Goal: Transaction & Acquisition: Book appointment/travel/reservation

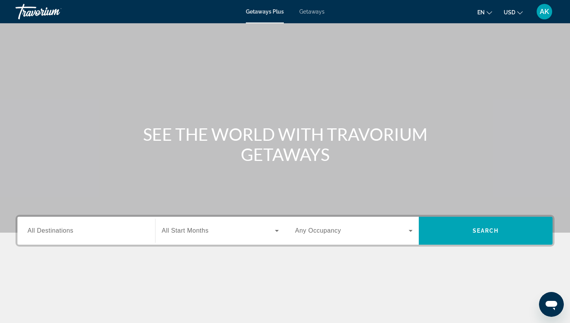
click at [308, 12] on span "Getaways" at bounding box center [311, 12] width 25 height 6
click at [67, 233] on span "All Destinations" at bounding box center [51, 230] width 46 height 7
click at [67, 233] on input "Destination All Destinations" at bounding box center [87, 231] width 118 height 9
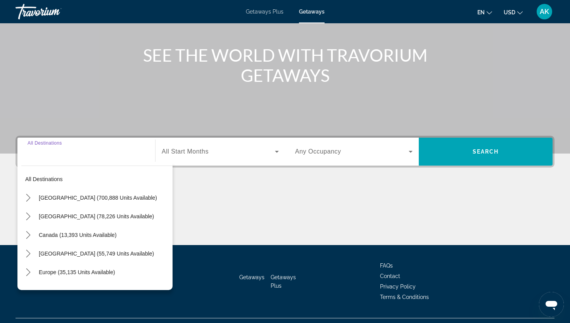
scroll to position [96, 0]
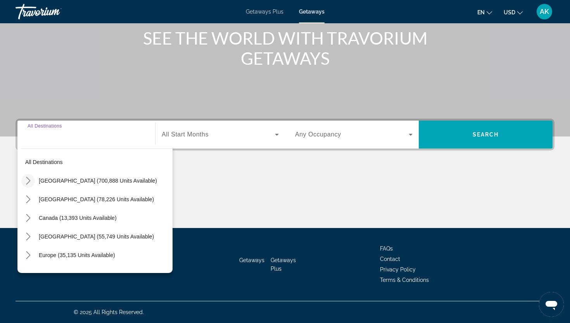
click at [31, 180] on icon "Toggle United States (700,888 units available) submenu" at bounding box center [28, 181] width 8 height 8
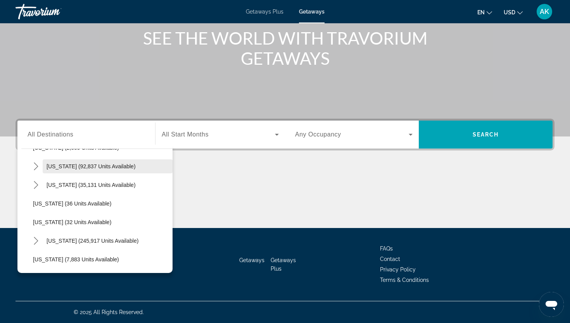
scroll to position [71, 0]
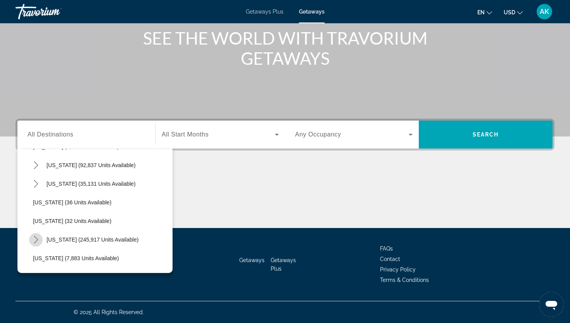
click at [37, 239] on icon "Toggle Florida (245,917 units available) submenu" at bounding box center [36, 240] width 4 height 8
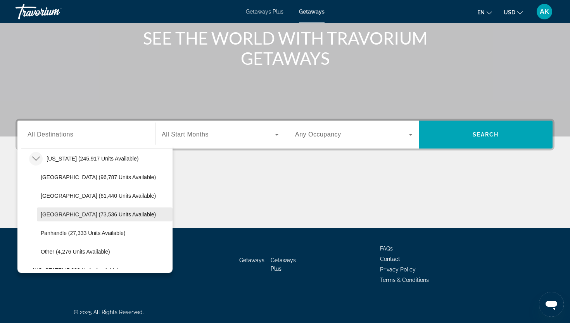
scroll to position [151, 0]
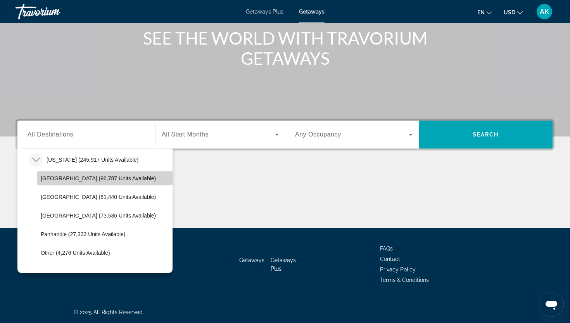
click at [73, 180] on span "[GEOGRAPHIC_DATA] (96,787 units available)" at bounding box center [98, 178] width 115 height 6
type input "**********"
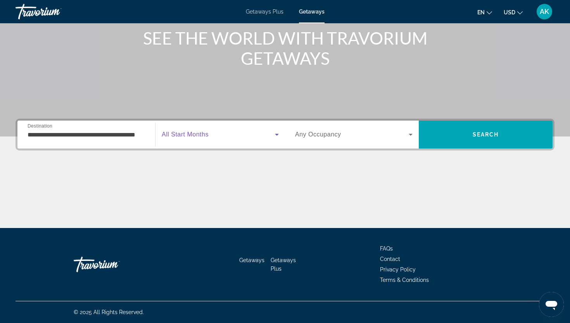
click at [209, 136] on span "Search widget" at bounding box center [218, 134] width 113 height 9
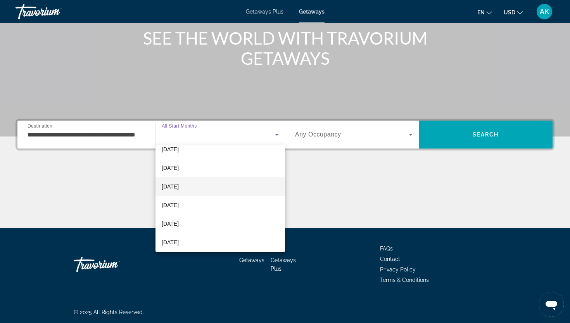
scroll to position [35, 0]
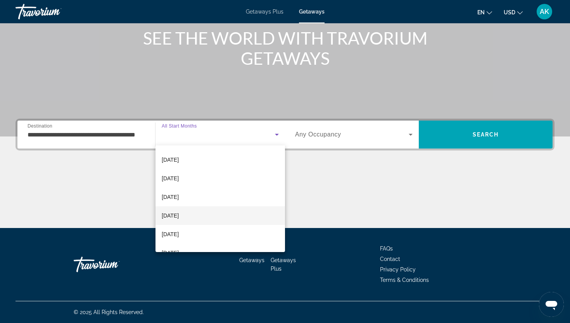
click at [179, 216] on span "[DATE]" at bounding box center [170, 215] width 17 height 9
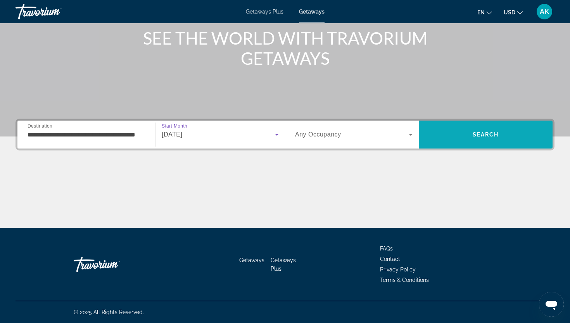
click at [471, 133] on span "Search" at bounding box center [486, 134] width 134 height 19
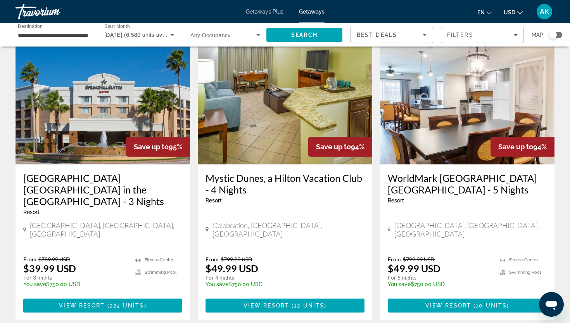
scroll to position [883, 0]
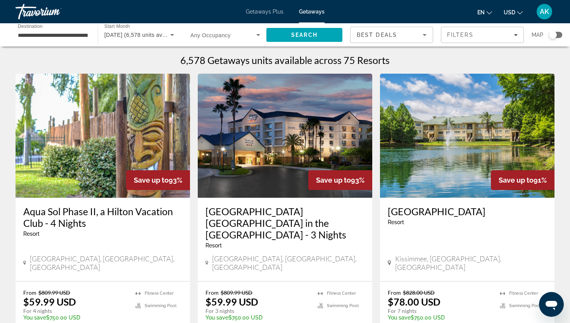
click at [260, 12] on span "Getaways Plus" at bounding box center [265, 12] width 38 height 6
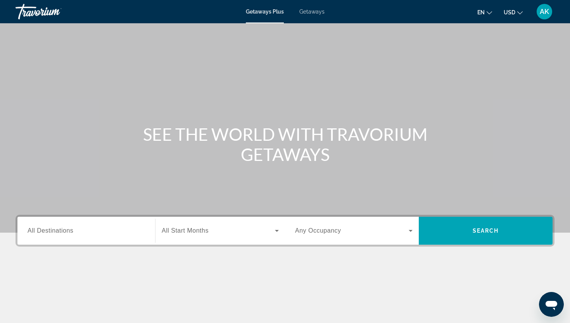
click at [55, 233] on span "All Destinations" at bounding box center [51, 230] width 46 height 7
click at [55, 233] on input "Destination All Destinations" at bounding box center [87, 231] width 118 height 9
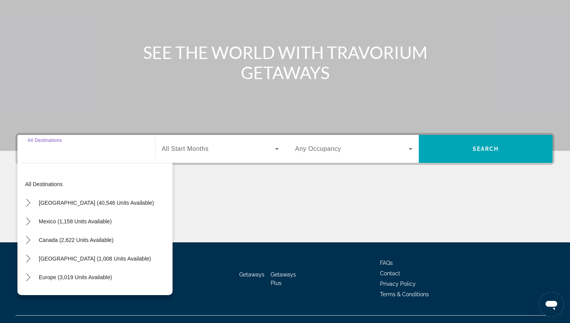
scroll to position [96, 0]
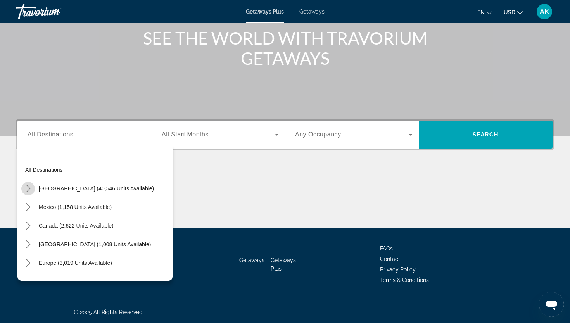
click at [30, 187] on icon "Toggle United States (40,546 units available) submenu" at bounding box center [28, 189] width 8 height 8
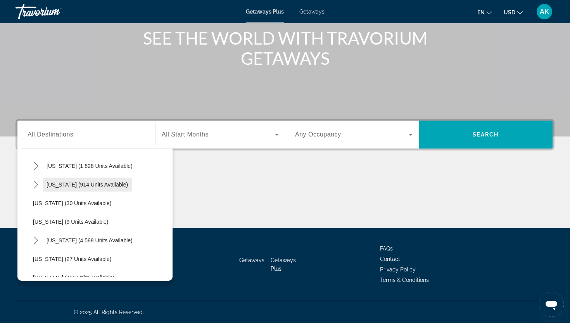
scroll to position [82, 0]
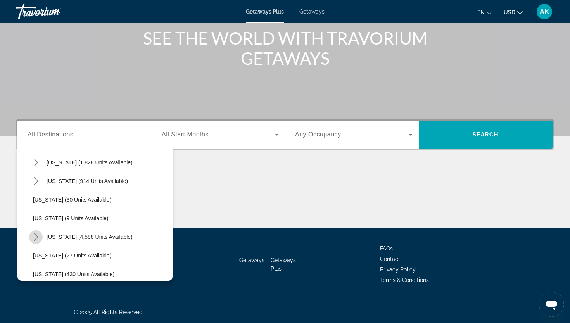
click at [37, 238] on icon "Toggle Florida (4,588 units available) submenu" at bounding box center [36, 237] width 4 height 8
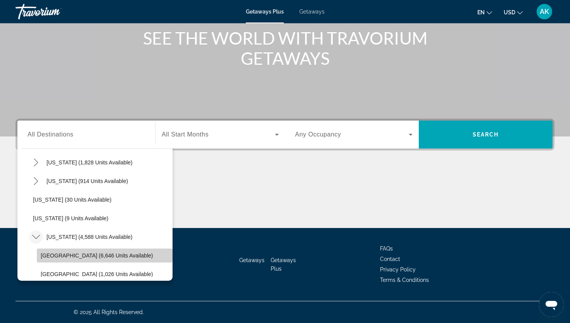
click at [55, 256] on span "[GEOGRAPHIC_DATA] (6,646 units available)" at bounding box center [97, 256] width 112 height 6
type input "**********"
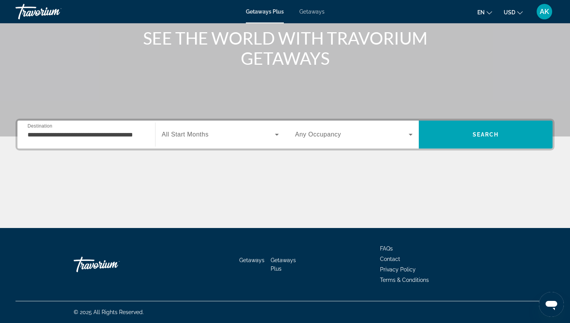
click at [204, 131] on span "All Start Months" at bounding box center [185, 134] width 47 height 7
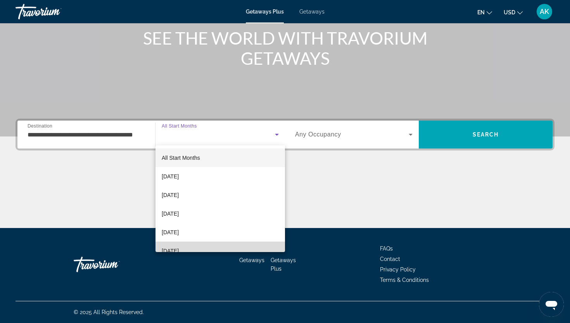
click at [179, 247] on span "[DATE]" at bounding box center [170, 250] width 17 height 9
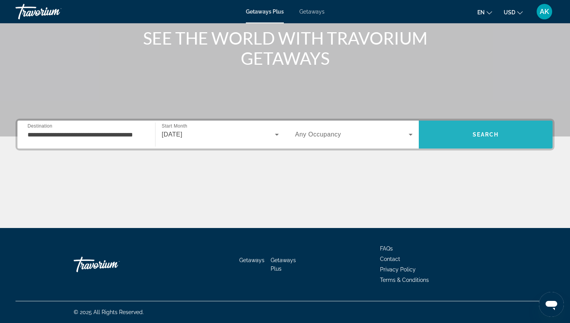
click at [464, 133] on span "Search" at bounding box center [486, 134] width 134 height 19
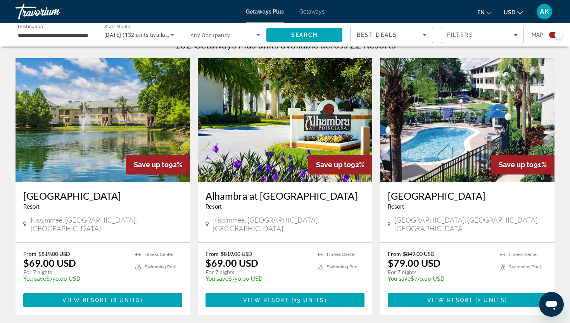
scroll to position [257, 0]
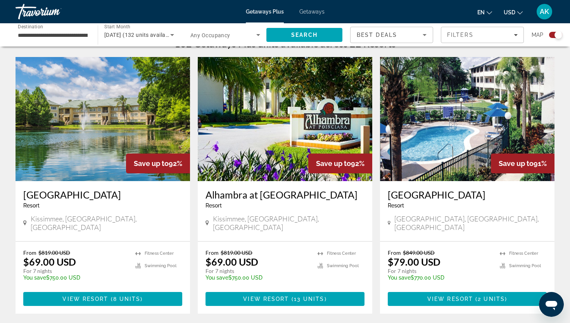
click at [128, 142] on img "Main content" at bounding box center [103, 119] width 175 height 124
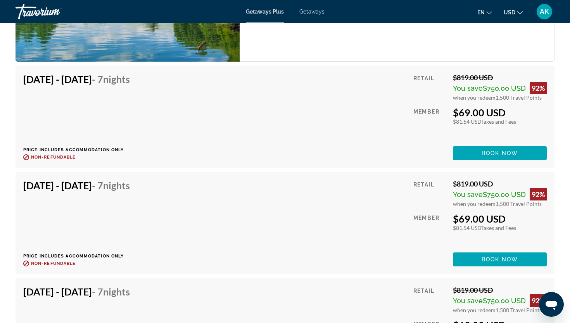
scroll to position [1722, 0]
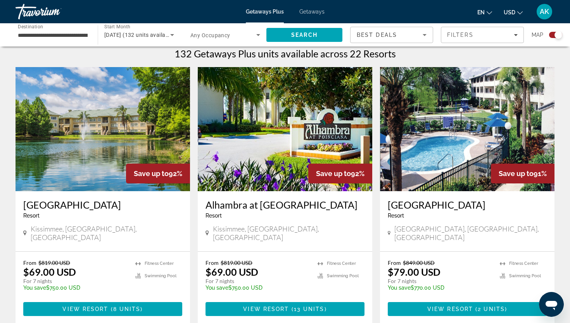
scroll to position [247, 0]
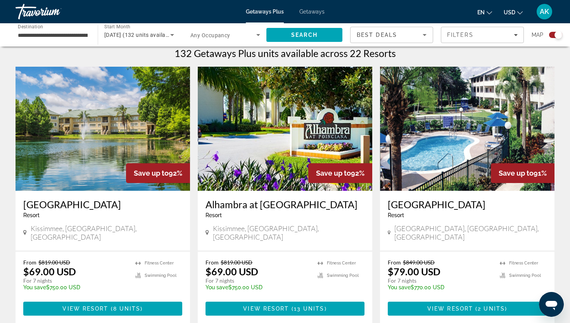
click at [239, 112] on img "Main content" at bounding box center [285, 129] width 175 height 124
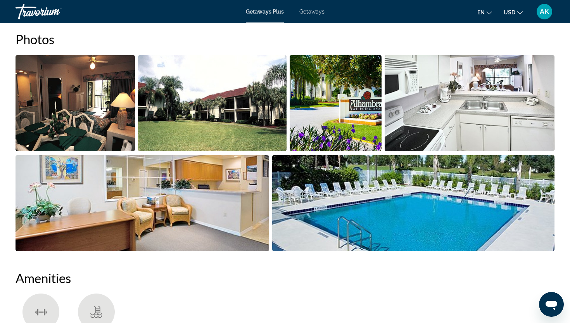
scroll to position [361, 0]
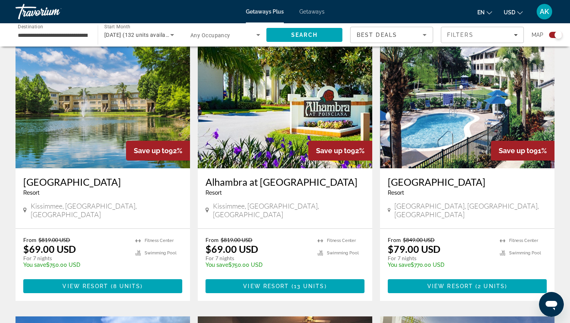
scroll to position [272, 0]
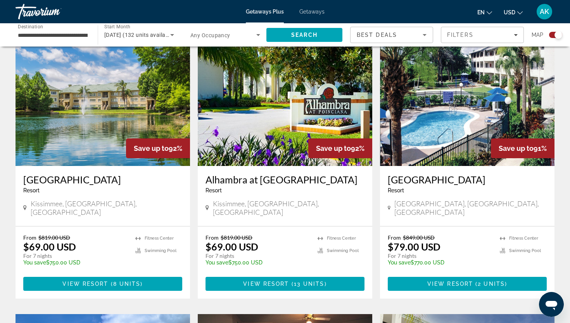
click at [473, 114] on img "Main content" at bounding box center [467, 104] width 175 height 124
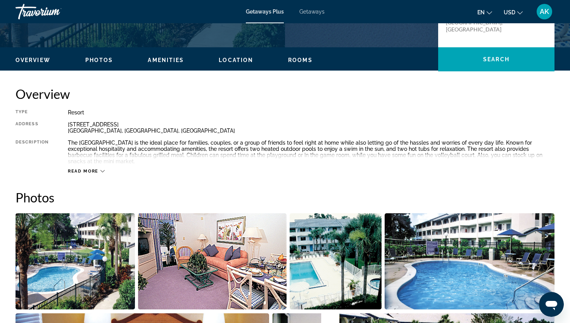
scroll to position [206, 0]
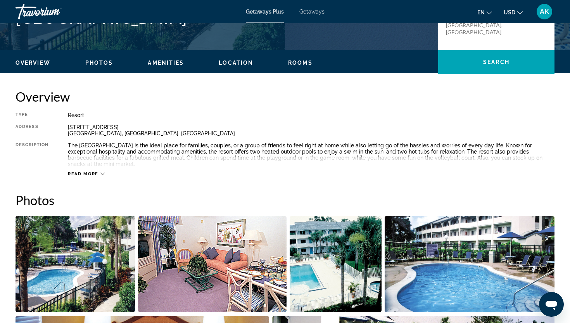
click at [104, 169] on div "Read more" at bounding box center [311, 166] width 487 height 21
click at [102, 172] on icon "Main content" at bounding box center [102, 174] width 4 height 4
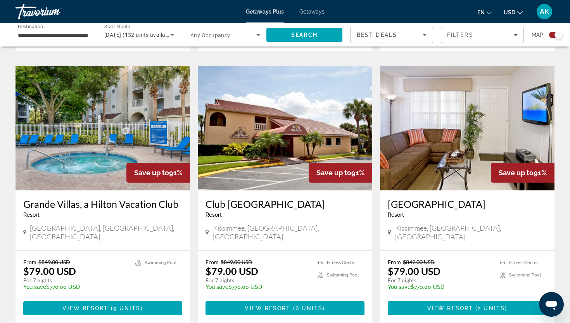
scroll to position [797, 0]
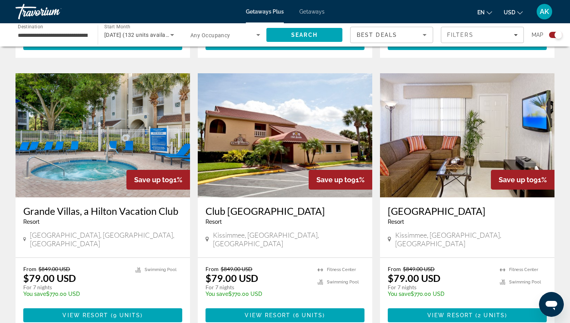
click at [284, 148] on img "Main content" at bounding box center [285, 135] width 175 height 124
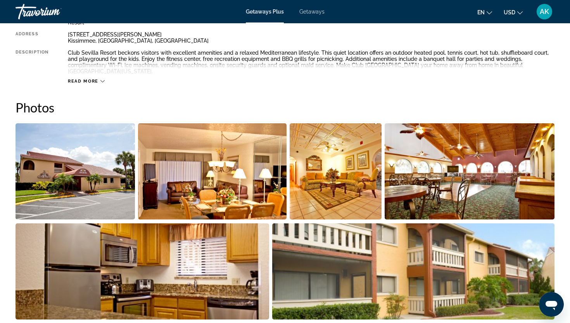
scroll to position [300, 0]
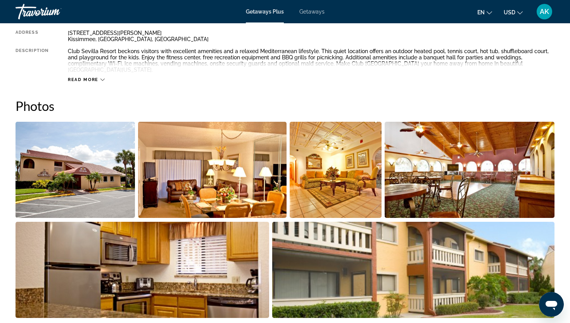
click at [122, 169] on img "Open full-screen image slider" at bounding box center [75, 170] width 119 height 96
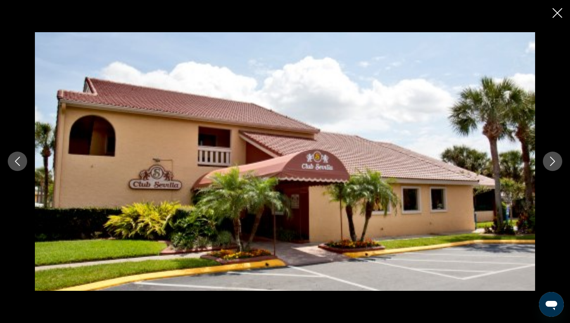
click at [552, 163] on icon "Next image" at bounding box center [552, 161] width 9 height 9
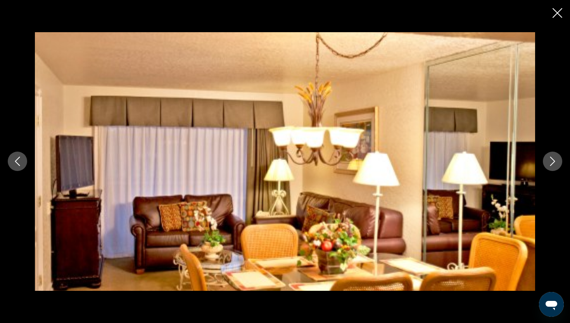
click at [552, 163] on icon "Next image" at bounding box center [552, 161] width 9 height 9
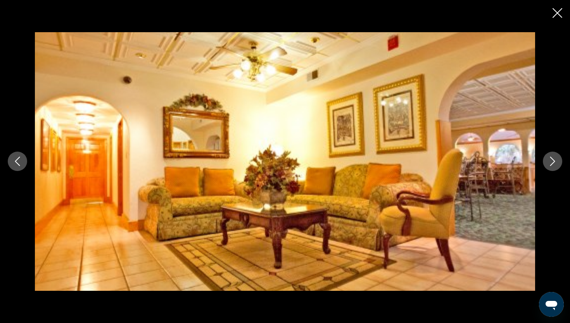
click at [552, 163] on icon "Next image" at bounding box center [552, 161] width 9 height 9
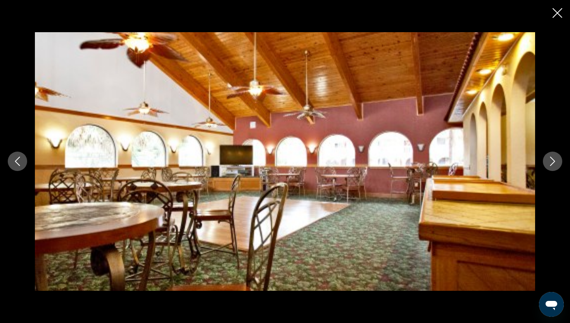
click at [552, 163] on icon "Next image" at bounding box center [552, 161] width 9 height 9
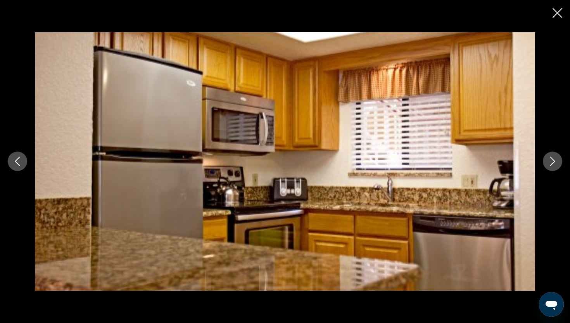
click at [552, 163] on icon "Next image" at bounding box center [552, 161] width 9 height 9
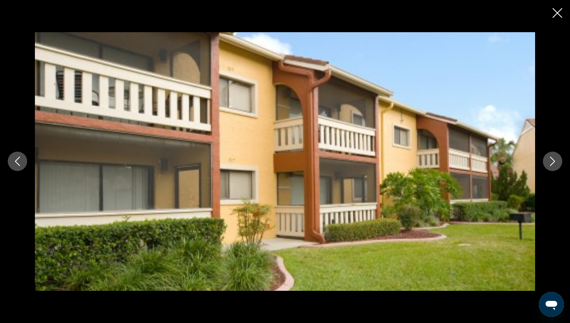
click at [552, 163] on icon "Next image" at bounding box center [552, 161] width 9 height 9
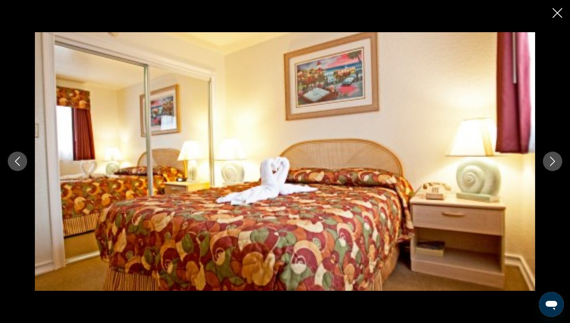
click at [552, 163] on icon "Next image" at bounding box center [552, 161] width 9 height 9
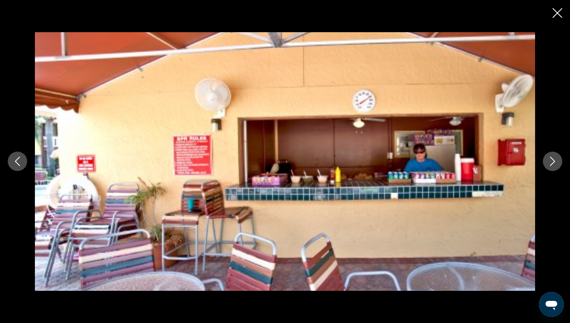
click at [552, 163] on icon "Next image" at bounding box center [552, 161] width 9 height 9
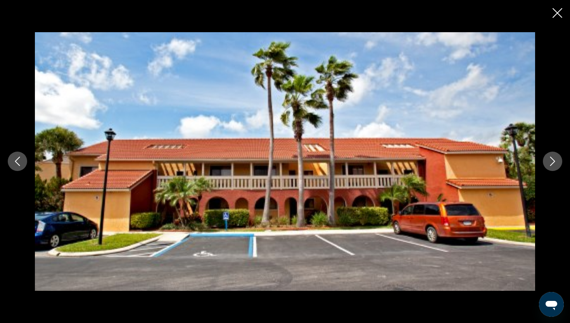
click at [552, 163] on icon "Next image" at bounding box center [552, 161] width 9 height 9
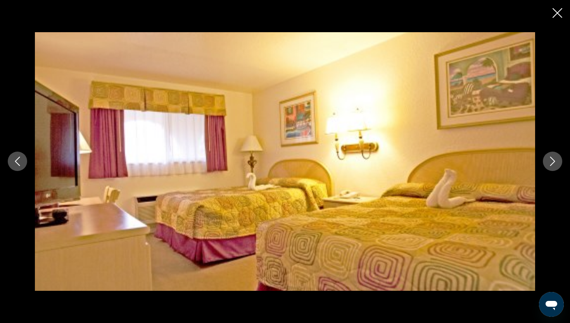
click at [552, 163] on icon "Next image" at bounding box center [552, 161] width 9 height 9
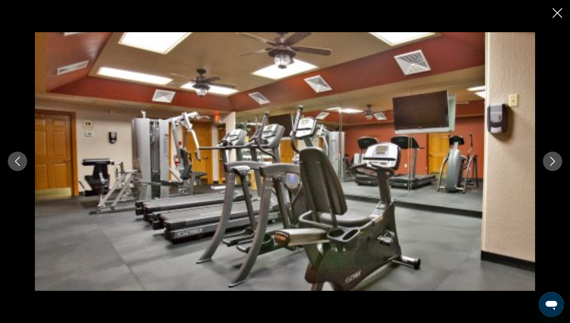
click at [552, 163] on icon "Next image" at bounding box center [552, 161] width 9 height 9
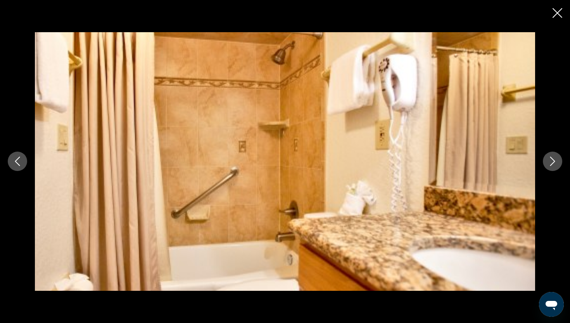
click at [552, 163] on icon "Next image" at bounding box center [552, 161] width 9 height 9
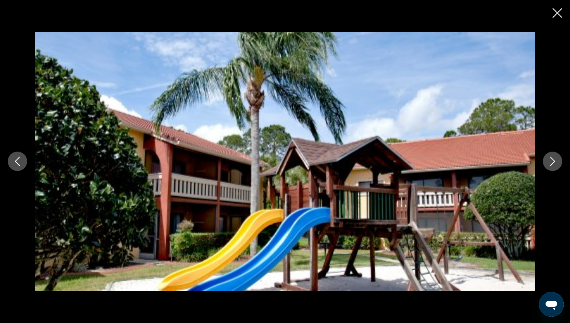
click at [552, 163] on icon "Next image" at bounding box center [552, 161] width 9 height 9
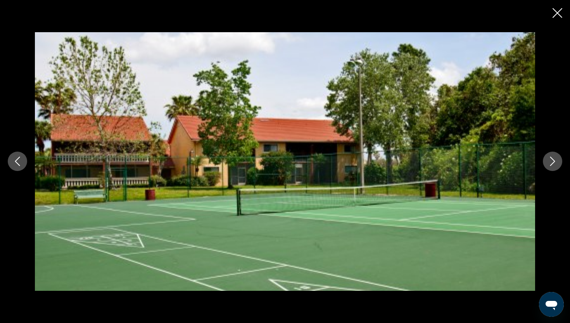
click at [552, 163] on icon "Next image" at bounding box center [552, 161] width 9 height 9
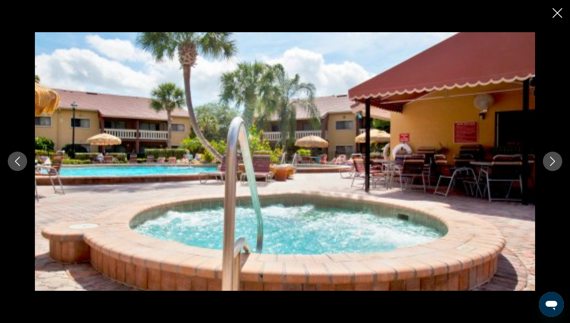
click at [552, 163] on icon "Next image" at bounding box center [552, 161] width 9 height 9
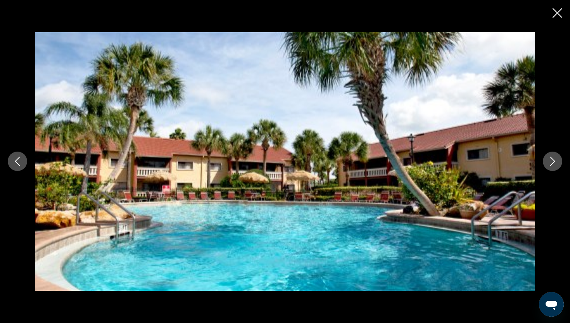
click at [552, 164] on icon "Next image" at bounding box center [552, 161] width 9 height 9
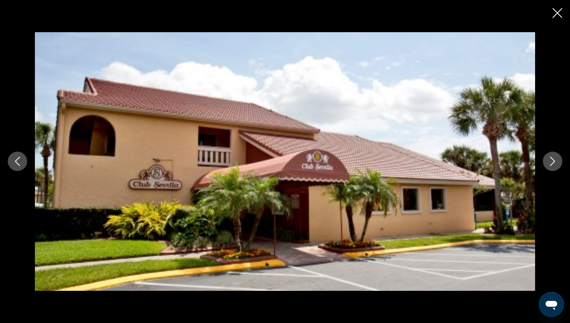
click at [557, 14] on icon "Close slideshow" at bounding box center [558, 13] width 10 height 10
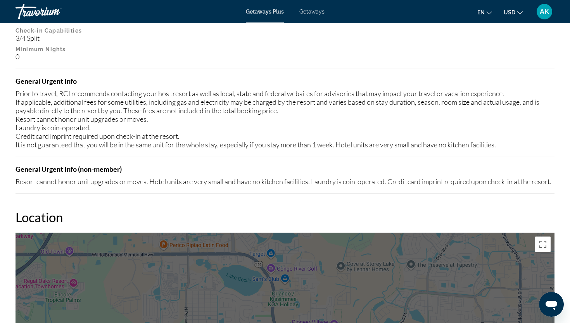
scroll to position [932, 0]
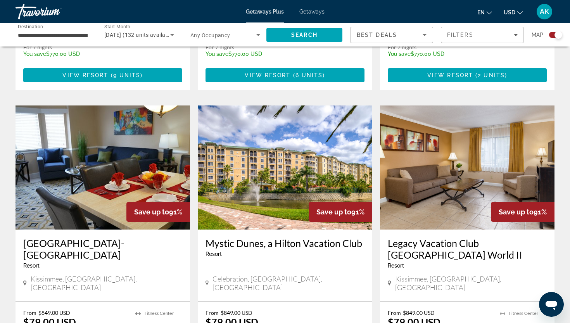
scroll to position [1038, 0]
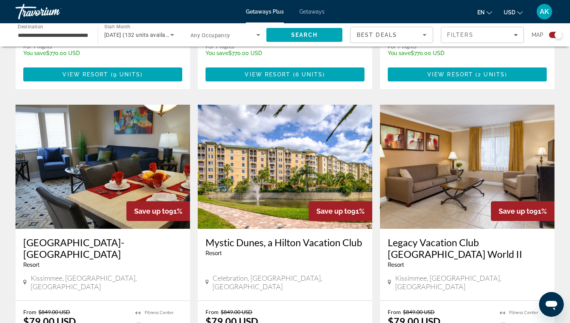
click at [118, 168] on img "Main content" at bounding box center [103, 167] width 175 height 124
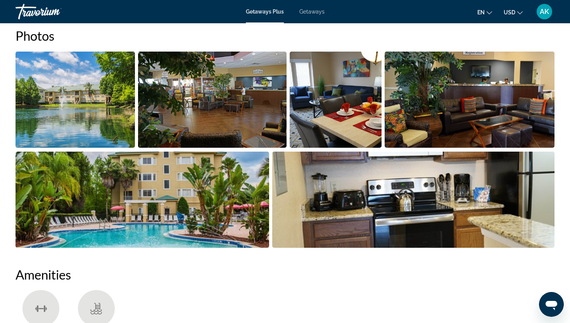
scroll to position [370, 0]
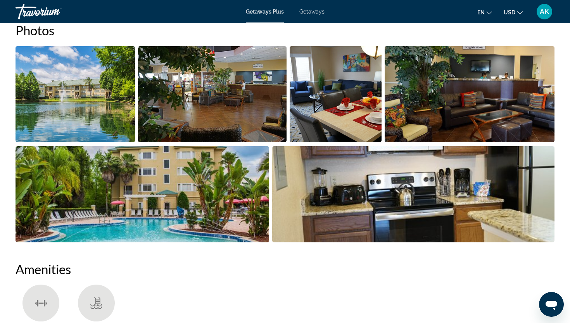
click at [104, 115] on img "Open full-screen image slider" at bounding box center [75, 94] width 119 height 96
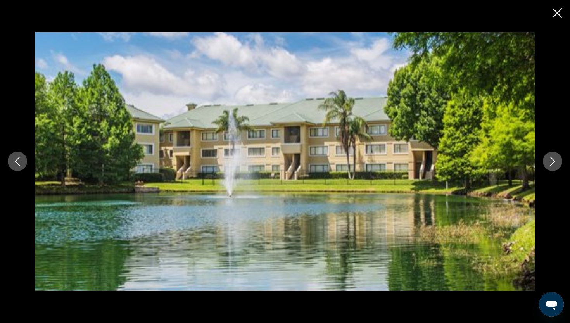
click at [557, 162] on icon "Next image" at bounding box center [552, 161] width 9 height 9
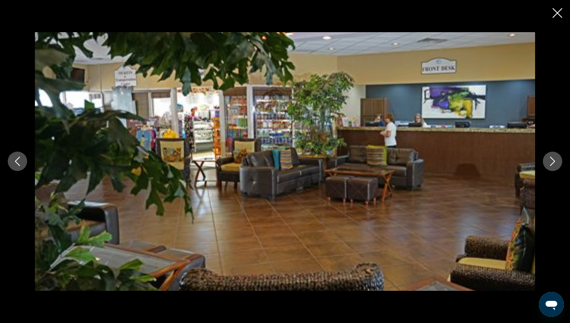
click at [557, 162] on icon "Next image" at bounding box center [552, 161] width 9 height 9
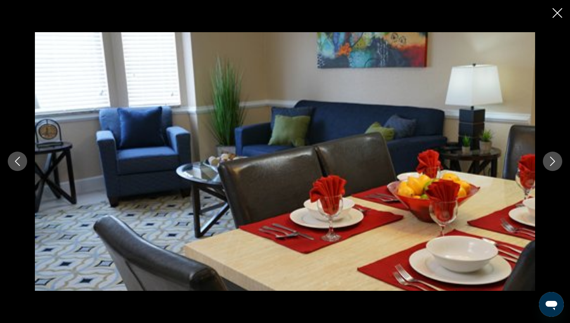
click at [557, 163] on icon "Next image" at bounding box center [552, 161] width 9 height 9
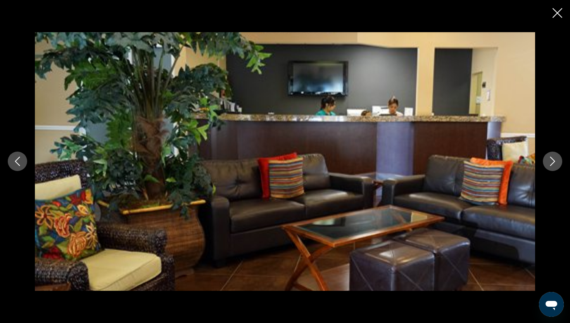
click at [557, 163] on icon "Next image" at bounding box center [552, 161] width 9 height 9
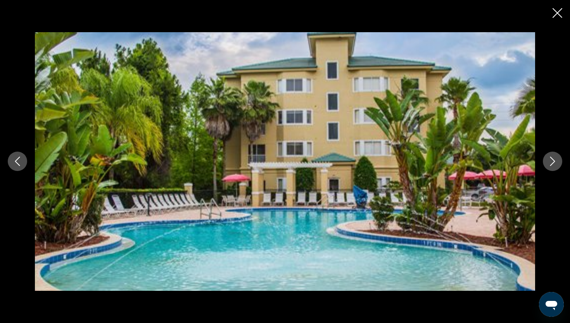
click at [557, 163] on icon "Next image" at bounding box center [552, 161] width 9 height 9
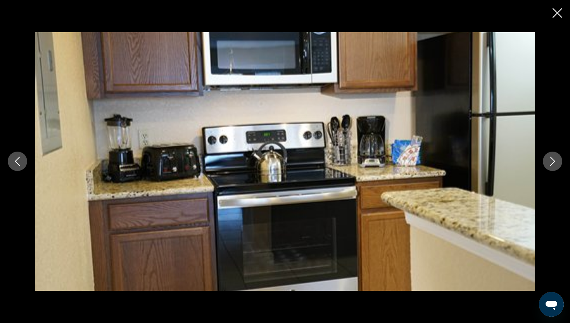
click at [557, 163] on icon "Next image" at bounding box center [552, 161] width 9 height 9
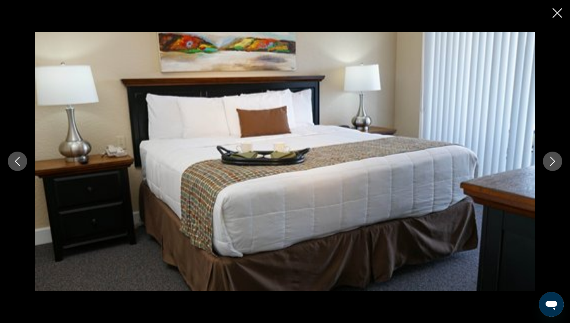
click at [557, 163] on icon "Next image" at bounding box center [552, 161] width 9 height 9
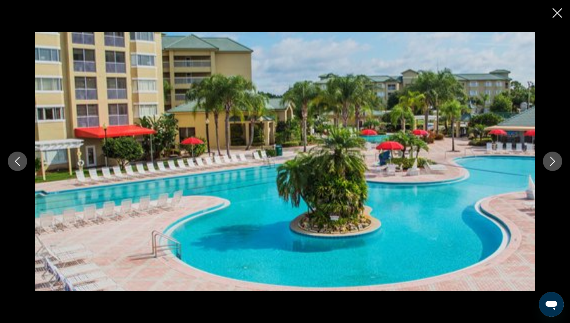
click at [557, 163] on icon "Next image" at bounding box center [552, 161] width 9 height 9
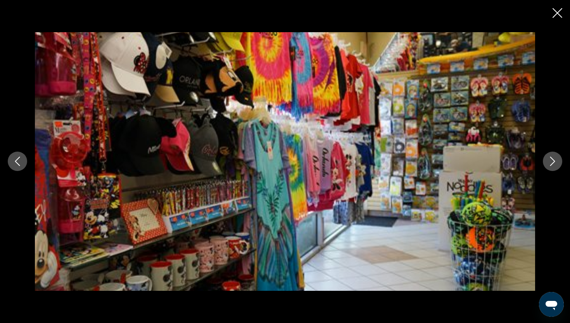
click at [557, 163] on icon "Next image" at bounding box center [552, 161] width 9 height 9
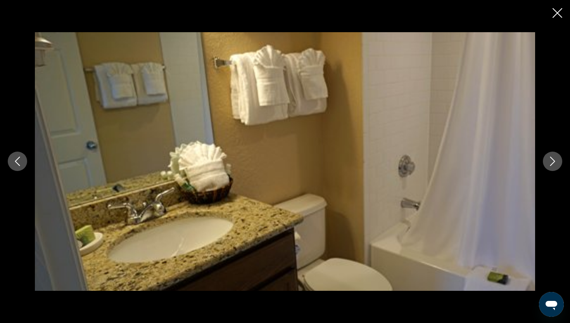
click at [557, 163] on icon "Next image" at bounding box center [552, 161] width 9 height 9
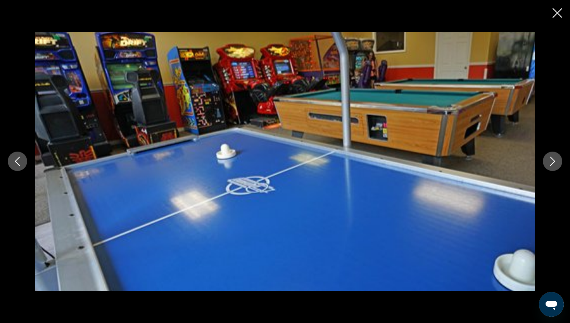
click at [557, 163] on icon "Next image" at bounding box center [552, 161] width 9 height 9
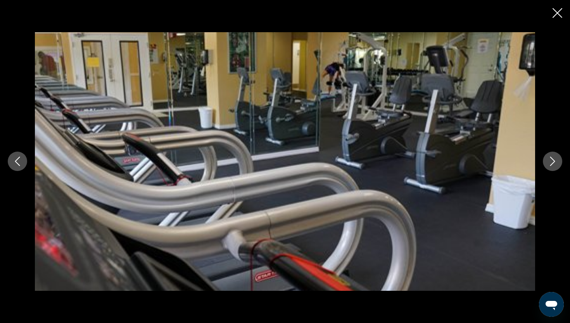
click at [557, 163] on icon "Next image" at bounding box center [552, 161] width 9 height 9
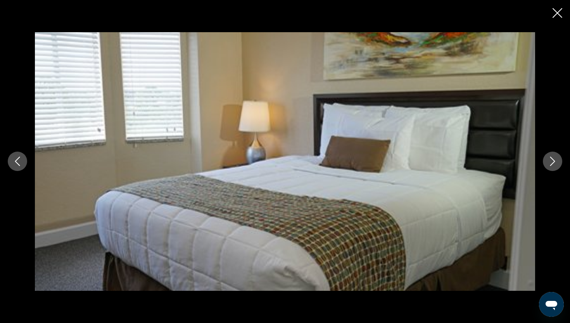
click at [557, 163] on icon "Next image" at bounding box center [552, 161] width 9 height 9
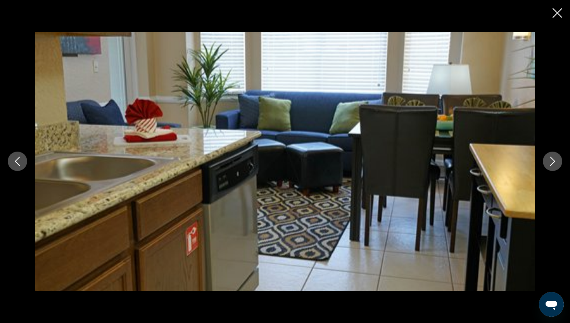
click at [557, 163] on icon "Next image" at bounding box center [552, 161] width 9 height 9
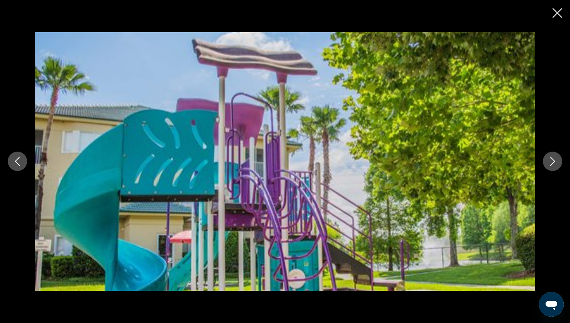
click at [557, 163] on icon "Next image" at bounding box center [552, 161] width 9 height 9
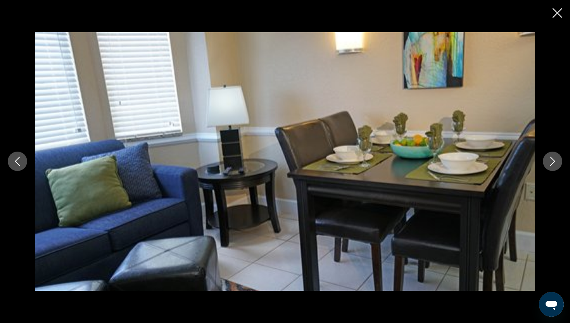
click at [557, 163] on icon "Next image" at bounding box center [552, 161] width 9 height 9
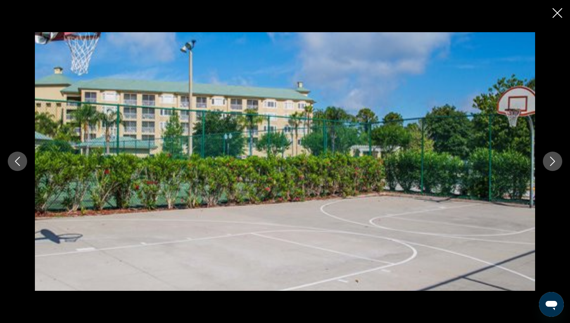
click at [557, 163] on icon "Next image" at bounding box center [552, 161] width 9 height 9
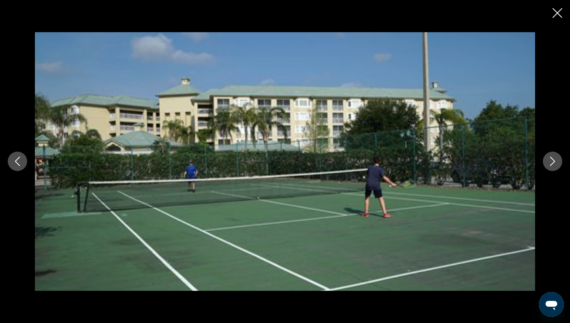
click at [557, 163] on icon "Next image" at bounding box center [552, 161] width 9 height 9
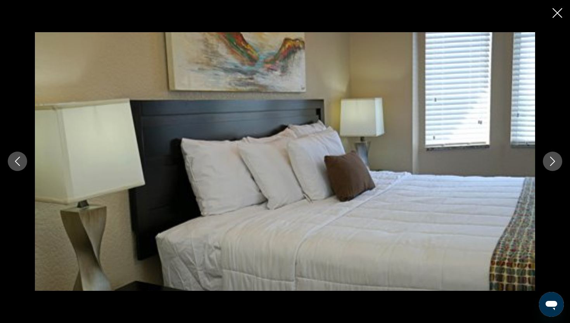
click at [557, 163] on icon "Next image" at bounding box center [552, 161] width 9 height 9
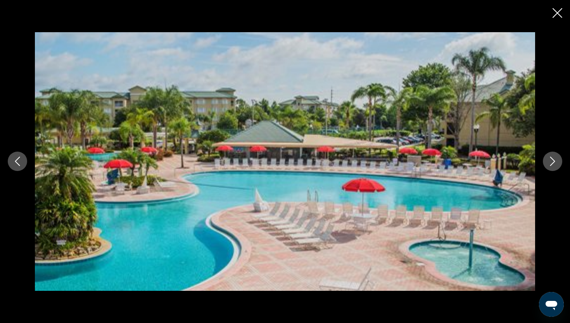
click at [557, 163] on icon "Next image" at bounding box center [552, 161] width 9 height 9
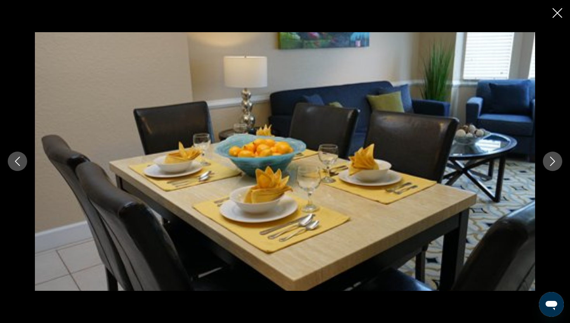
click at [557, 163] on icon "Next image" at bounding box center [552, 161] width 9 height 9
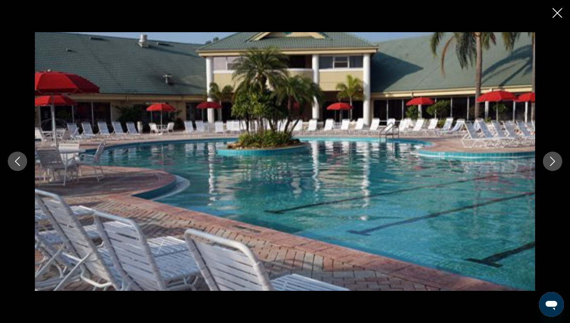
click at [557, 163] on icon "Next image" at bounding box center [552, 161] width 9 height 9
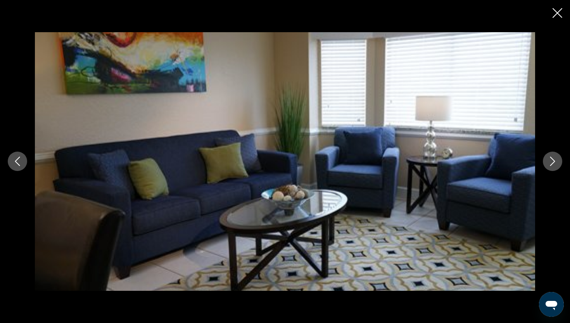
click at [557, 163] on icon "Next image" at bounding box center [552, 161] width 9 height 9
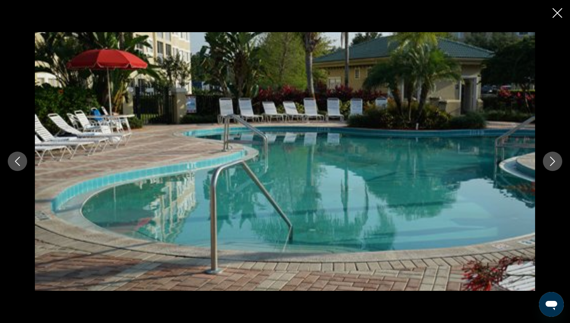
click at [559, 13] on icon "Close slideshow" at bounding box center [558, 13] width 10 height 10
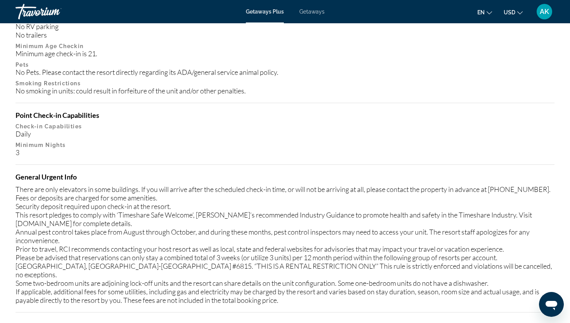
scroll to position [894, 0]
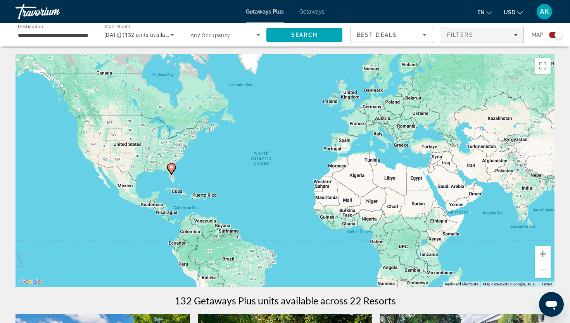
click at [459, 33] on span "Filters" at bounding box center [460, 35] width 26 height 6
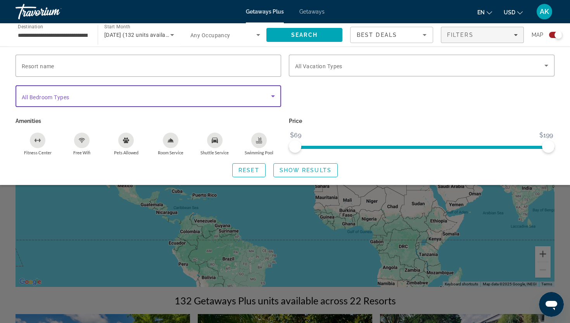
click at [83, 92] on span "Search widget" at bounding box center [146, 96] width 249 height 9
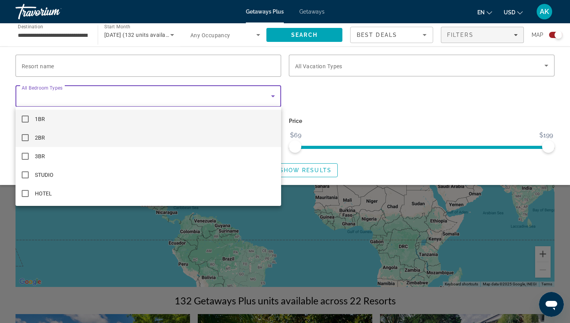
click at [24, 138] on mat-pseudo-checkbox at bounding box center [25, 137] width 7 height 7
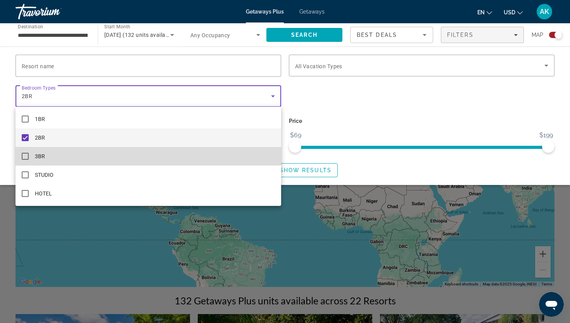
click at [26, 155] on mat-pseudo-checkbox at bounding box center [25, 156] width 7 height 7
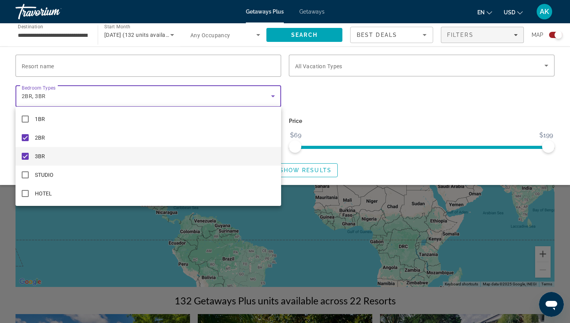
click at [289, 170] on div at bounding box center [285, 161] width 570 height 323
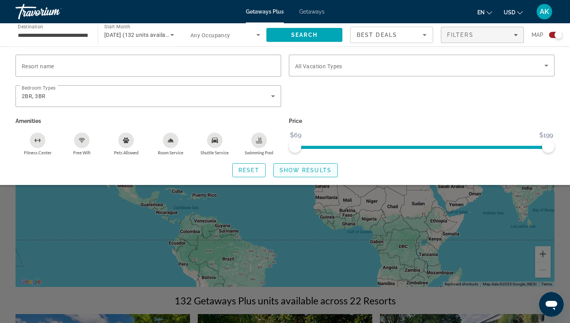
click at [289, 170] on span "Show Results" at bounding box center [306, 170] width 52 height 6
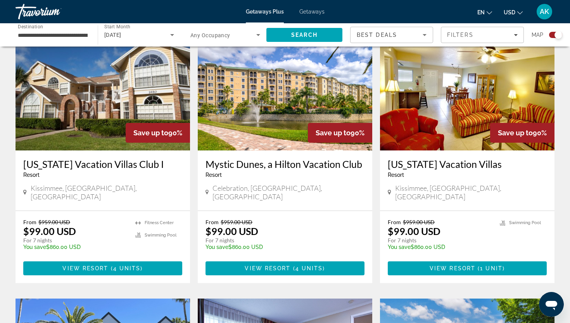
scroll to position [844, 0]
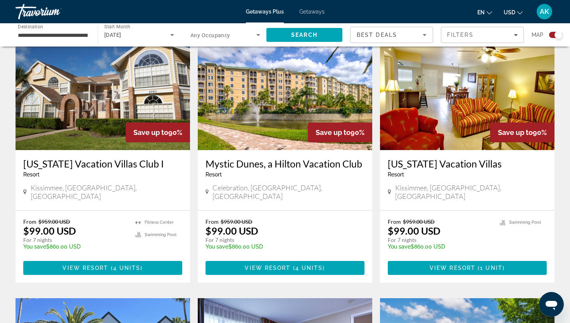
click at [99, 111] on img "Main content" at bounding box center [103, 88] width 175 height 124
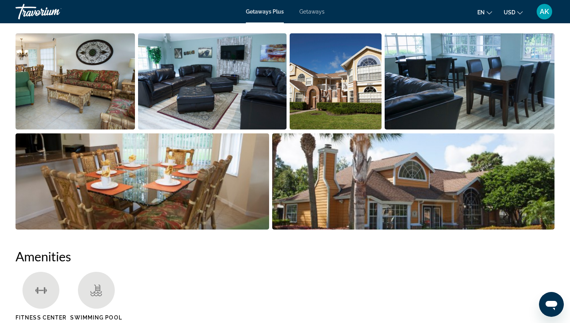
scroll to position [370, 0]
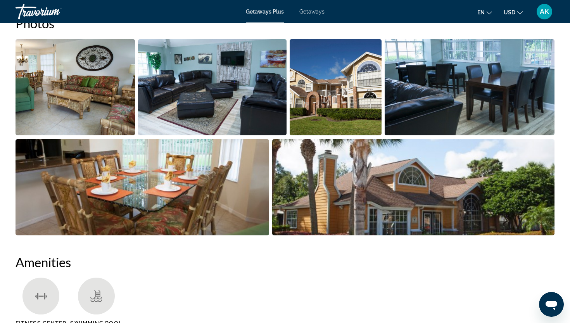
click at [90, 87] on img "Open full-screen image slider" at bounding box center [75, 87] width 119 height 96
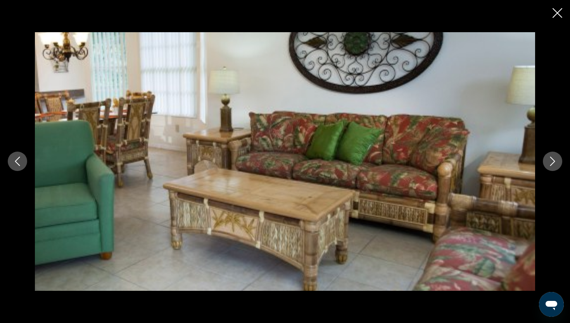
click at [552, 161] on icon "Next image" at bounding box center [552, 161] width 9 height 9
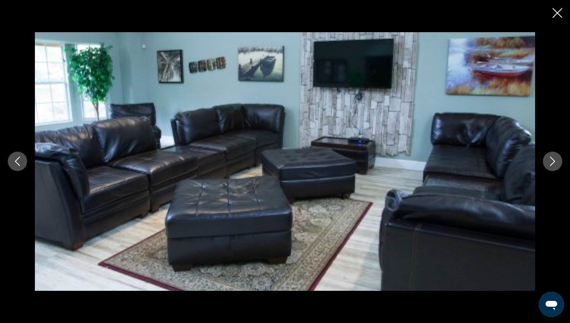
click at [552, 162] on icon "Next image" at bounding box center [552, 161] width 9 height 9
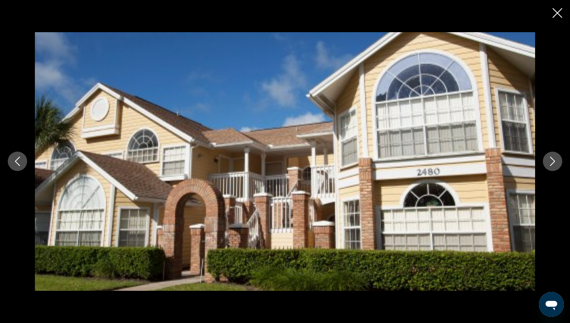
click at [552, 162] on icon "Next image" at bounding box center [552, 161] width 9 height 9
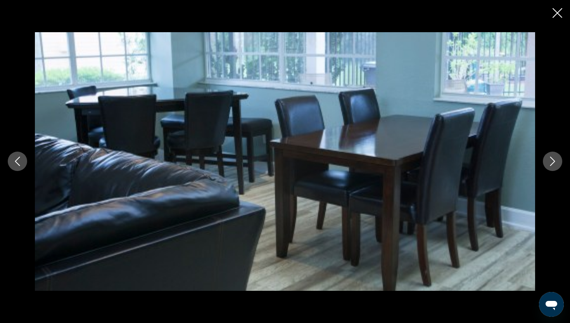
click at [552, 162] on icon "Next image" at bounding box center [552, 161] width 9 height 9
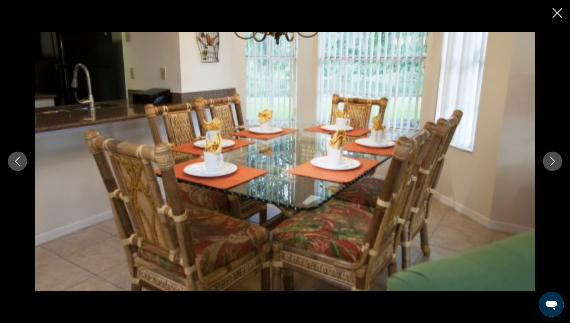
click at [552, 162] on icon "Next image" at bounding box center [552, 161] width 9 height 9
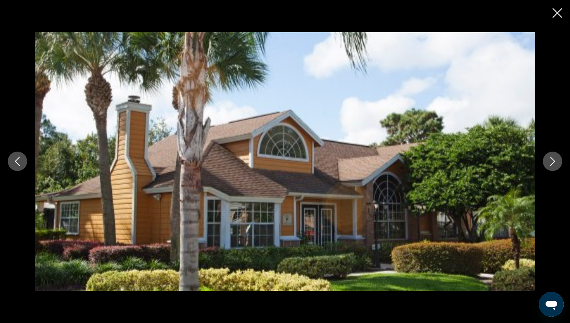
click at [552, 162] on icon "Next image" at bounding box center [552, 161] width 9 height 9
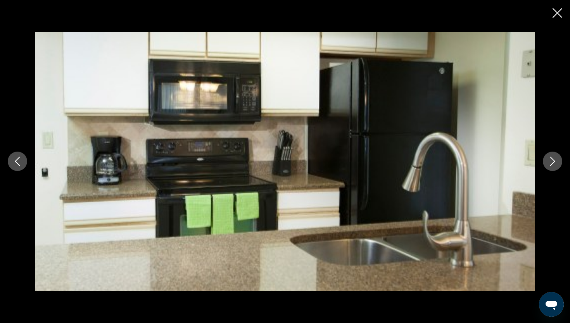
click at [552, 162] on icon "Next image" at bounding box center [552, 161] width 9 height 9
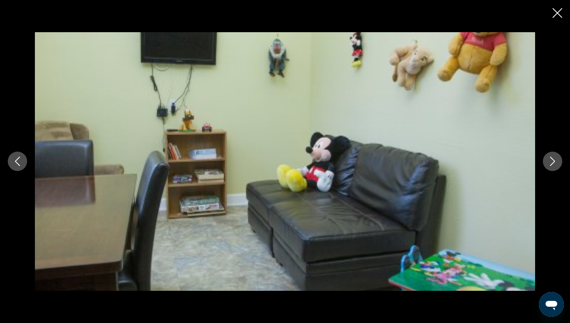
click at [552, 162] on icon "Next image" at bounding box center [552, 161] width 9 height 9
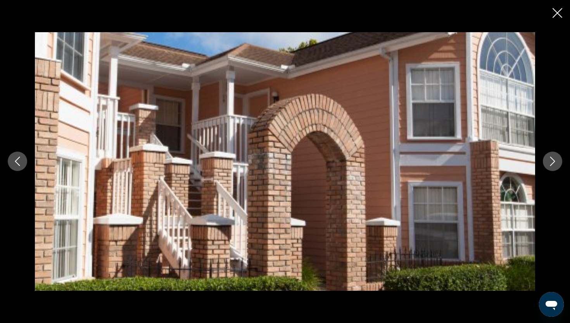
click at [552, 162] on icon "Next image" at bounding box center [552, 161] width 9 height 9
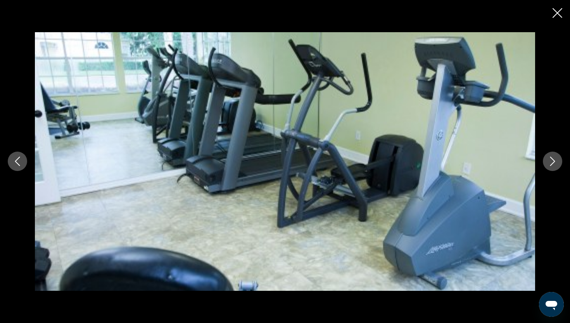
click at [552, 162] on icon "Next image" at bounding box center [552, 161] width 9 height 9
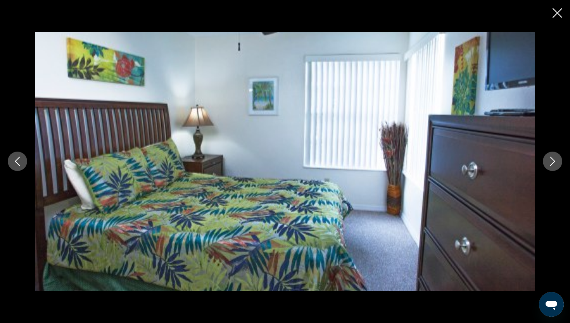
click at [552, 162] on icon "Next image" at bounding box center [552, 161] width 9 height 9
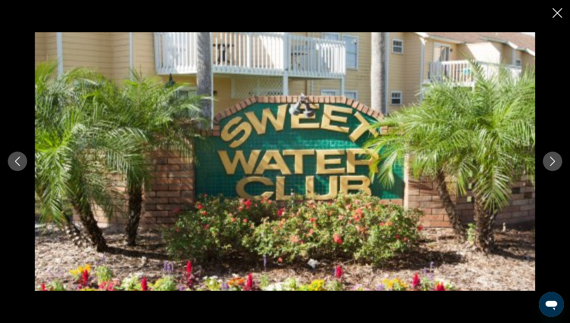
click at [552, 162] on icon "Next image" at bounding box center [552, 161] width 9 height 9
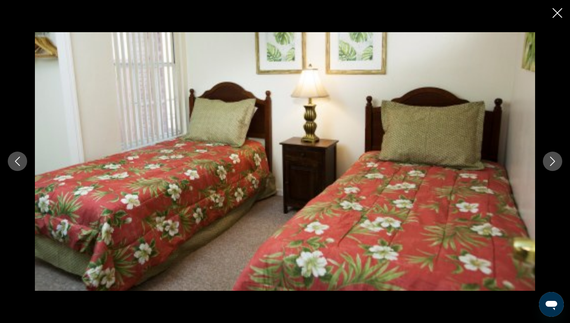
click at [552, 162] on icon "Next image" at bounding box center [552, 161] width 9 height 9
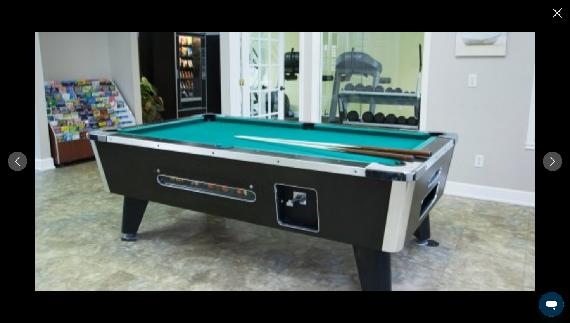
click at [552, 162] on icon "Next image" at bounding box center [552, 161] width 9 height 9
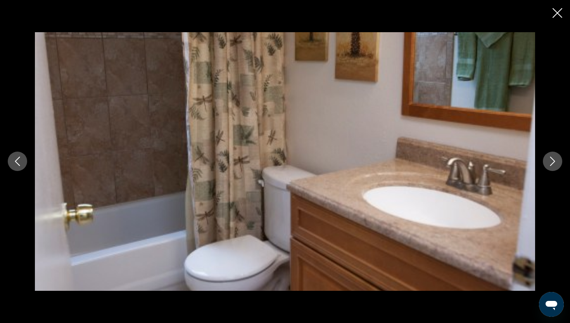
click at [552, 162] on icon "Next image" at bounding box center [552, 161] width 9 height 9
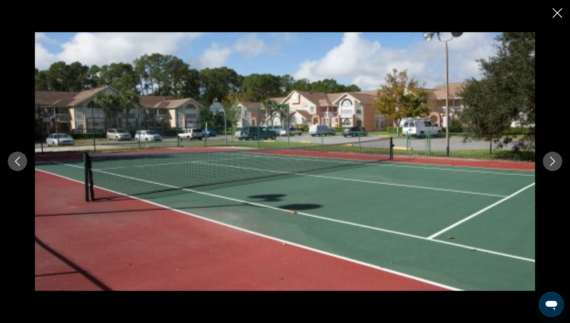
click at [552, 162] on icon "Next image" at bounding box center [552, 161] width 9 height 9
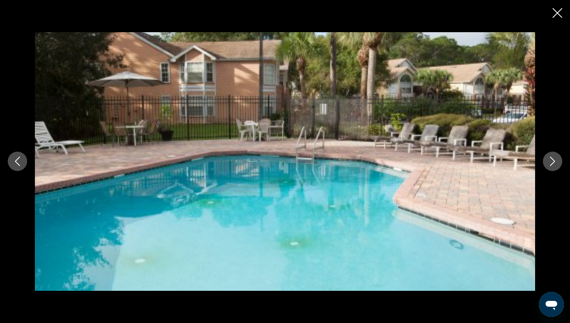
click at [552, 162] on icon "Next image" at bounding box center [552, 161] width 9 height 9
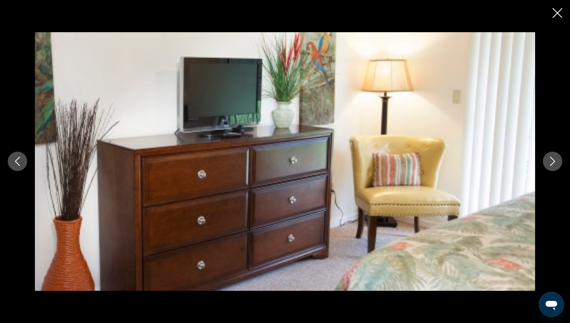
click at [552, 162] on icon "Next image" at bounding box center [552, 161] width 9 height 9
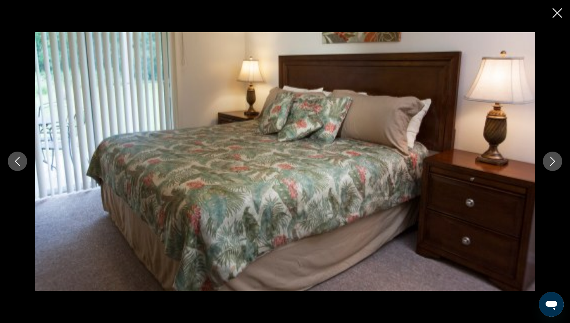
click at [552, 162] on icon "Next image" at bounding box center [552, 161] width 9 height 9
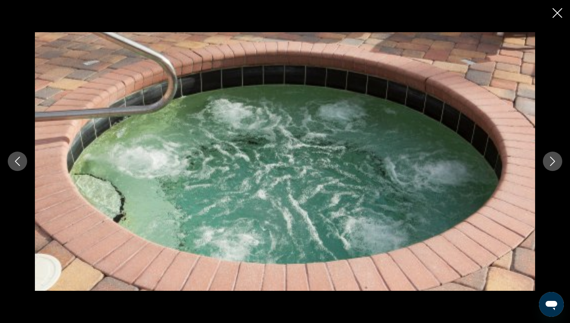
click at [552, 162] on icon "Next image" at bounding box center [552, 161] width 9 height 9
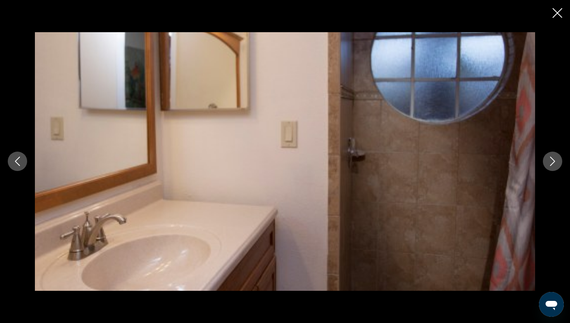
click at [552, 162] on icon "Next image" at bounding box center [552, 161] width 9 height 9
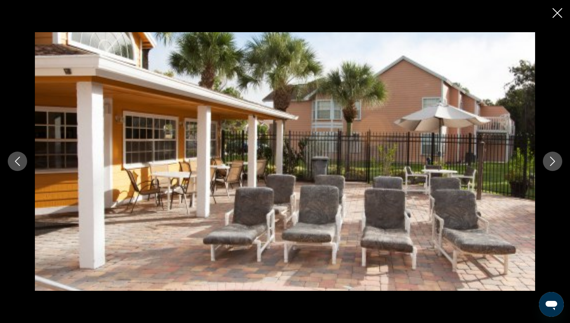
click at [552, 162] on icon "Next image" at bounding box center [552, 161] width 9 height 9
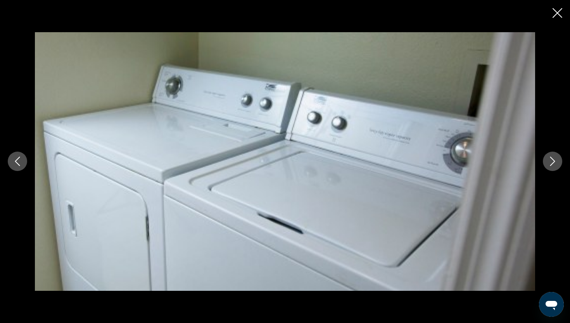
click at [552, 162] on icon "Next image" at bounding box center [552, 161] width 9 height 9
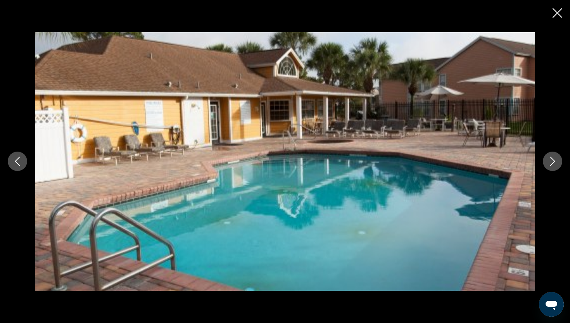
click at [552, 162] on icon "Next image" at bounding box center [552, 161] width 9 height 9
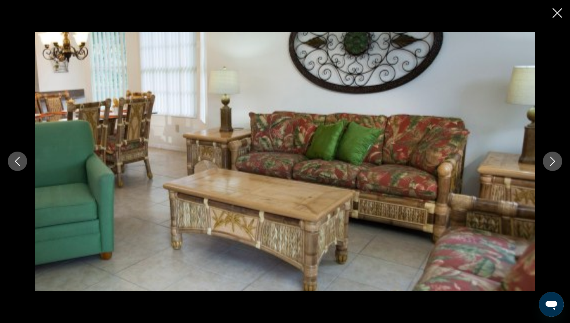
click at [552, 163] on icon "Next image" at bounding box center [552, 161] width 9 height 9
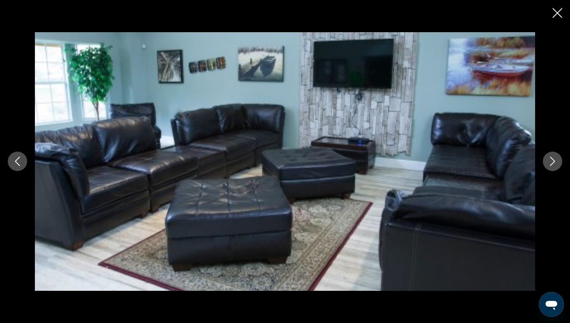
click at [552, 163] on icon "Next image" at bounding box center [552, 161] width 9 height 9
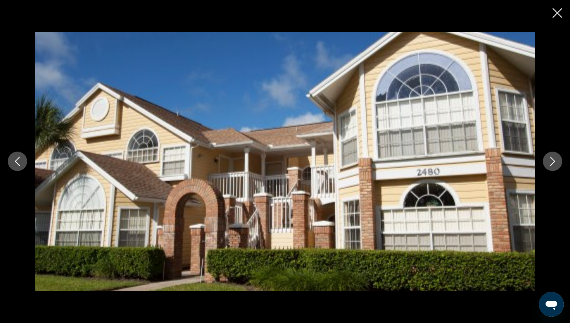
click at [552, 163] on icon "Next image" at bounding box center [552, 161] width 9 height 9
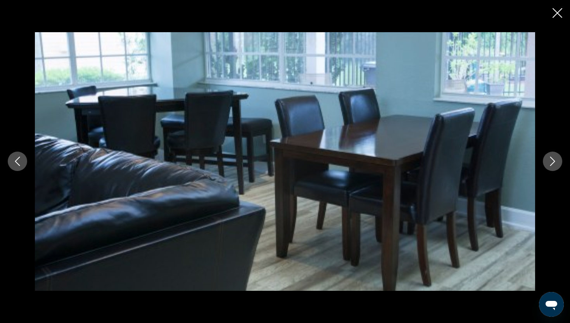
click at [555, 16] on icon "Close slideshow" at bounding box center [558, 13] width 10 height 10
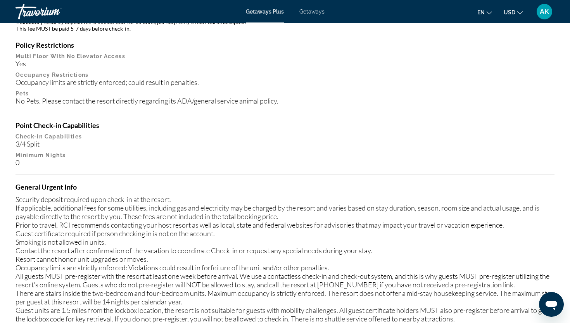
scroll to position [838, 0]
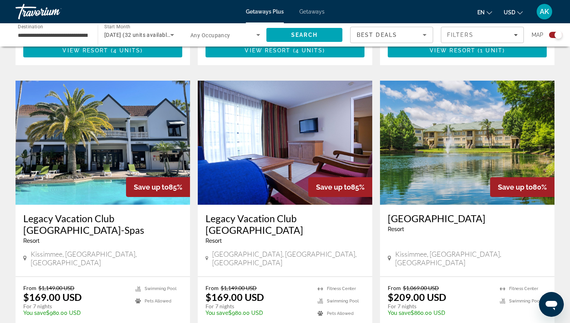
scroll to position [1062, 0]
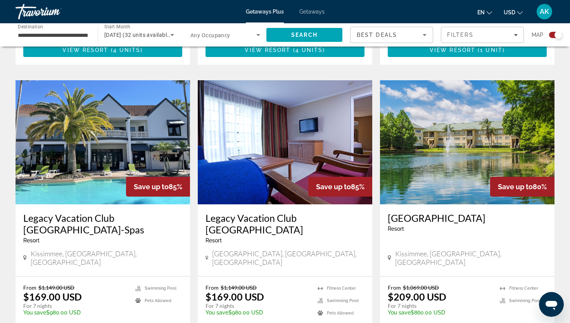
click at [310, 9] on span "Getaways" at bounding box center [311, 12] width 25 height 6
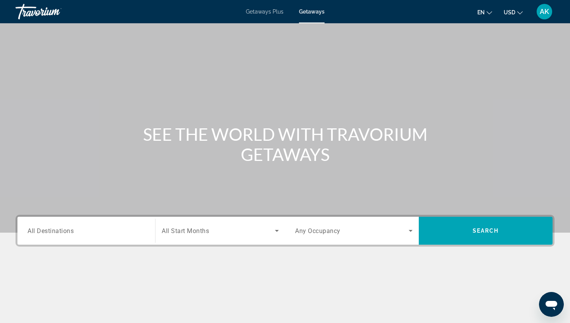
click at [54, 236] on div "Search widget" at bounding box center [87, 231] width 118 height 22
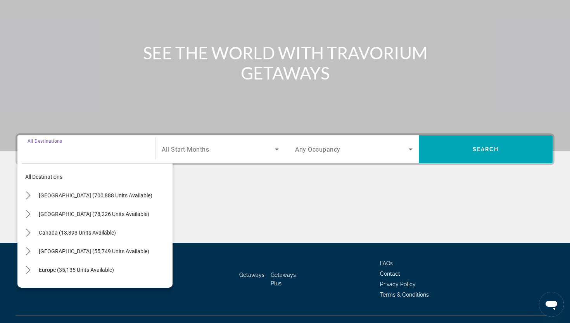
scroll to position [96, 0]
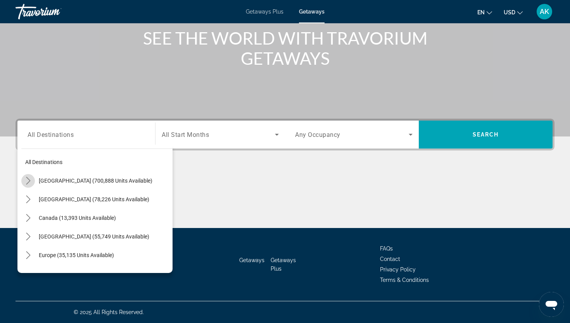
click at [28, 183] on icon "Toggle United States (700,888 units available) submenu" at bounding box center [28, 181] width 8 height 8
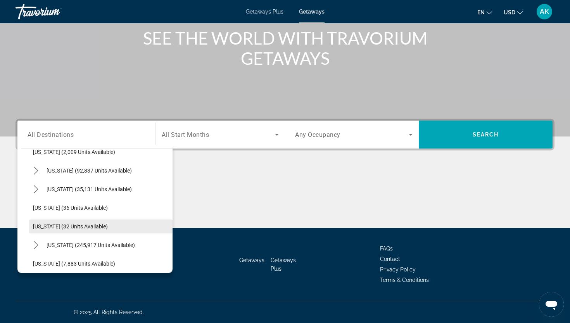
scroll to position [69, 0]
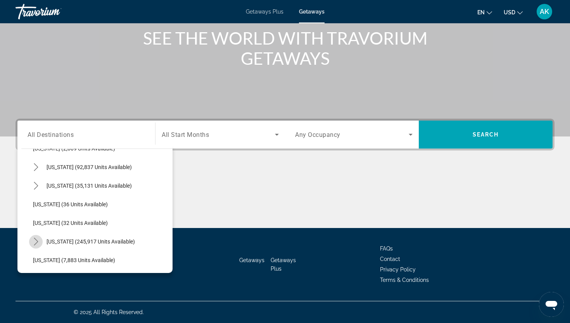
click at [38, 239] on icon "Toggle Florida (245,917 units available) submenu" at bounding box center [36, 242] width 8 height 8
click at [52, 256] on span "Select destination: Orlando & Disney Area (96,787 units available)" at bounding box center [105, 260] width 136 height 19
type input "**********"
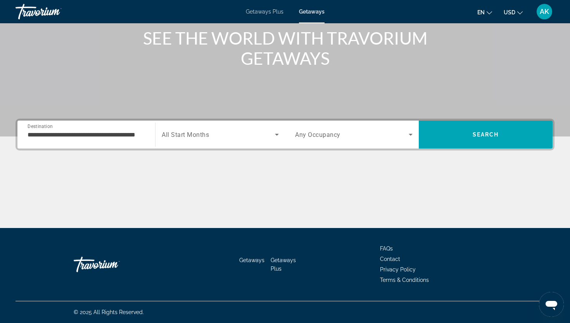
click at [223, 130] on div "Search widget" at bounding box center [220, 135] width 117 height 22
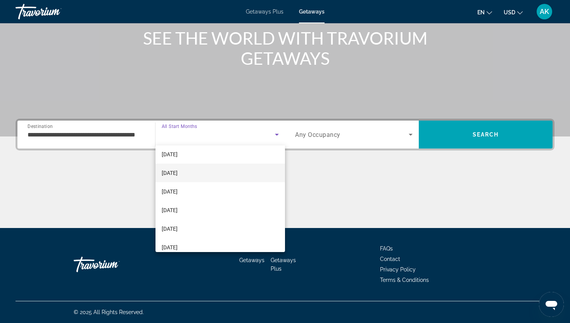
scroll to position [24, 0]
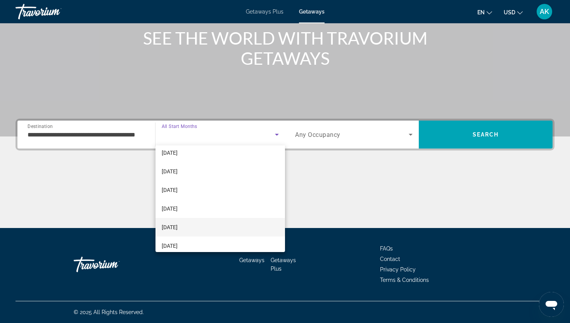
click at [178, 223] on span "[DATE]" at bounding box center [170, 227] width 16 height 9
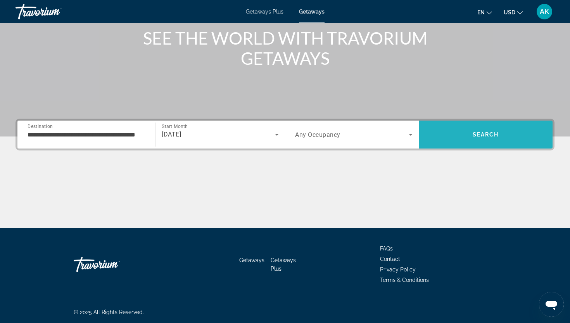
click at [477, 130] on span "Search" at bounding box center [486, 134] width 134 height 19
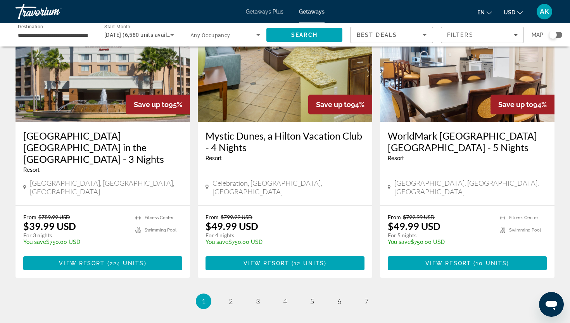
scroll to position [931, 0]
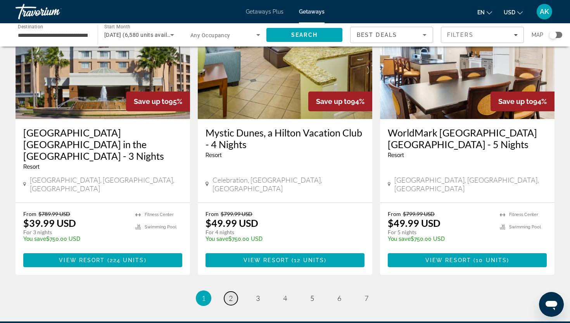
click at [228, 292] on link "page 2" at bounding box center [231, 299] width 14 height 14
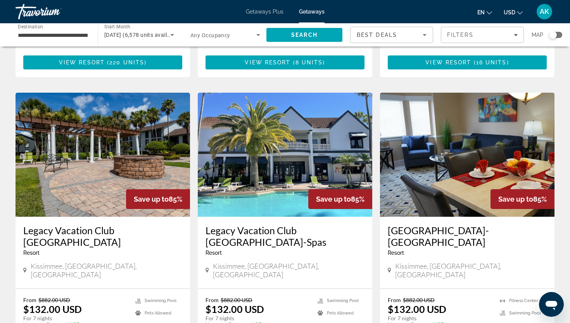
scroll to position [561, 0]
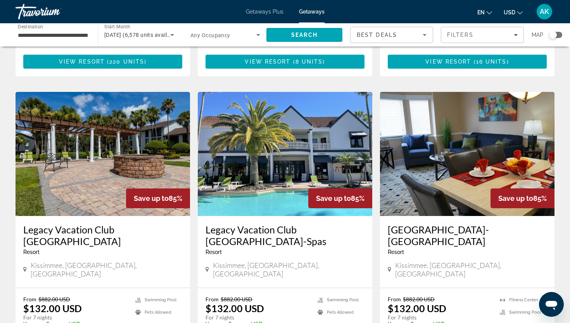
click at [112, 161] on img "Main content" at bounding box center [103, 154] width 175 height 124
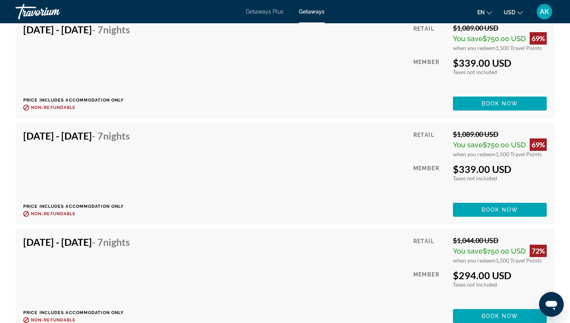
scroll to position [2747, 0]
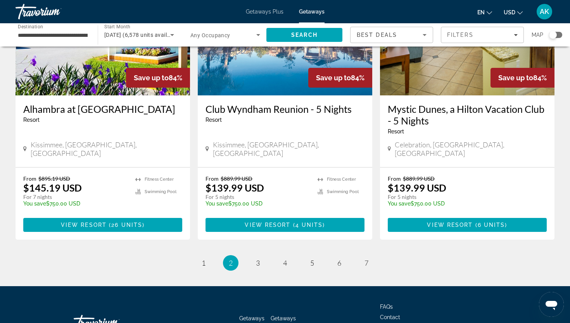
scroll to position [975, 0]
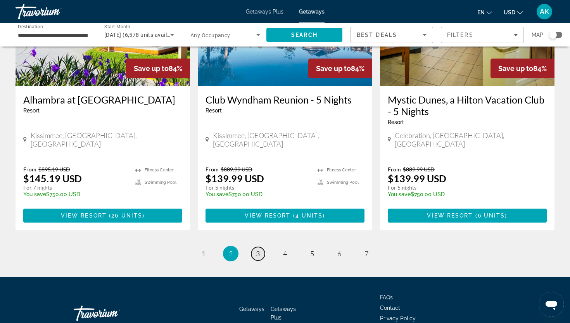
click at [258, 249] on span "3" at bounding box center [258, 253] width 4 height 9
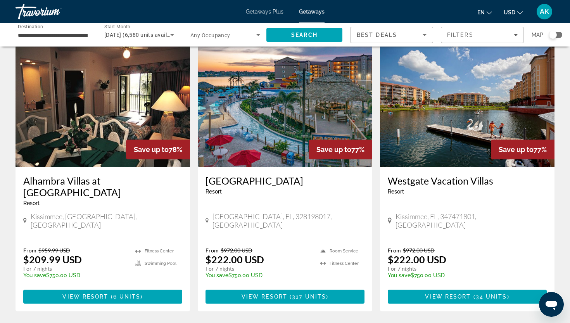
scroll to position [611, 0]
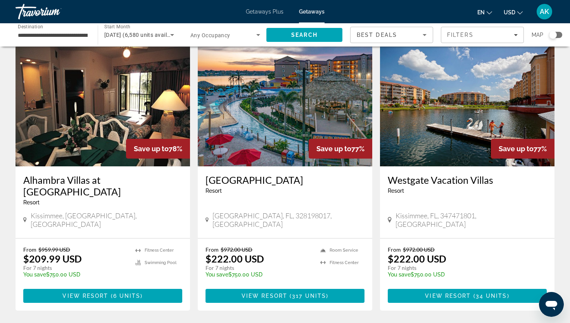
click at [269, 118] on img "Main content" at bounding box center [285, 104] width 175 height 124
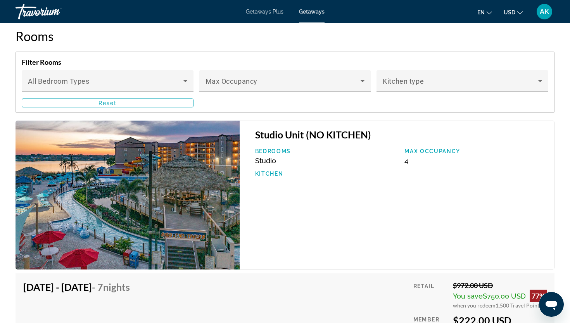
scroll to position [1258, 0]
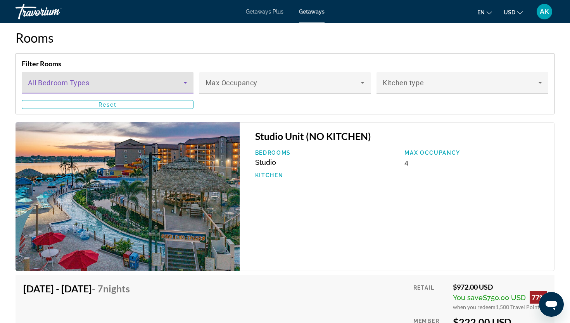
click at [161, 87] on span "Main content" at bounding box center [106, 85] width 156 height 9
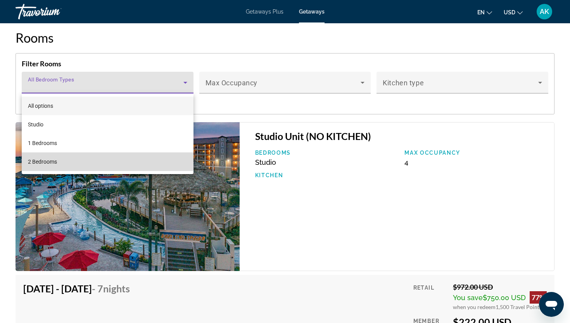
click at [94, 157] on mat-option "2 Bedrooms" at bounding box center [108, 161] width 172 height 19
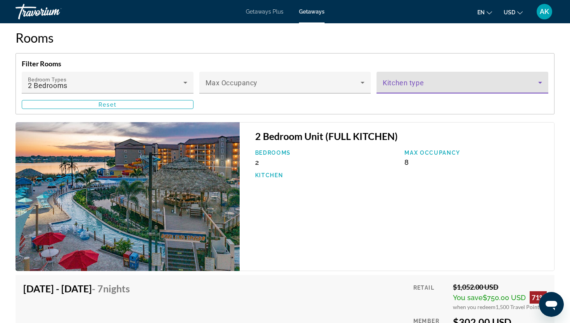
click at [427, 82] on span "Main content" at bounding box center [461, 85] width 156 height 9
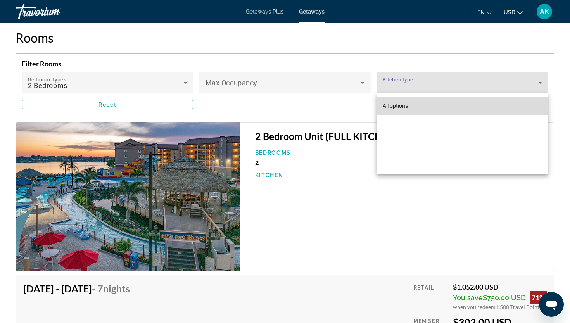
click at [391, 104] on span "All options" at bounding box center [395, 106] width 25 height 6
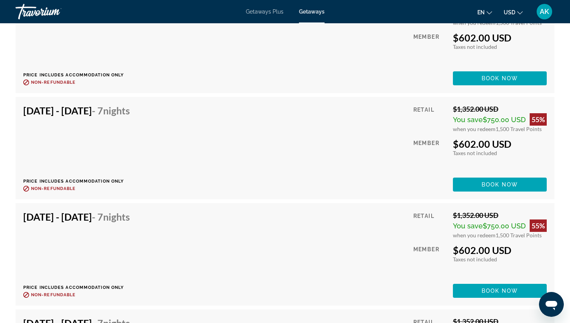
scroll to position [1965, 0]
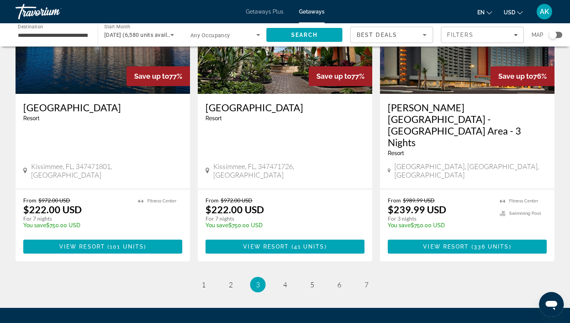
scroll to position [967, 0]
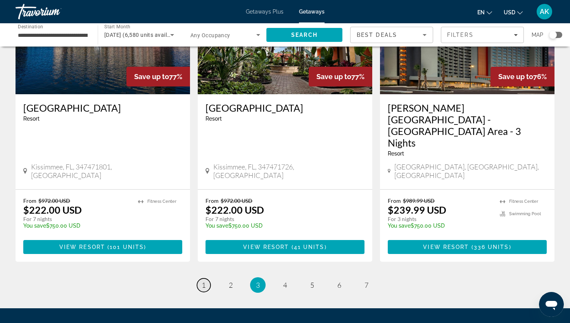
click at [204, 281] on span "1" at bounding box center [204, 285] width 4 height 9
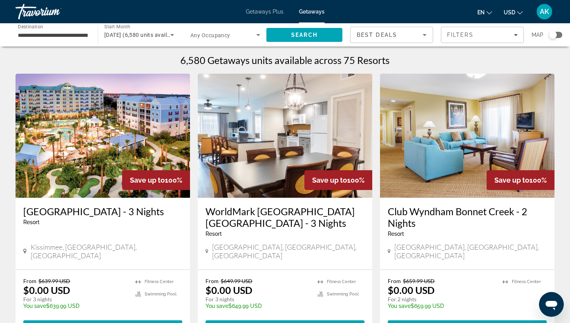
scroll to position [0, 0]
click at [130, 150] on img "Main content" at bounding box center [103, 136] width 175 height 124
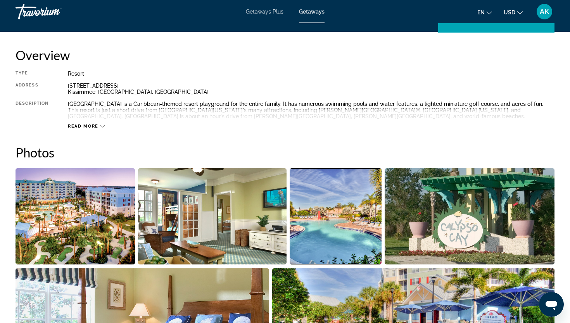
scroll to position [248, 0]
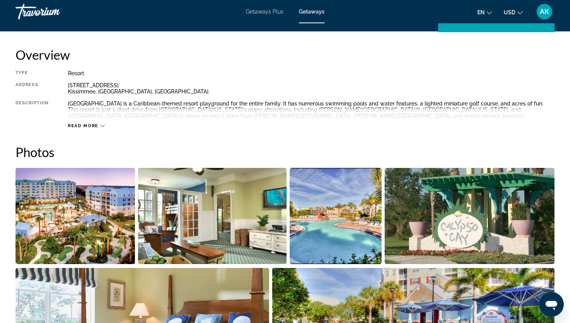
click at [104, 213] on img "Open full-screen image slider" at bounding box center [75, 216] width 119 height 96
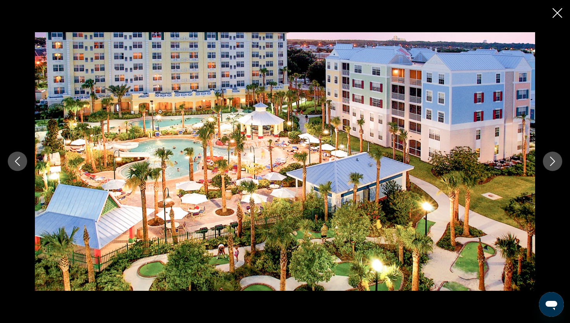
click at [550, 165] on icon "Next image" at bounding box center [552, 161] width 9 height 9
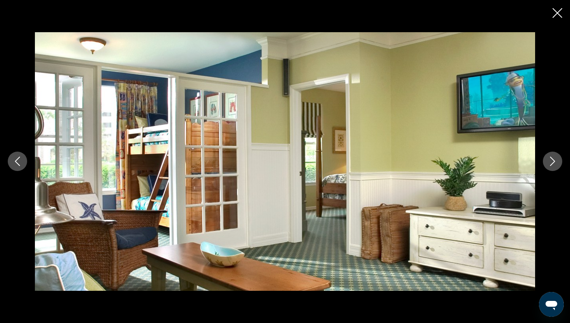
click at [550, 165] on icon "Next image" at bounding box center [552, 161] width 9 height 9
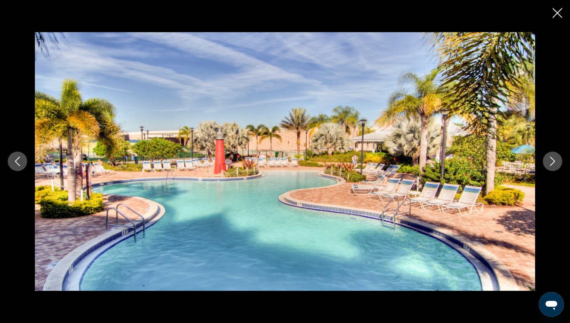
click at [550, 165] on icon "Next image" at bounding box center [552, 161] width 9 height 9
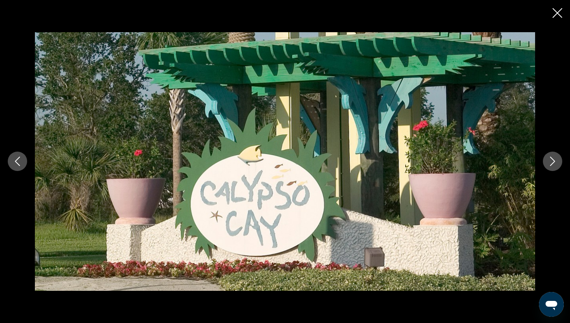
click at [550, 165] on icon "Next image" at bounding box center [552, 161] width 9 height 9
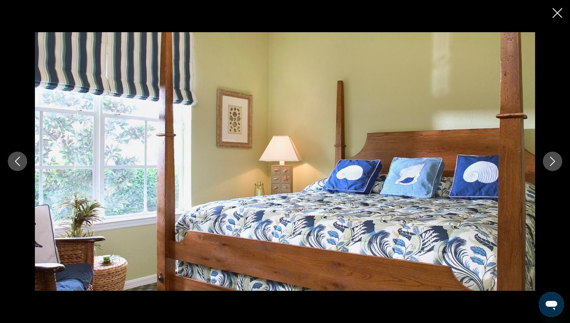
click at [550, 165] on icon "Next image" at bounding box center [552, 161] width 9 height 9
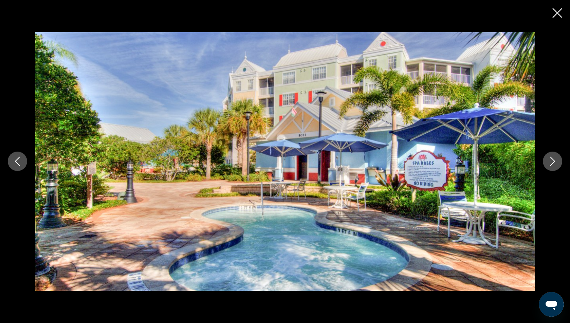
click at [550, 165] on icon "Next image" at bounding box center [552, 161] width 9 height 9
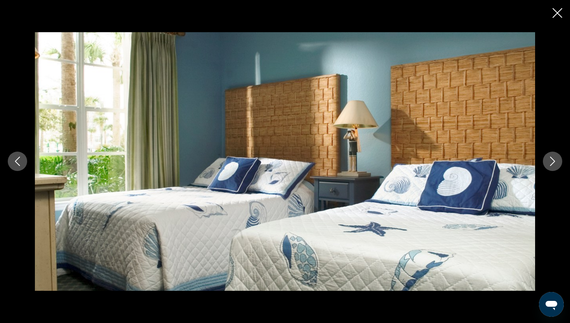
click at [550, 165] on icon "Next image" at bounding box center [552, 161] width 9 height 9
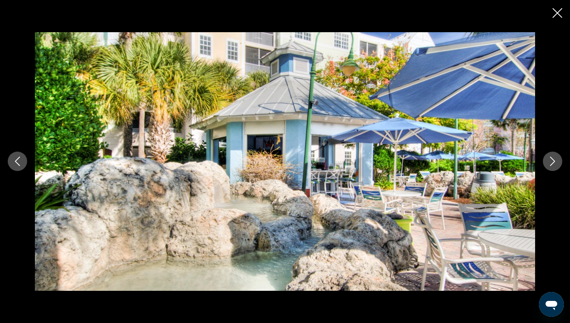
click at [550, 165] on icon "Next image" at bounding box center [552, 161] width 9 height 9
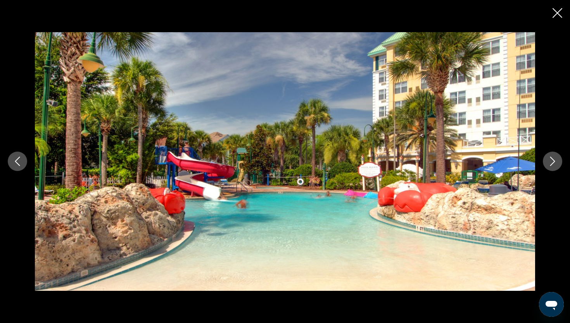
click at [550, 165] on icon "Next image" at bounding box center [552, 161] width 9 height 9
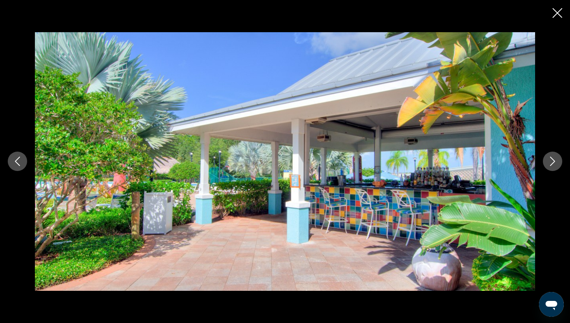
click at [550, 165] on icon "Next image" at bounding box center [552, 161] width 9 height 9
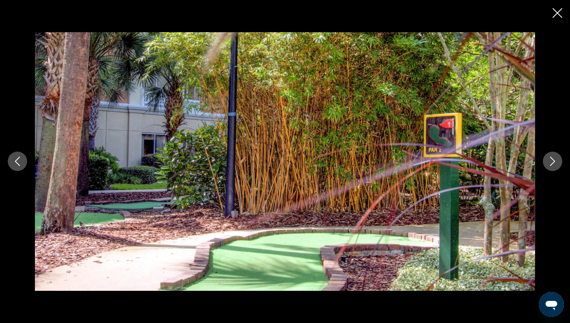
click at [550, 165] on icon "Next image" at bounding box center [552, 161] width 9 height 9
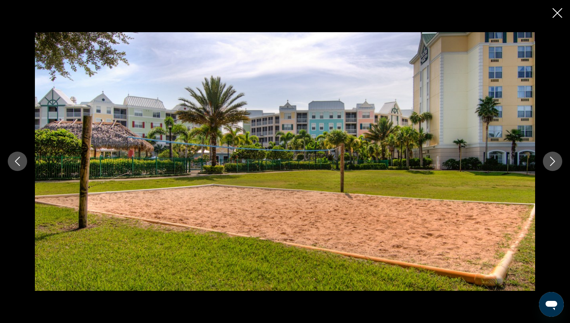
click at [550, 165] on icon "Next image" at bounding box center [552, 161] width 9 height 9
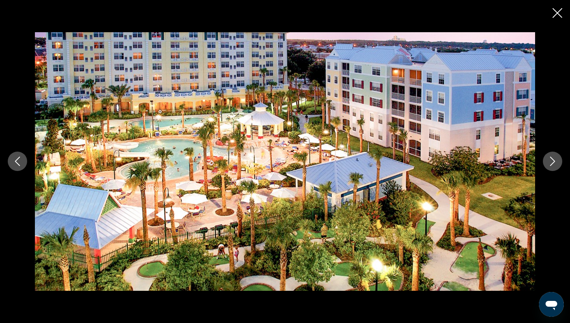
click at [550, 165] on icon "Next image" at bounding box center [552, 161] width 9 height 9
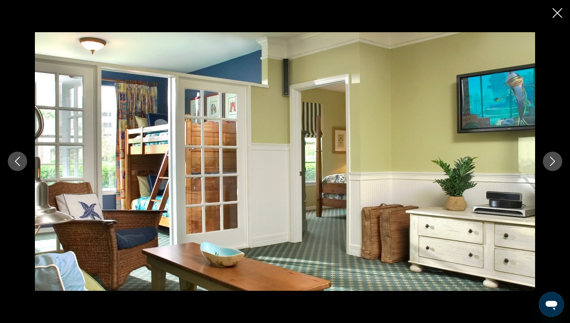
click at [550, 165] on icon "Next image" at bounding box center [552, 161] width 9 height 9
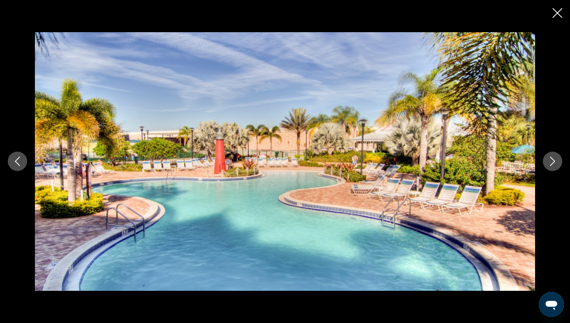
click at [550, 165] on icon "Next image" at bounding box center [552, 161] width 9 height 9
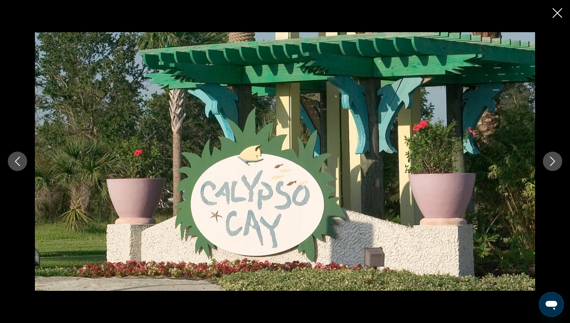
click at [550, 165] on icon "Next image" at bounding box center [552, 161] width 9 height 9
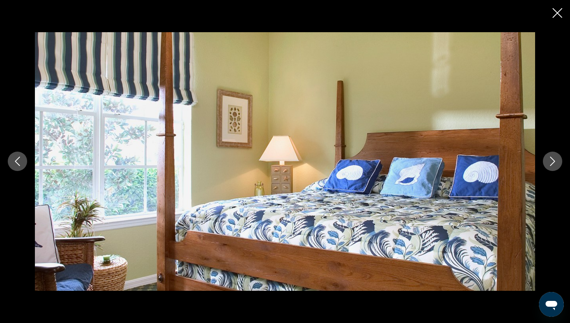
click at [557, 12] on icon "Close slideshow" at bounding box center [558, 13] width 10 height 10
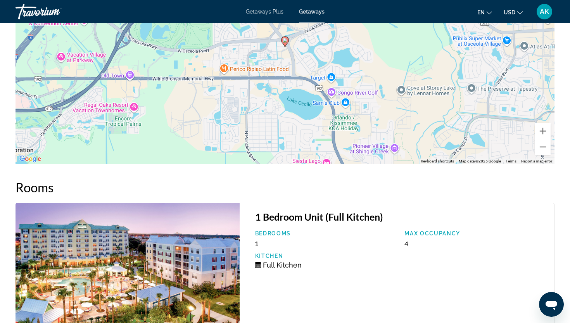
scroll to position [1050, 0]
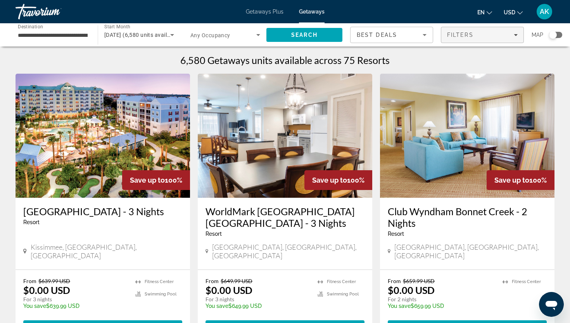
click at [465, 31] on span "Filters" at bounding box center [482, 35] width 82 height 19
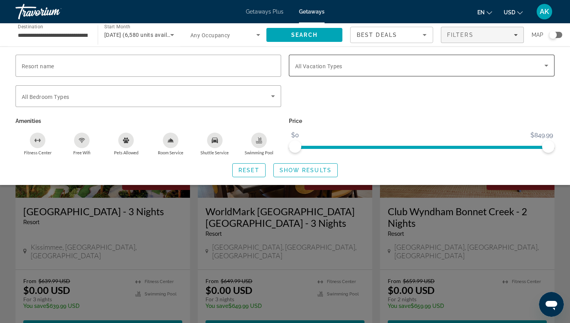
click at [351, 69] on span "Search widget" at bounding box center [419, 65] width 249 height 9
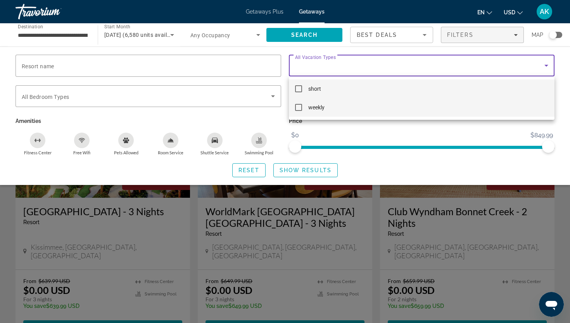
click at [301, 108] on mat-pseudo-checkbox at bounding box center [298, 107] width 7 height 7
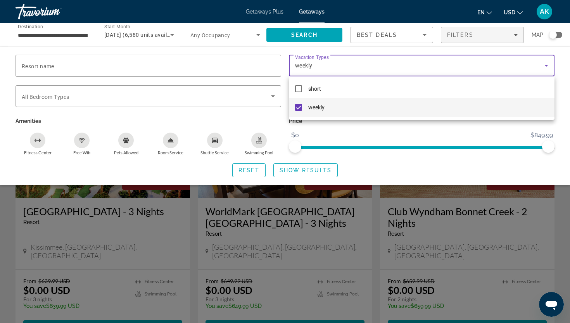
click at [306, 166] on div at bounding box center [285, 161] width 570 height 323
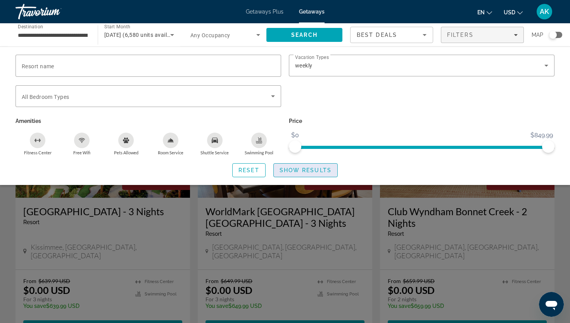
click at [303, 170] on span "Show Results" at bounding box center [306, 170] width 52 height 6
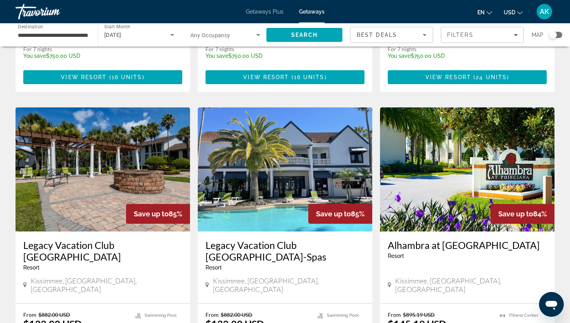
scroll to position [251, 0]
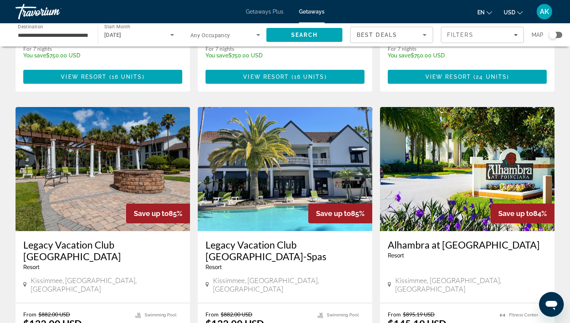
click at [98, 172] on img "Main content" at bounding box center [103, 169] width 175 height 124
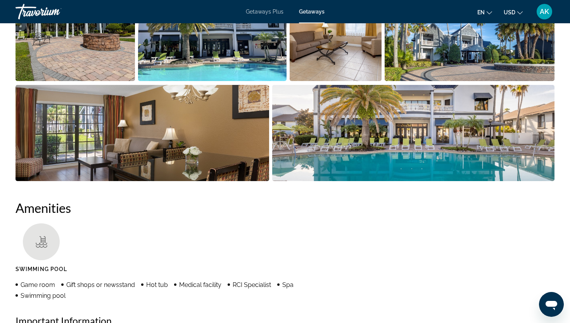
scroll to position [431, 0]
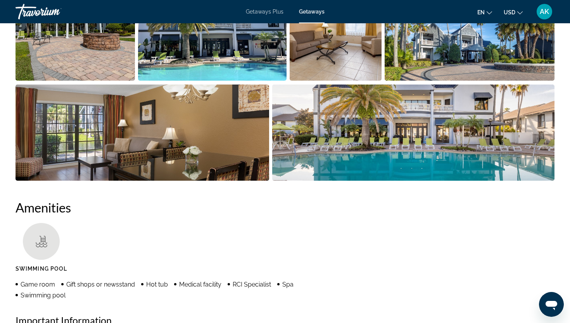
click at [113, 63] on img "Open full-screen image slider" at bounding box center [75, 32] width 119 height 96
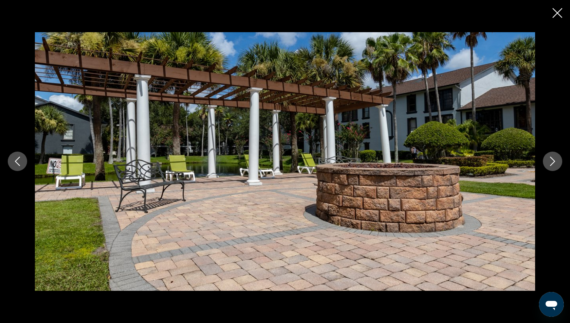
click at [547, 159] on button "Next image" at bounding box center [552, 161] width 19 height 19
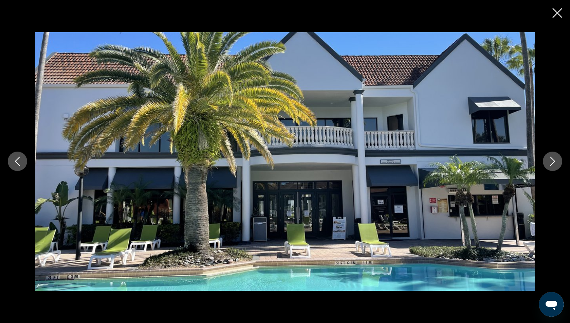
click at [550, 160] on icon "Next image" at bounding box center [552, 161] width 9 height 9
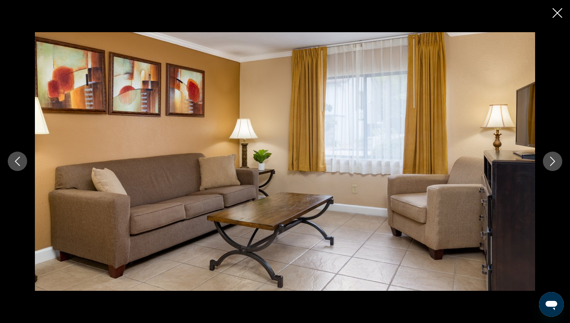
click at [550, 160] on icon "Next image" at bounding box center [552, 161] width 9 height 9
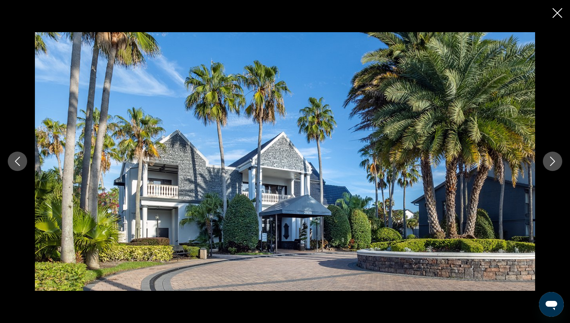
click at [550, 160] on icon "Next image" at bounding box center [552, 161] width 9 height 9
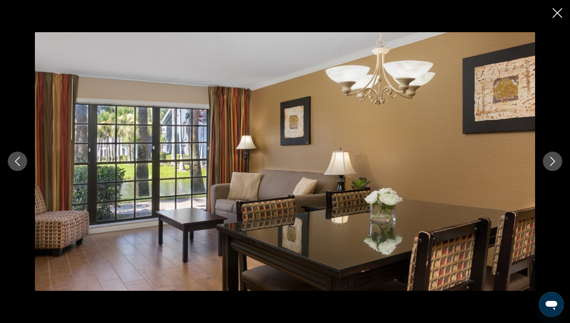
click at [550, 160] on icon "Next image" at bounding box center [552, 161] width 9 height 9
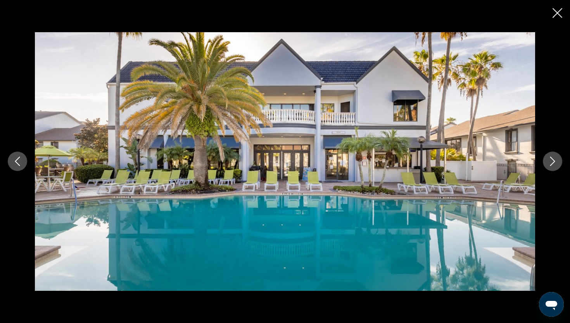
click at [550, 160] on icon "Next image" at bounding box center [552, 161] width 9 height 9
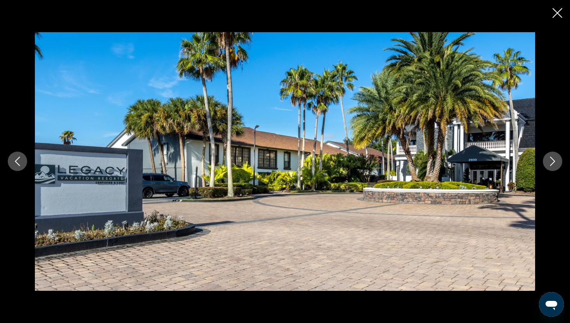
click at [550, 160] on icon "Next image" at bounding box center [552, 161] width 9 height 9
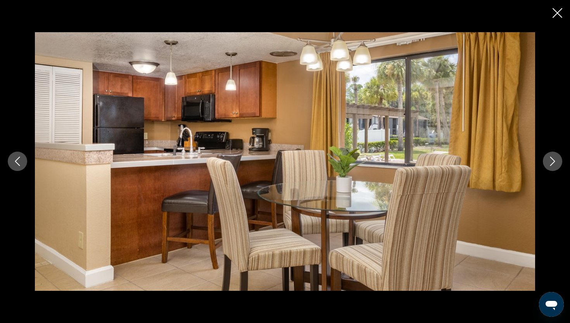
click at [550, 161] on icon "Next image" at bounding box center [552, 161] width 9 height 9
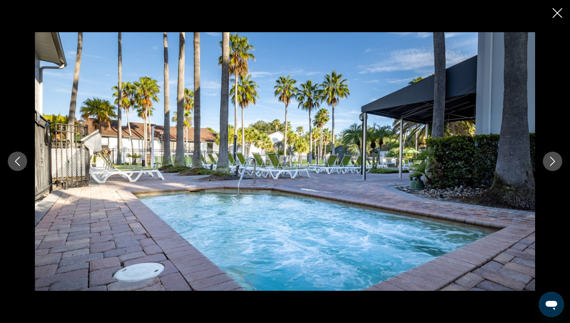
click at [550, 161] on icon "Next image" at bounding box center [552, 161] width 9 height 9
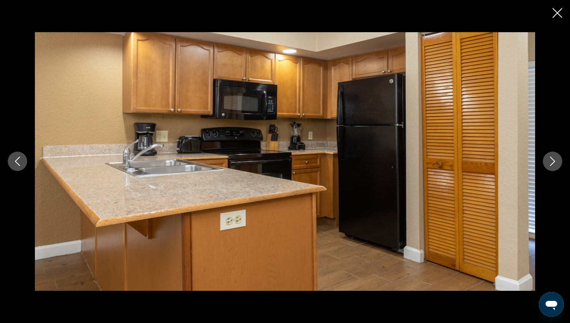
click at [550, 161] on icon "Next image" at bounding box center [552, 161] width 9 height 9
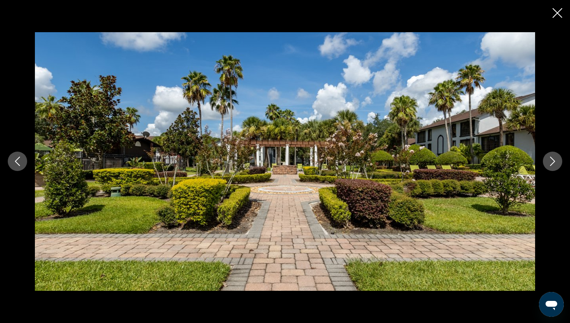
click at [550, 161] on icon "Next image" at bounding box center [552, 161] width 9 height 9
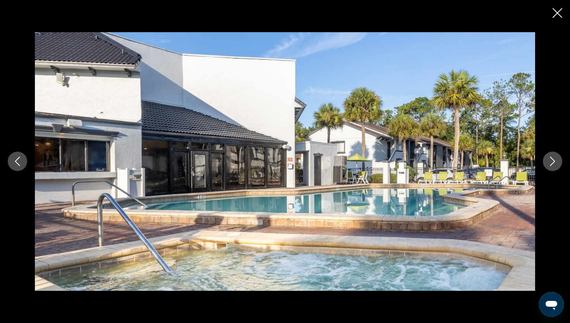
click at [550, 161] on icon "Next image" at bounding box center [552, 161] width 9 height 9
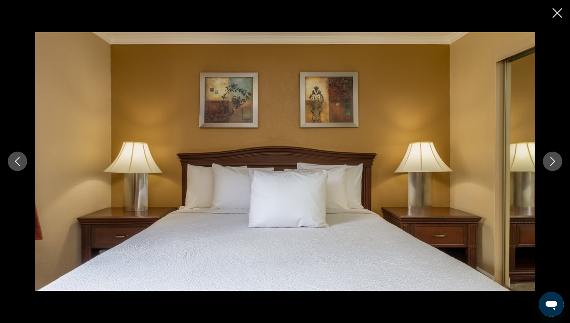
click at [550, 161] on icon "Next image" at bounding box center [552, 161] width 9 height 9
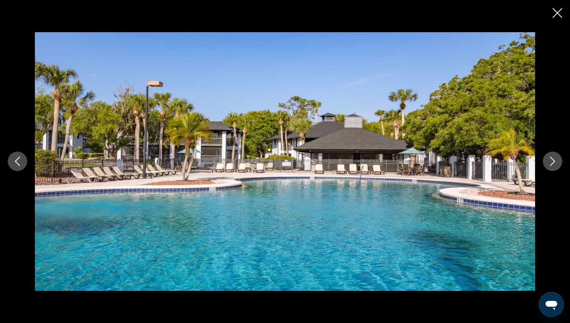
click at [550, 161] on icon "Next image" at bounding box center [552, 161] width 9 height 9
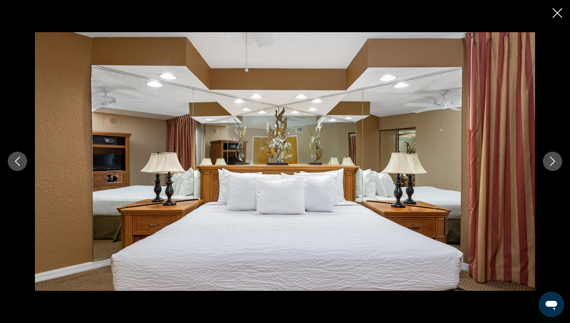
click at [553, 162] on icon "Next image" at bounding box center [552, 161] width 9 height 9
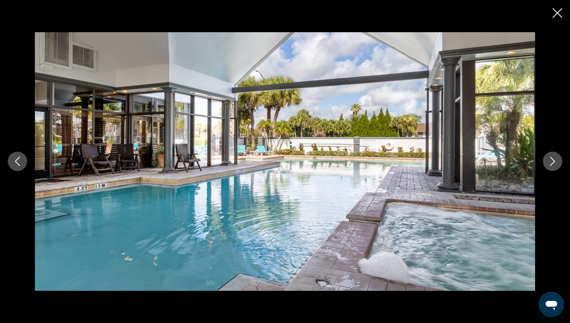
click at [553, 162] on icon "Next image" at bounding box center [552, 161] width 9 height 9
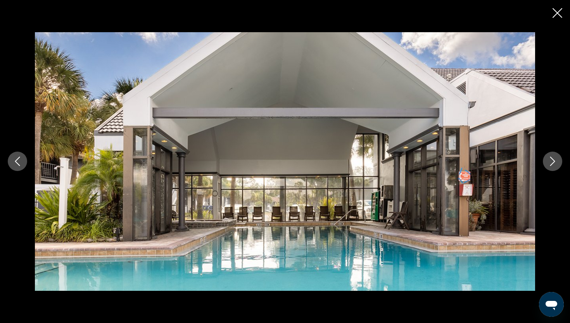
click at [553, 162] on icon "Next image" at bounding box center [552, 161] width 9 height 9
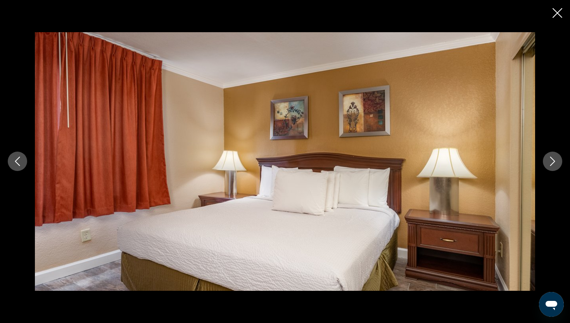
click at [553, 162] on icon "Next image" at bounding box center [552, 161] width 9 height 9
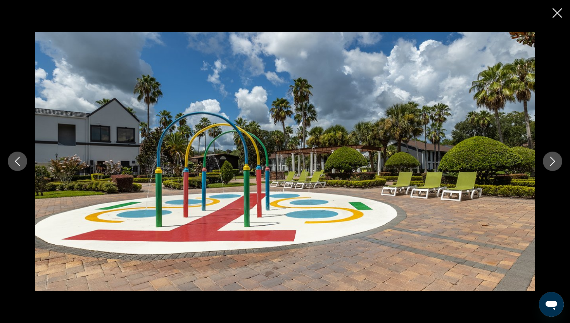
click at [553, 162] on icon "Next image" at bounding box center [552, 161] width 9 height 9
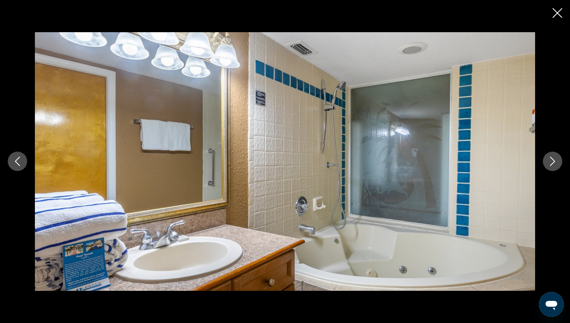
click at [554, 161] on icon "Next image" at bounding box center [552, 161] width 9 height 9
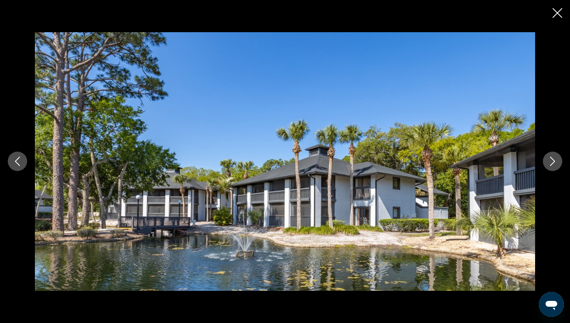
click at [554, 161] on icon "Next image" at bounding box center [552, 161] width 9 height 9
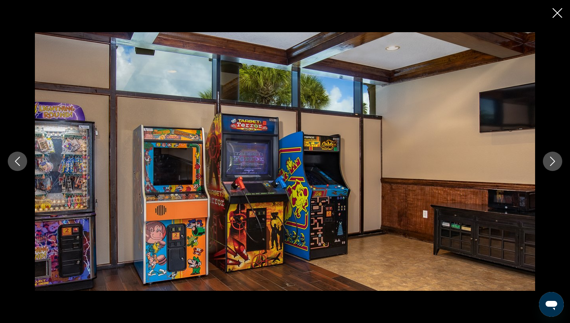
click at [554, 161] on icon "Next image" at bounding box center [552, 161] width 9 height 9
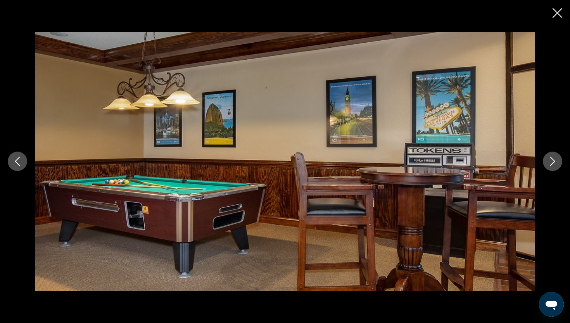
click at [554, 161] on icon "Next image" at bounding box center [552, 161] width 9 height 9
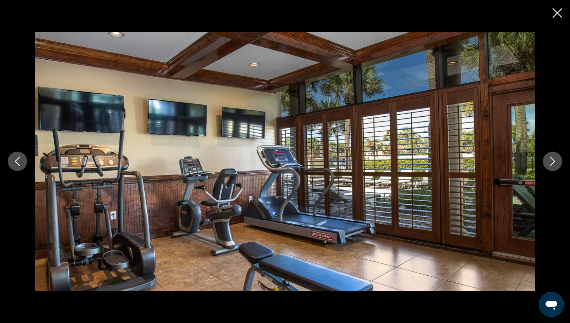
click at [554, 161] on icon "Next image" at bounding box center [552, 161] width 9 height 9
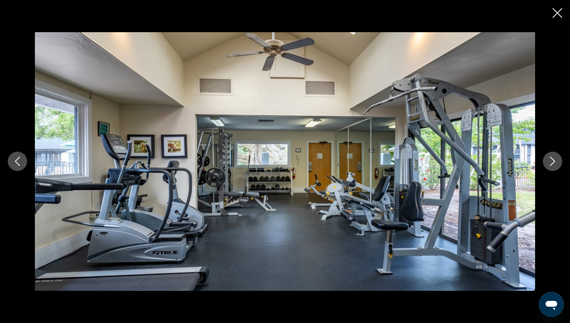
click at [554, 161] on icon "Next image" at bounding box center [552, 161] width 9 height 9
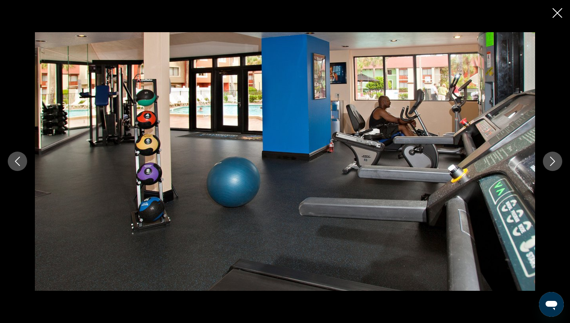
click at [554, 161] on icon "Next image" at bounding box center [552, 161] width 9 height 9
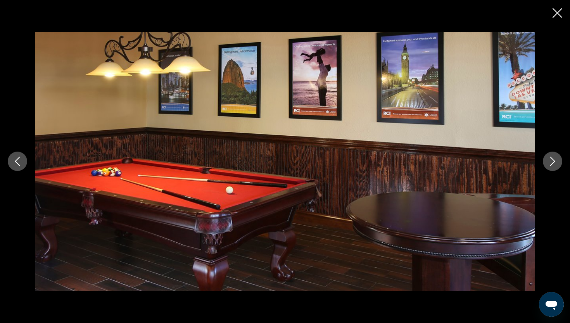
click at [554, 161] on icon "Next image" at bounding box center [552, 161] width 9 height 9
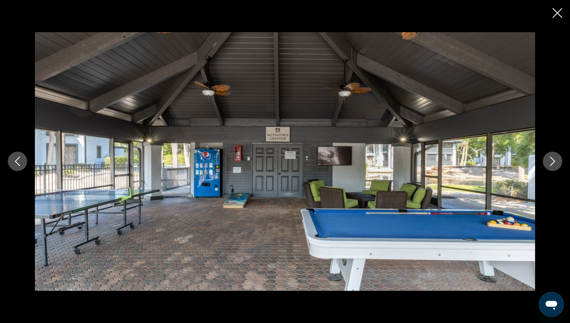
click at [554, 161] on icon "Next image" at bounding box center [552, 161] width 9 height 9
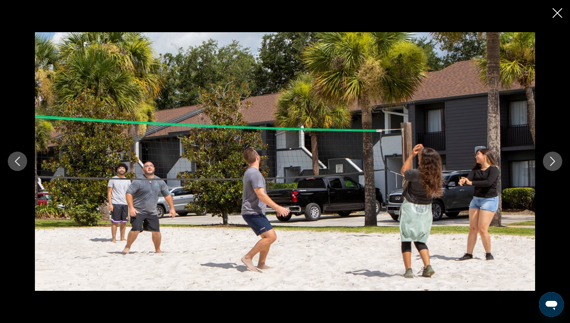
click at [554, 161] on icon "Next image" at bounding box center [552, 161] width 9 height 9
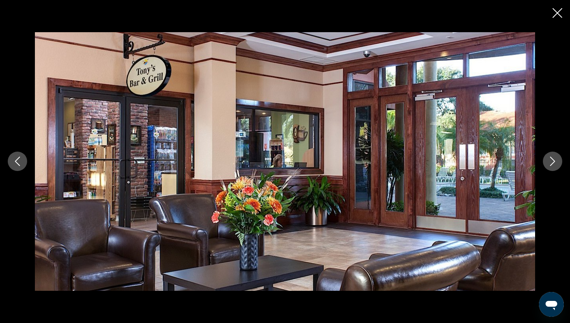
click at [554, 161] on icon "Next image" at bounding box center [552, 161] width 9 height 9
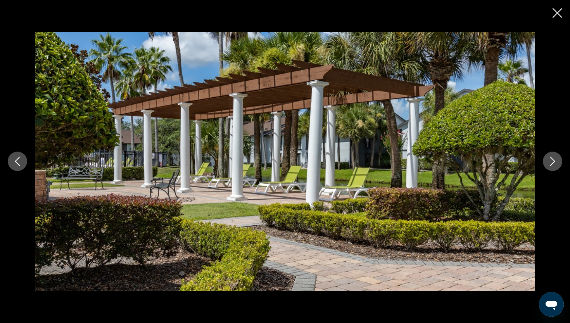
click at [554, 161] on icon "Next image" at bounding box center [552, 161] width 9 height 9
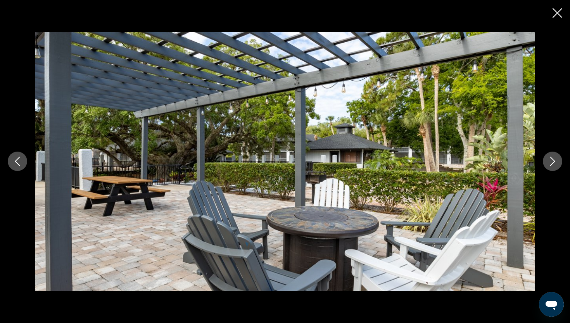
click at [554, 161] on icon "Next image" at bounding box center [552, 161] width 9 height 9
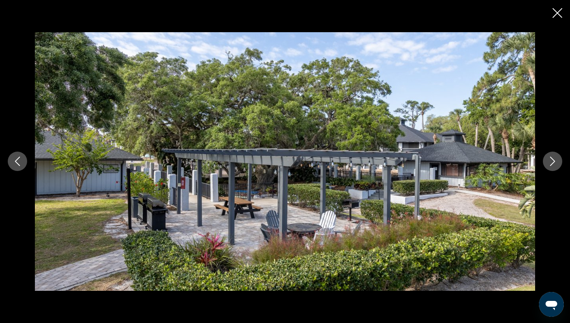
click at [554, 161] on icon "Next image" at bounding box center [552, 161] width 9 height 9
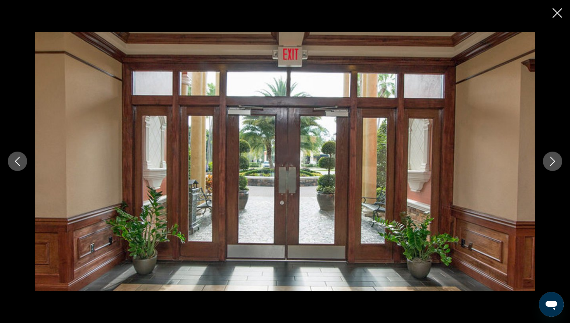
click at [554, 161] on icon "Next image" at bounding box center [552, 161] width 9 height 9
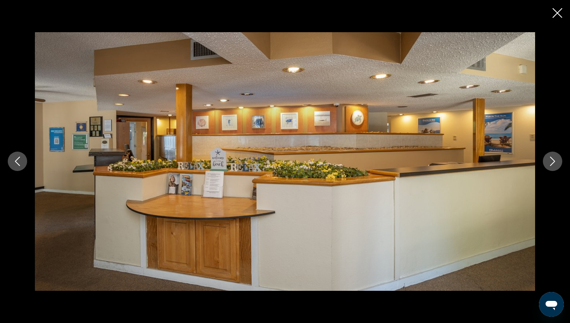
click at [554, 161] on icon "Next image" at bounding box center [552, 161] width 9 height 9
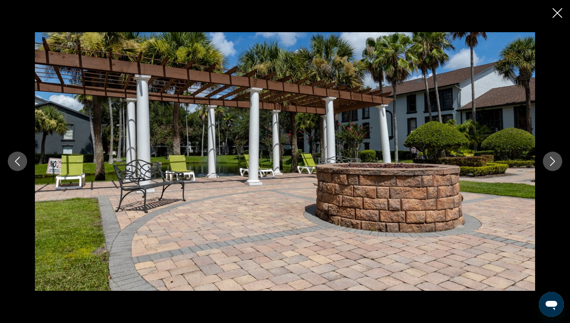
click at [558, 14] on icon "Close slideshow" at bounding box center [558, 13] width 10 height 10
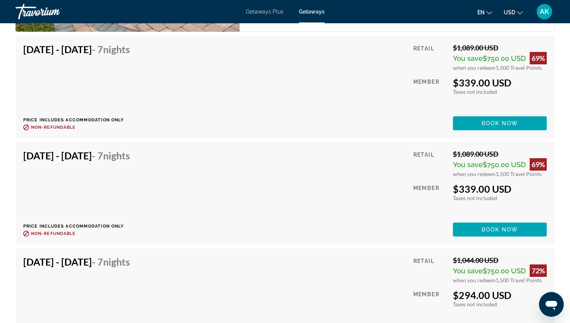
scroll to position [2728, 0]
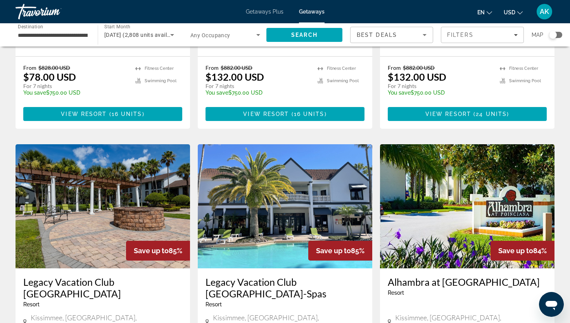
scroll to position [214, 0]
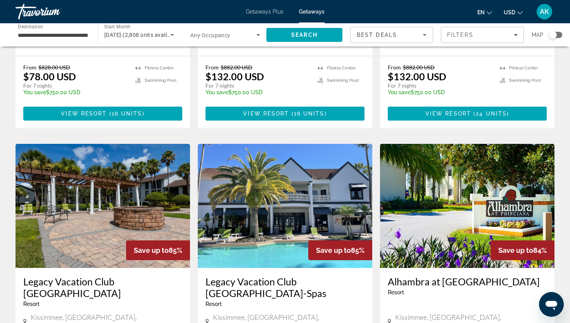
click at [429, 216] on img "Main content" at bounding box center [467, 206] width 175 height 124
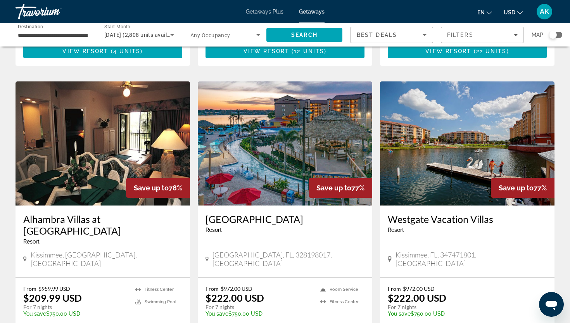
scroll to position [834, 0]
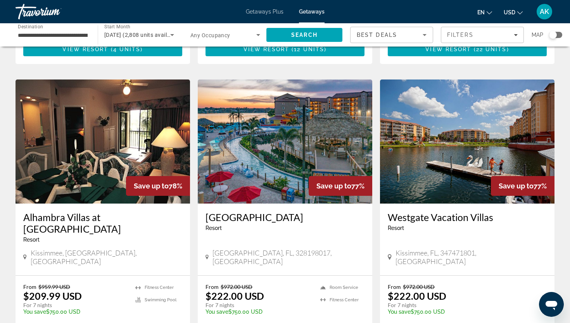
click at [272, 123] on img "Main content" at bounding box center [285, 142] width 175 height 124
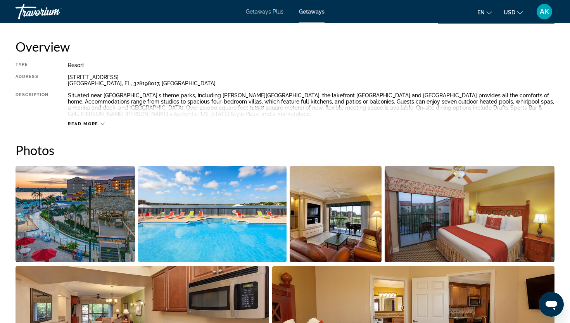
scroll to position [270, 0]
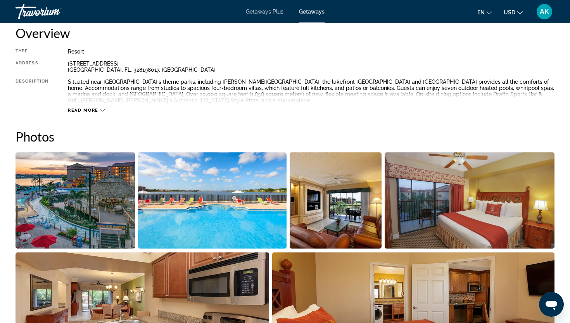
click at [111, 199] on img "Open full-screen image slider" at bounding box center [75, 200] width 119 height 96
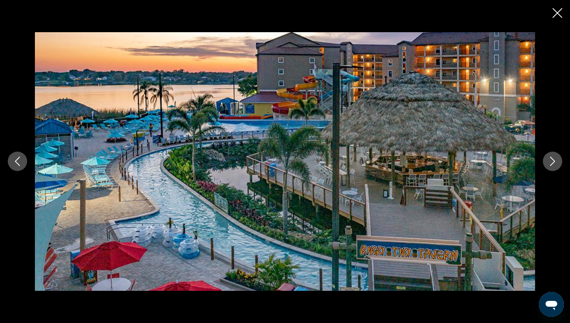
scroll to position [329, 0]
click at [554, 161] on icon "Next image" at bounding box center [552, 161] width 9 height 9
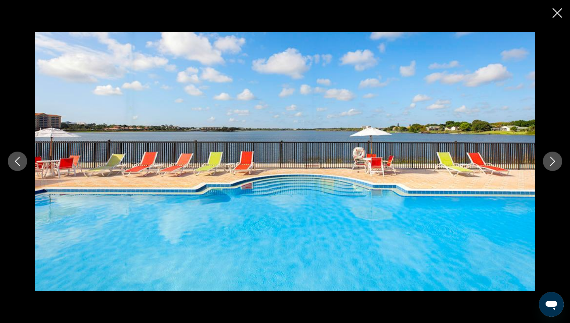
click at [554, 163] on icon "Next image" at bounding box center [552, 161] width 9 height 9
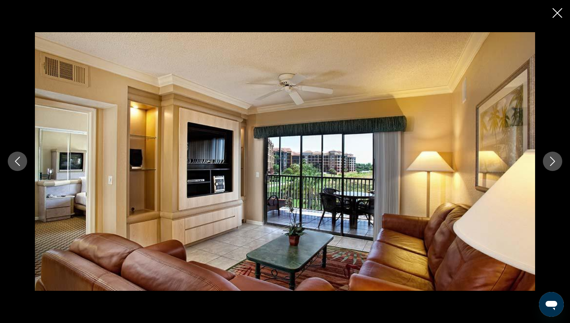
click at [19, 166] on icon "Previous image" at bounding box center [17, 161] width 9 height 9
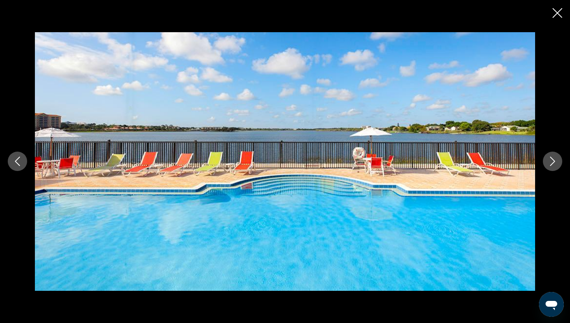
click at [552, 160] on icon "Next image" at bounding box center [552, 161] width 9 height 9
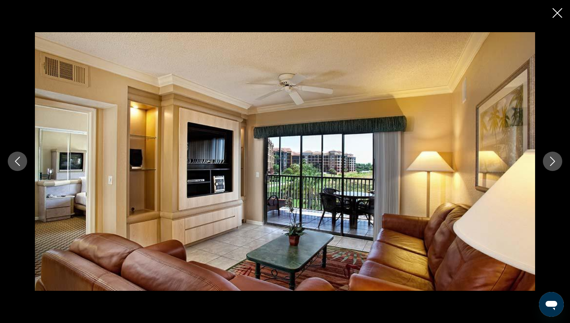
click at [552, 160] on icon "Next image" at bounding box center [552, 161] width 9 height 9
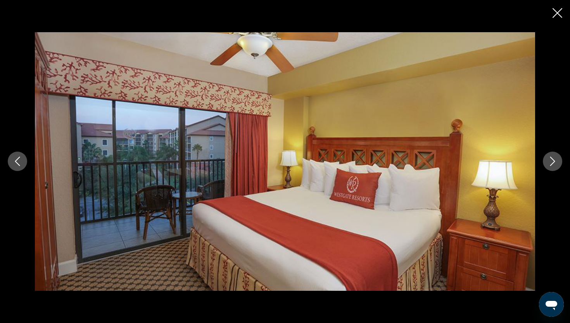
click at [552, 160] on icon "Next image" at bounding box center [552, 161] width 9 height 9
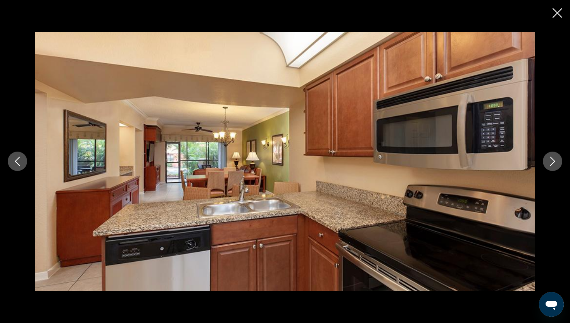
click at [19, 164] on icon "Previous image" at bounding box center [17, 161] width 9 height 9
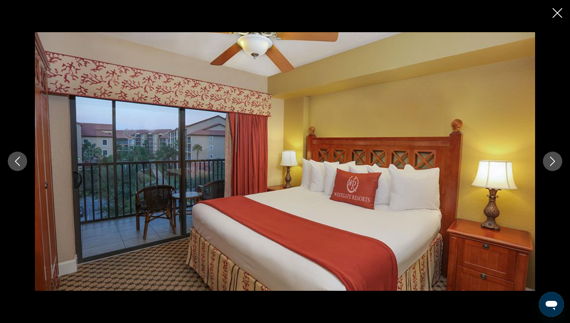
click at [553, 160] on icon "Next image" at bounding box center [552, 161] width 9 height 9
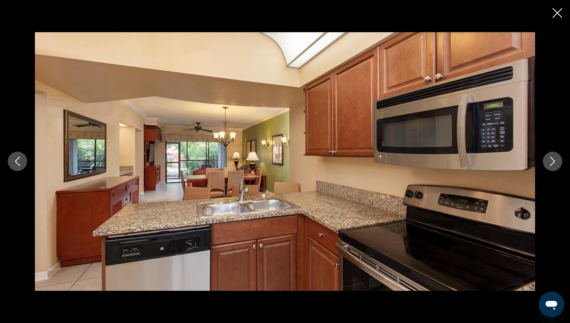
click at [553, 159] on icon "Next image" at bounding box center [552, 161] width 5 height 9
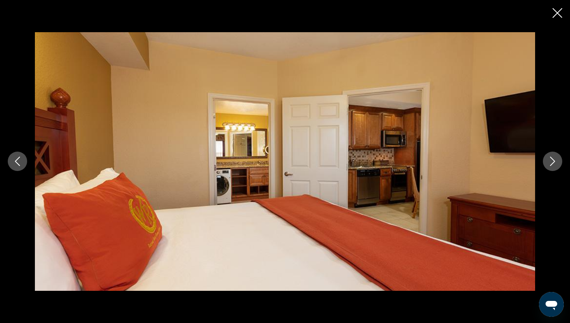
click at [553, 159] on icon "Next image" at bounding box center [552, 161] width 5 height 9
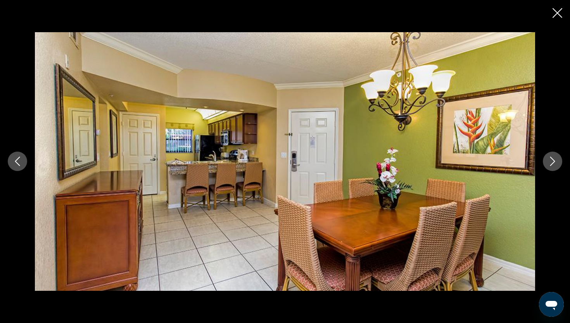
click at [553, 159] on icon "Next image" at bounding box center [552, 161] width 5 height 9
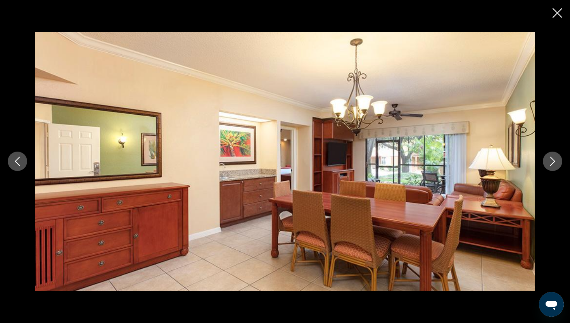
click at [553, 161] on icon "Next image" at bounding box center [552, 161] width 9 height 9
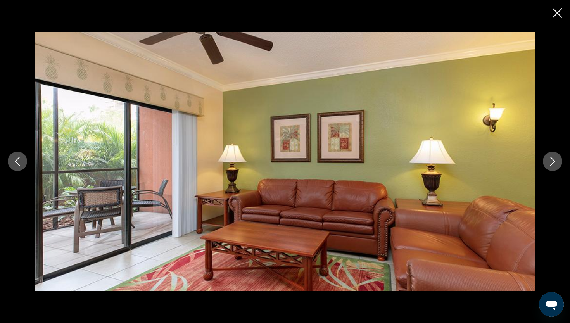
click at [553, 161] on icon "Next image" at bounding box center [552, 161] width 9 height 9
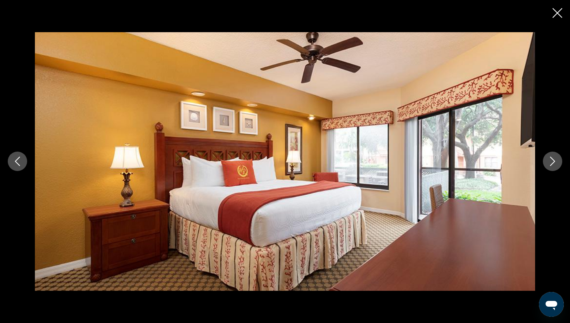
click at [553, 161] on icon "Next image" at bounding box center [552, 161] width 9 height 9
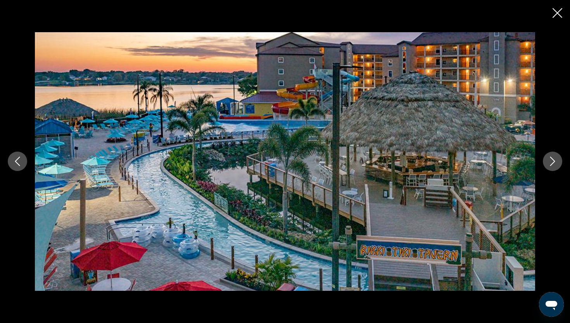
click at [558, 13] on icon "Close slideshow" at bounding box center [558, 13] width 10 height 10
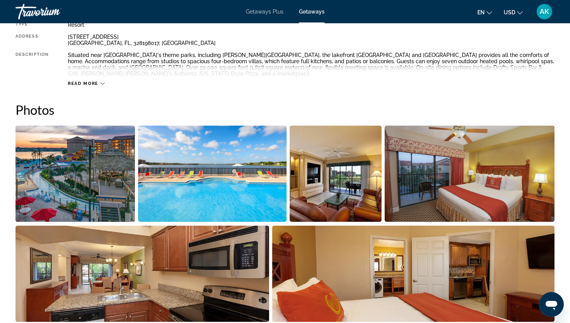
scroll to position [296, 0]
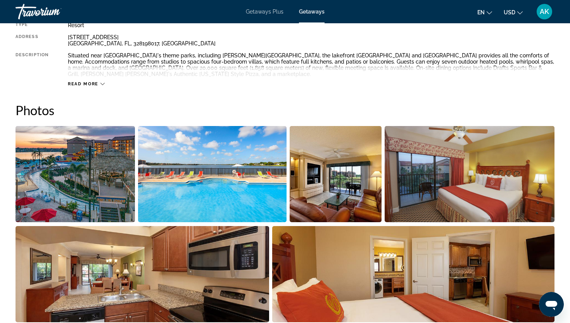
click at [102, 82] on icon "Main content" at bounding box center [102, 84] width 4 height 4
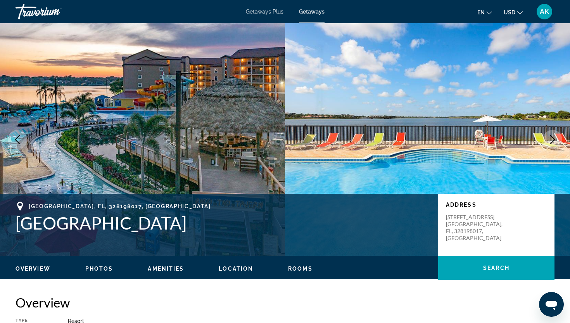
scroll to position [0, 0]
drag, startPoint x: 14, startPoint y: 220, endPoint x: 209, endPoint y: 236, distance: 196.2
click at [209, 237] on div "[GEOGRAPHIC_DATA] and Spa Address [STREET_ADDRESS]" at bounding box center [285, 225] width 570 height 47
copy h1 "[GEOGRAPHIC_DATA]"
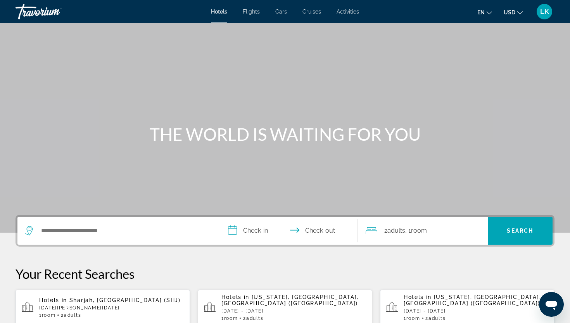
click at [69, 222] on div "Search widget" at bounding box center [118, 231] width 187 height 28
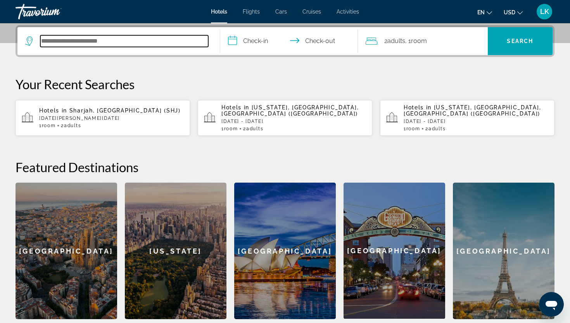
click at [100, 46] on input "Search hotel destination" at bounding box center [124, 41] width 168 height 12
paste input "**********"
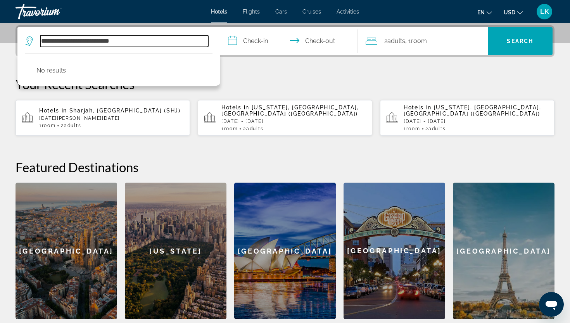
drag, startPoint x: 140, startPoint y: 42, endPoint x: 4, endPoint y: 50, distance: 135.6
click at [4, 49] on div "**********" at bounding box center [285, 172] width 570 height 294
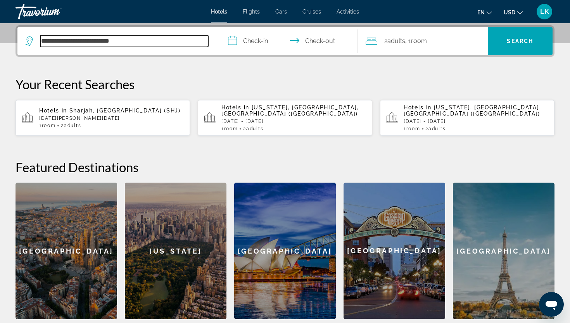
drag, startPoint x: 138, startPoint y: 40, endPoint x: 29, endPoint y: 40, distance: 108.6
click at [29, 40] on div "**********" at bounding box center [116, 41] width 183 height 12
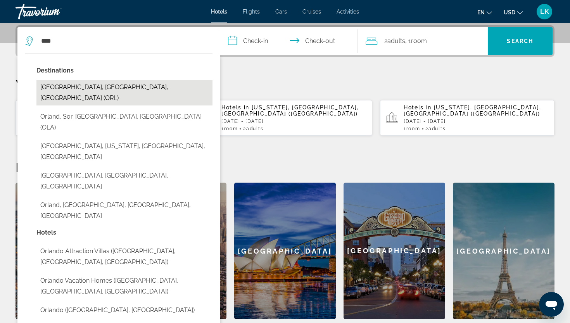
click at [59, 84] on button "Orlando, FL, United States (ORL)" at bounding box center [124, 93] width 176 height 26
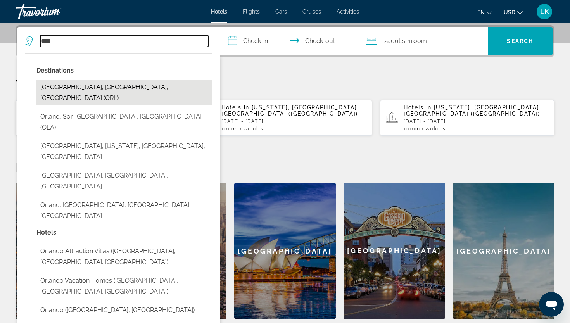
type input "**********"
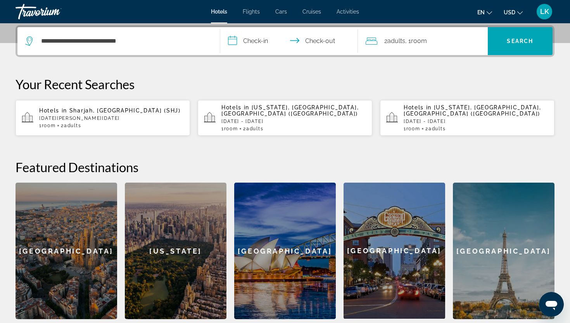
click at [251, 42] on input "**********" at bounding box center [290, 42] width 141 height 30
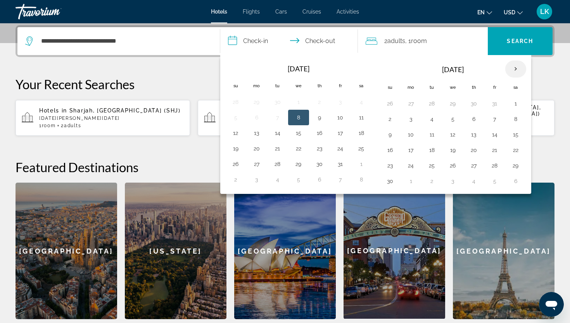
click at [512, 69] on th "Next month" at bounding box center [515, 69] width 21 height 17
click at [512, 70] on th "Next month" at bounding box center [515, 69] width 21 height 17
click at [391, 165] on button "22" at bounding box center [390, 165] width 12 height 11
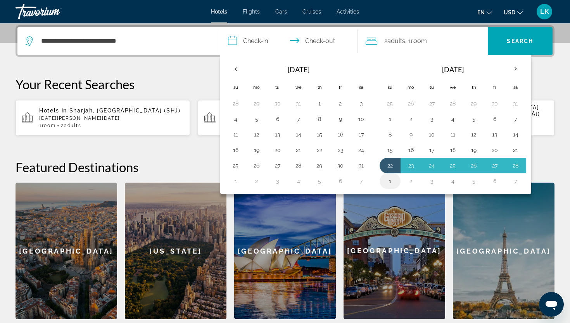
click at [391, 182] on button "1" at bounding box center [390, 181] width 12 height 11
type input "**********"
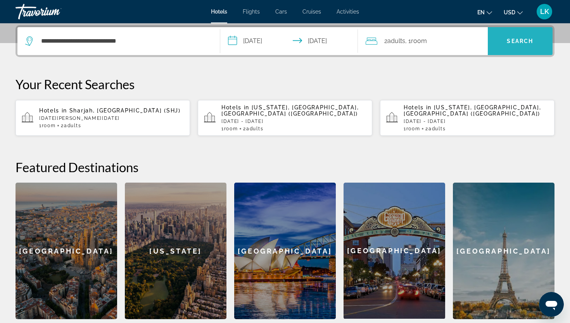
click at [521, 39] on span "Search" at bounding box center [520, 41] width 26 height 6
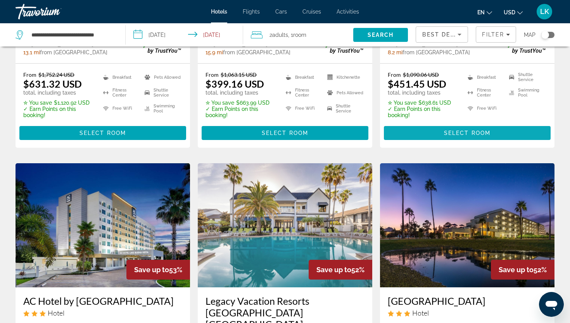
scroll to position [218, 0]
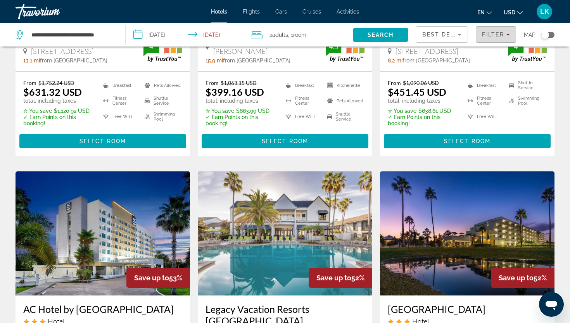
click at [493, 31] on span "Filters" at bounding box center [496, 34] width 40 height 19
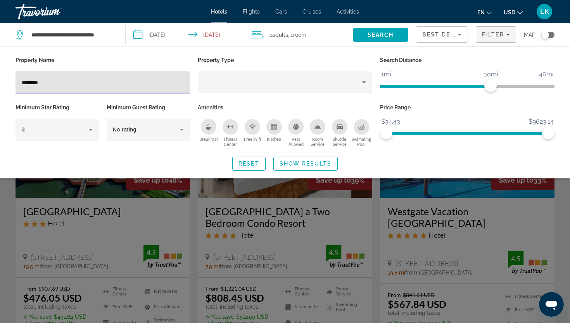
type input "********"
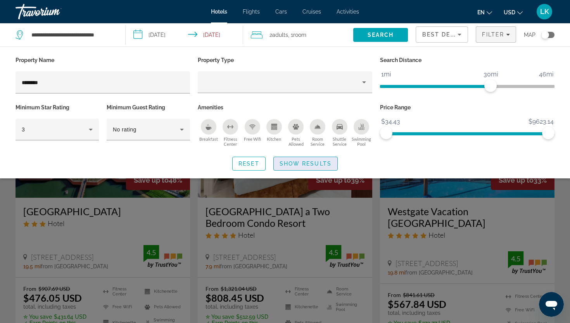
click at [290, 162] on span "Show Results" at bounding box center [306, 164] width 52 height 6
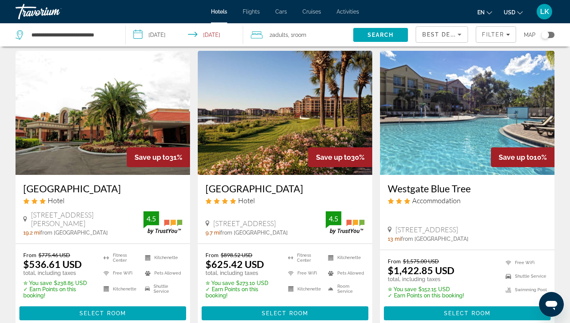
scroll to position [327, 0]
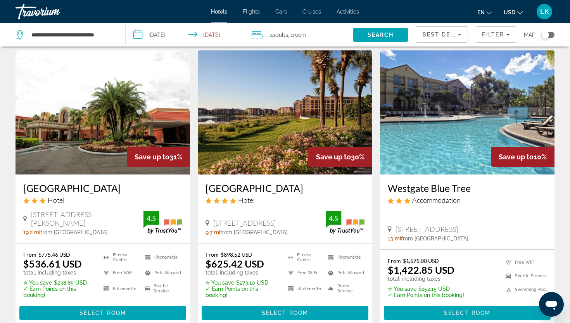
click at [281, 150] on img "Main content" at bounding box center [285, 112] width 175 height 124
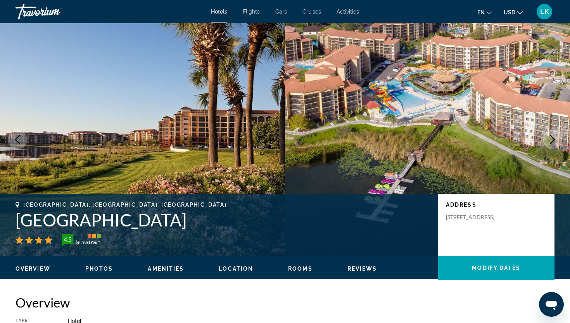
click at [554, 138] on icon "Next image" at bounding box center [552, 139] width 5 height 9
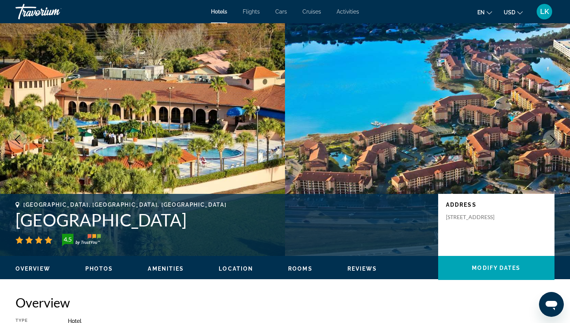
click at [554, 138] on icon "Next image" at bounding box center [552, 139] width 5 height 9
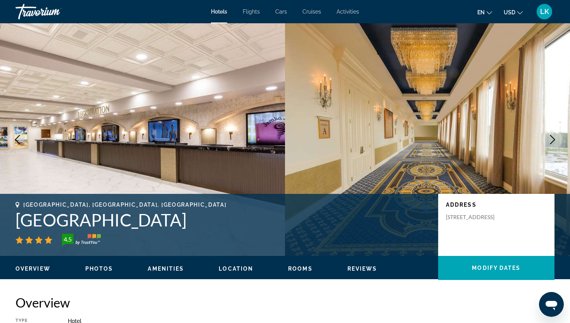
click at [554, 138] on icon "Next image" at bounding box center [552, 139] width 5 height 9
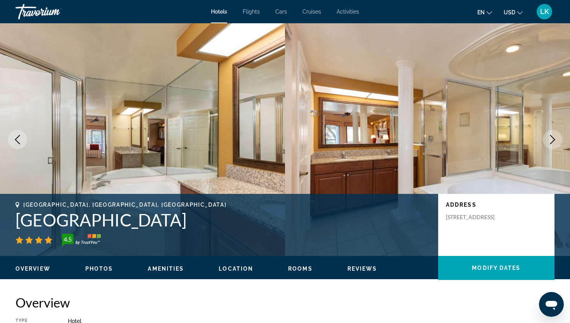
click at [554, 139] on icon "Next image" at bounding box center [552, 139] width 9 height 9
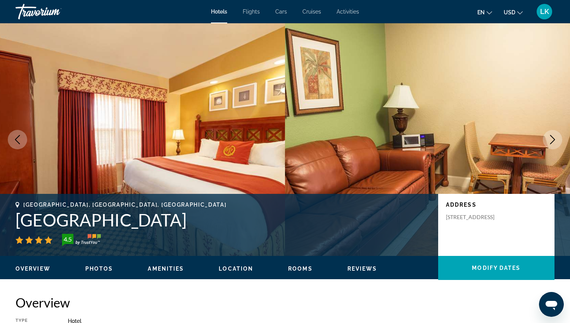
click at [554, 139] on icon "Next image" at bounding box center [552, 139] width 9 height 9
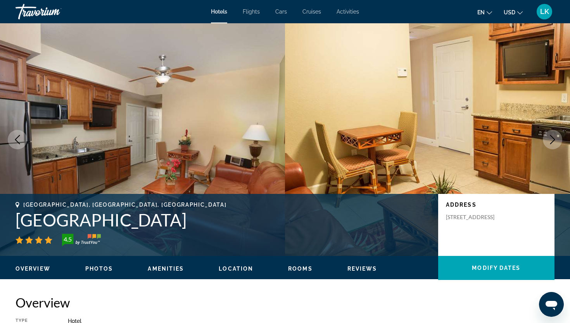
click at [554, 139] on icon "Next image" at bounding box center [552, 139] width 9 height 9
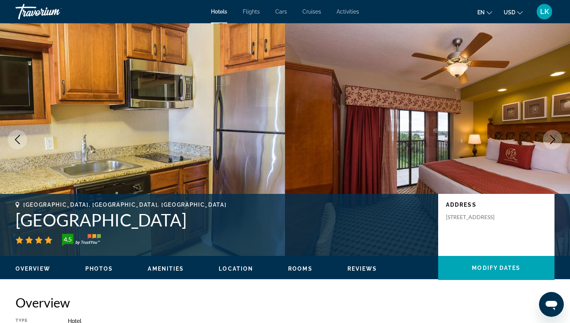
click at [554, 140] on icon "Next image" at bounding box center [552, 139] width 9 height 9
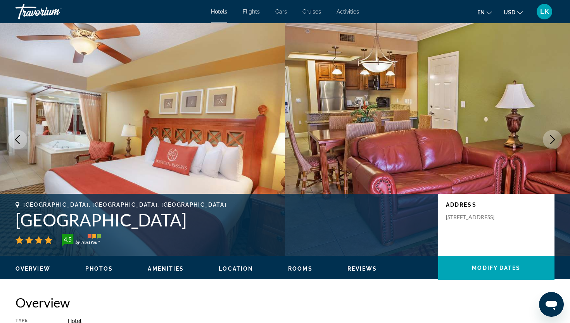
click at [554, 140] on icon "Next image" at bounding box center [552, 139] width 9 height 9
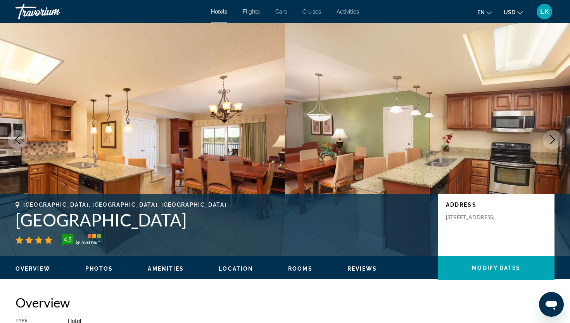
click at [554, 140] on icon "Next image" at bounding box center [552, 139] width 9 height 9
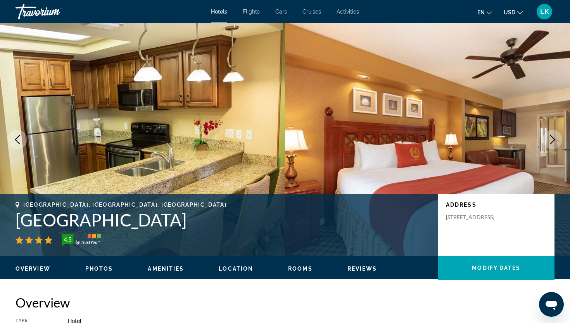
click at [554, 140] on icon "Next image" at bounding box center [552, 139] width 9 height 9
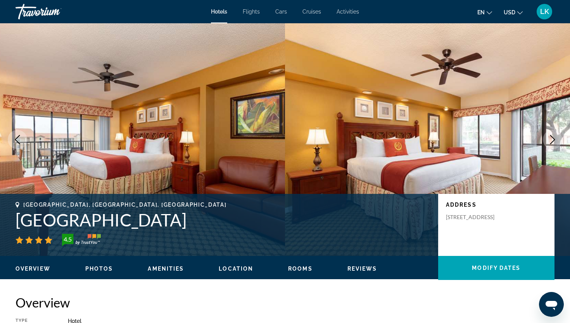
click at [554, 140] on icon "Next image" at bounding box center [552, 139] width 9 height 9
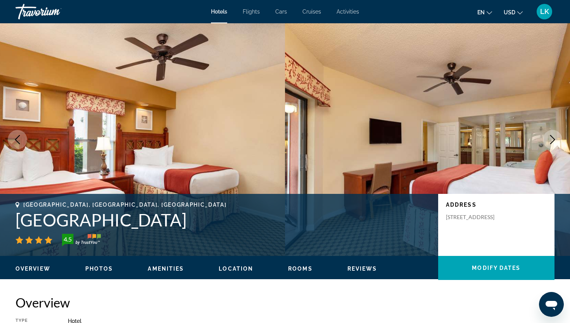
click at [554, 140] on icon "Next image" at bounding box center [552, 139] width 9 height 9
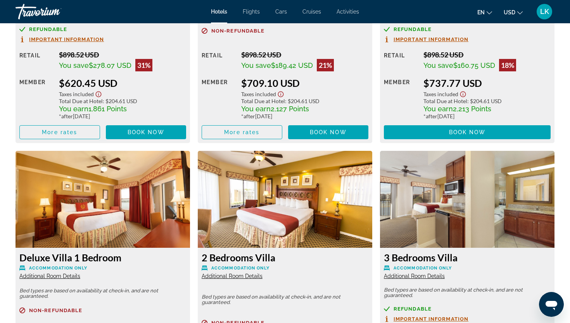
scroll to position [1221, 0]
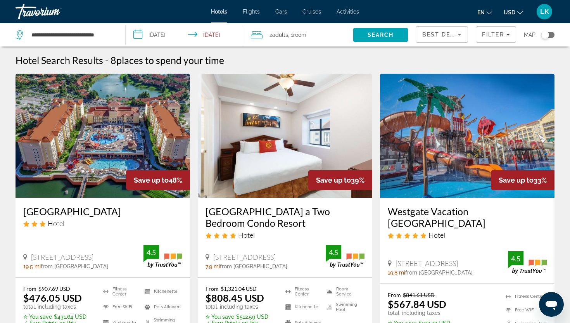
click at [99, 167] on img "Main content" at bounding box center [103, 136] width 175 height 124
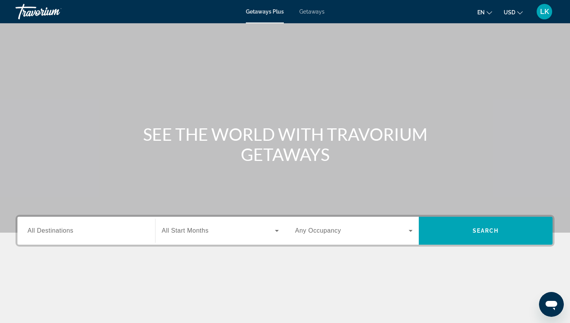
click at [309, 9] on span "Getaways" at bounding box center [311, 12] width 25 height 6
click at [40, 228] on span "All Destinations" at bounding box center [51, 230] width 46 height 7
click at [40, 228] on input "Destination All Destinations" at bounding box center [87, 231] width 118 height 9
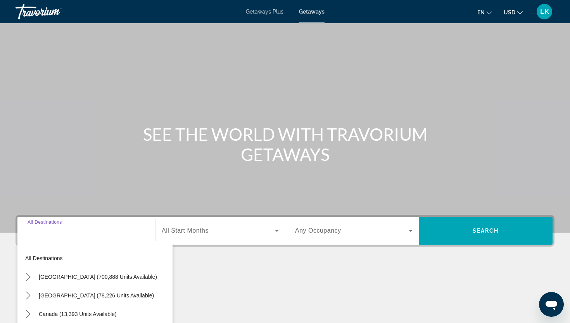
scroll to position [96, 0]
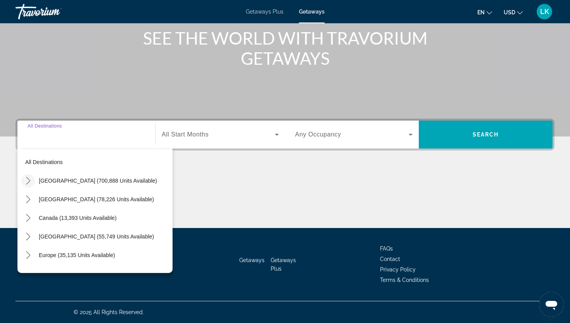
click at [29, 180] on icon "Toggle United States (700,888 units available) submenu" at bounding box center [28, 181] width 4 height 8
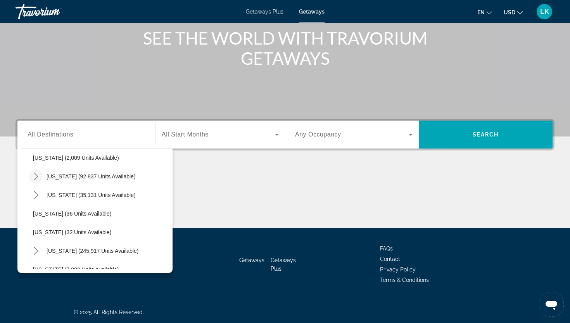
scroll to position [62, 0]
click at [36, 249] on icon "Toggle Florida (245,917 units available) submenu" at bounding box center [36, 250] width 8 height 8
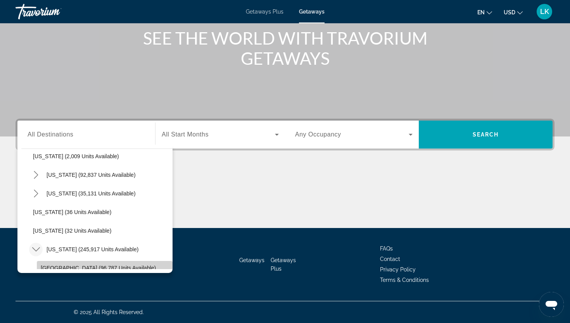
click at [46, 266] on span "[GEOGRAPHIC_DATA] (96,787 units available)" at bounding box center [98, 268] width 115 height 6
type input "**********"
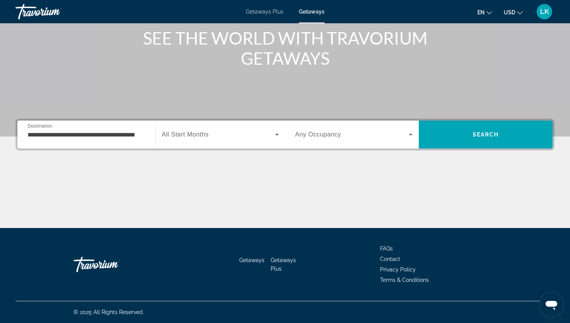
click at [182, 133] on span "All Start Months" at bounding box center [185, 134] width 47 height 7
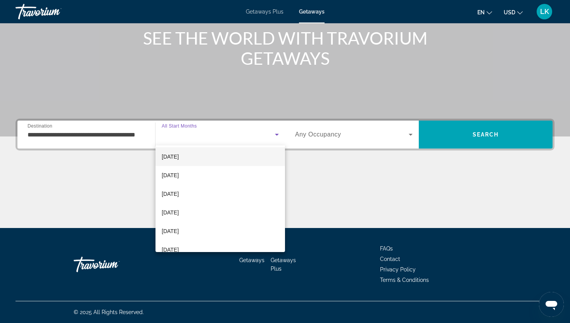
scroll to position [40, 0]
click at [173, 210] on span "[DATE]" at bounding box center [170, 210] width 17 height 9
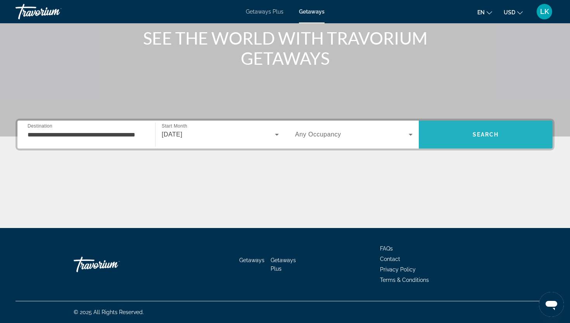
click at [493, 130] on span "Search" at bounding box center [486, 134] width 134 height 19
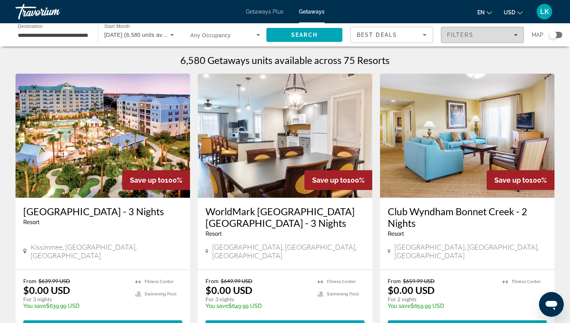
click at [478, 33] on div "Filters" at bounding box center [482, 35] width 71 height 6
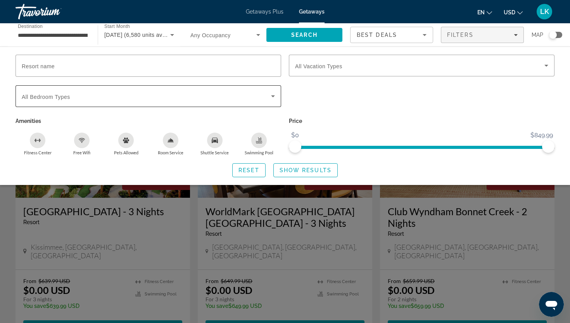
click at [109, 103] on div "Search widget" at bounding box center [148, 96] width 253 height 22
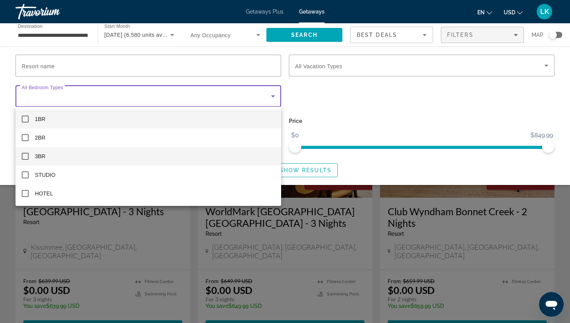
click at [26, 156] on mat-pseudo-checkbox at bounding box center [25, 156] width 7 height 7
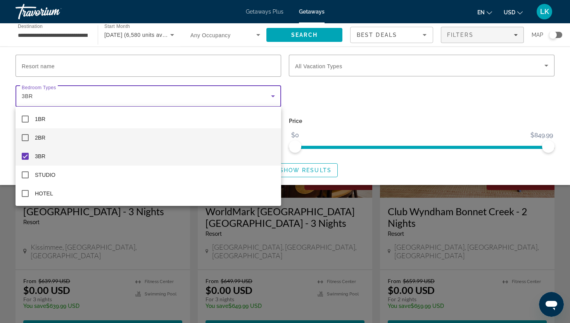
click at [26, 137] on mat-pseudo-checkbox at bounding box center [25, 137] width 7 height 7
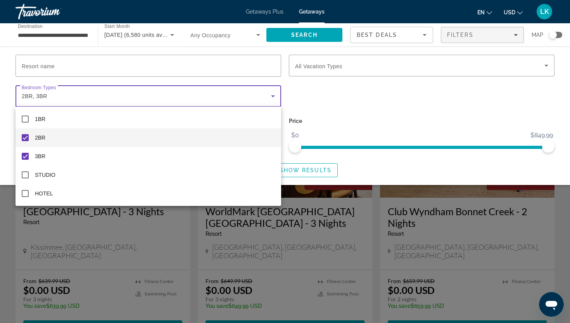
click at [315, 61] on div at bounding box center [285, 161] width 570 height 323
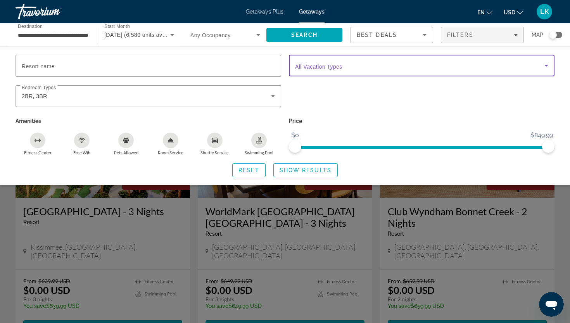
click at [315, 62] on span "Search widget" at bounding box center [419, 65] width 249 height 9
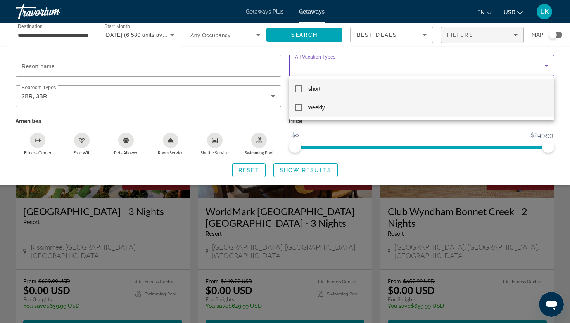
click at [301, 106] on mat-pseudo-checkbox at bounding box center [298, 107] width 7 height 7
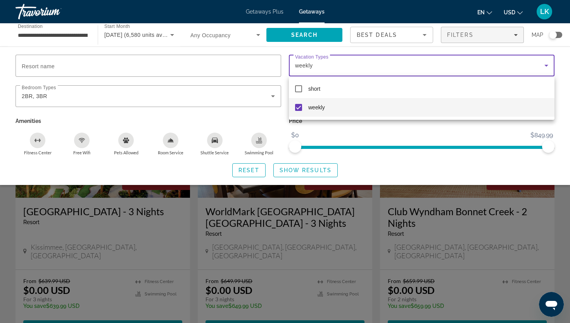
click at [321, 130] on div at bounding box center [285, 161] width 570 height 323
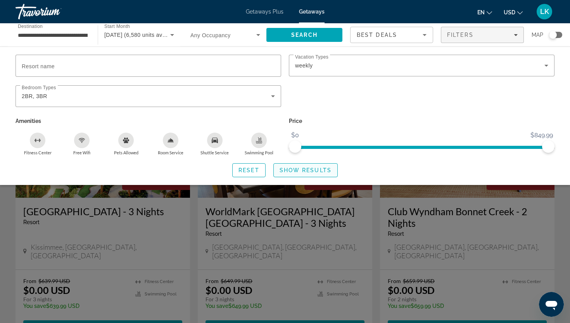
click at [308, 171] on span "Show Results" at bounding box center [306, 170] width 52 height 6
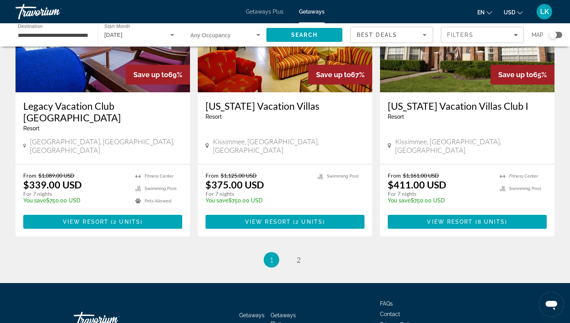
scroll to position [947, 0]
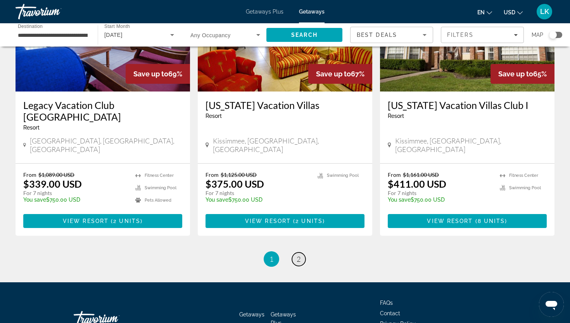
click at [298, 255] on span "2" at bounding box center [299, 259] width 4 height 9
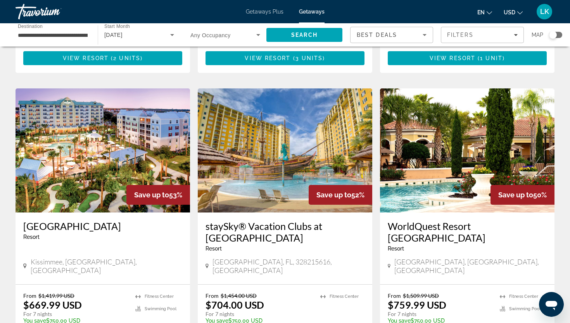
scroll to position [541, 0]
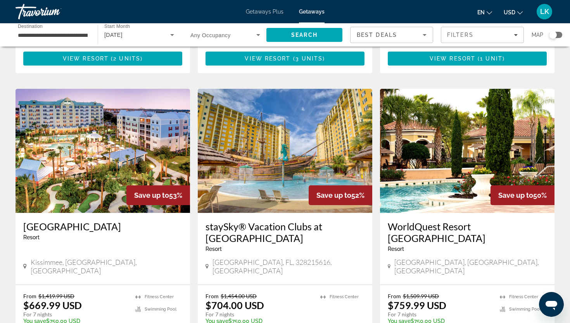
click at [117, 144] on img "Main content" at bounding box center [103, 151] width 175 height 124
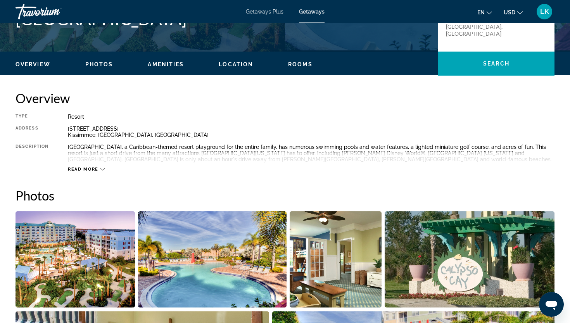
scroll to position [232, 0]
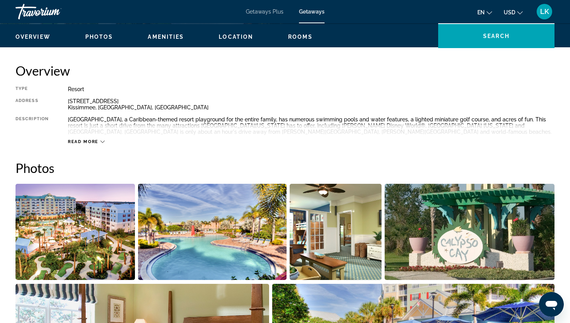
click at [85, 227] on img "Open full-screen image slider" at bounding box center [75, 232] width 119 height 96
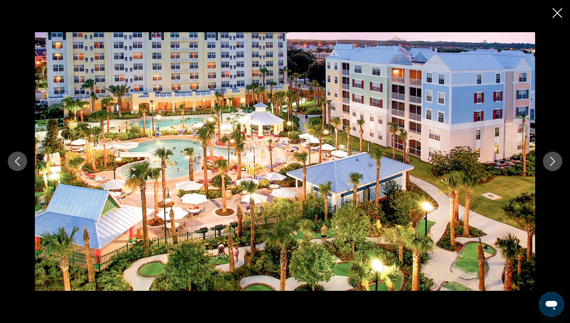
click at [551, 162] on icon "Next image" at bounding box center [552, 161] width 9 height 9
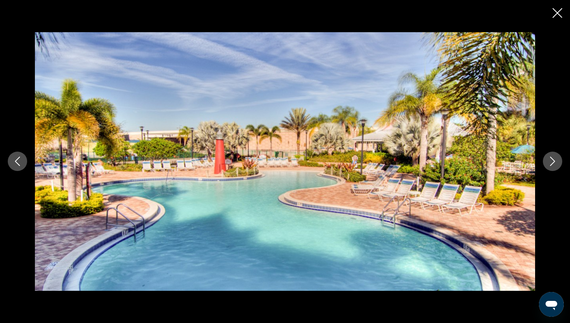
click at [551, 162] on icon "Next image" at bounding box center [552, 161] width 9 height 9
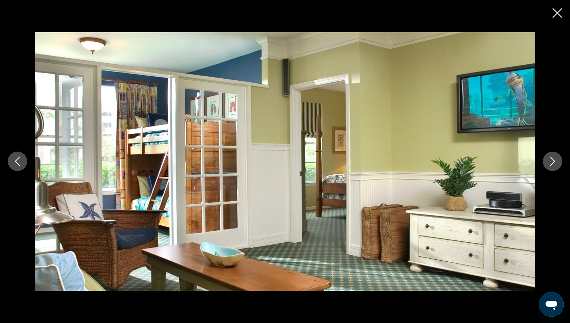
click at [551, 162] on icon "Next image" at bounding box center [552, 161] width 9 height 9
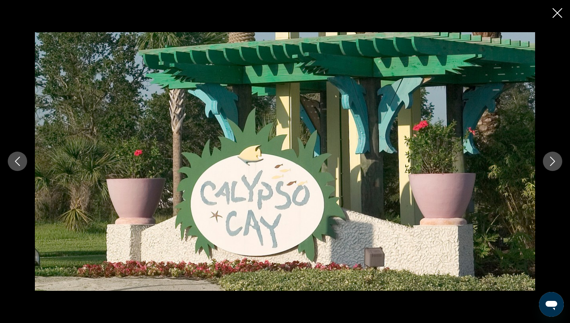
click at [551, 162] on icon "Next image" at bounding box center [552, 161] width 9 height 9
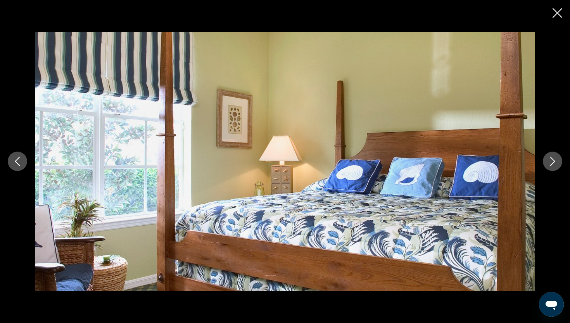
click at [551, 162] on icon "Next image" at bounding box center [552, 161] width 9 height 9
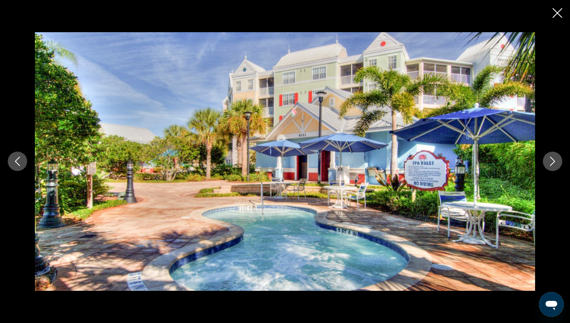
click at [551, 162] on icon "Next image" at bounding box center [552, 161] width 9 height 9
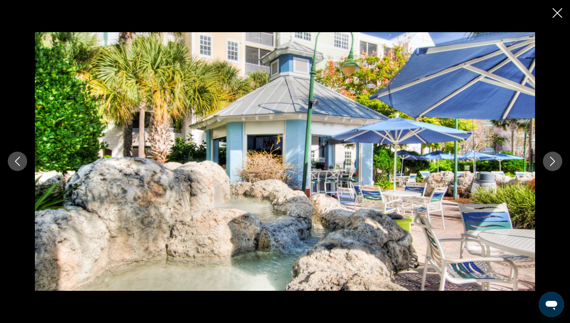
click at [551, 162] on icon "Next image" at bounding box center [552, 161] width 9 height 9
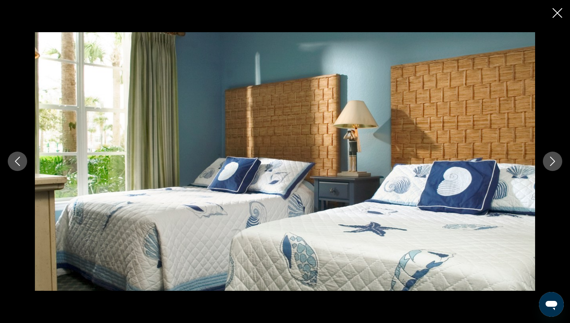
click at [551, 162] on icon "Next image" at bounding box center [552, 161] width 9 height 9
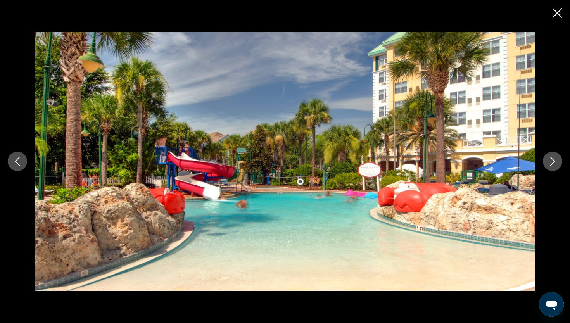
click at [551, 162] on icon "Next image" at bounding box center [552, 161] width 9 height 9
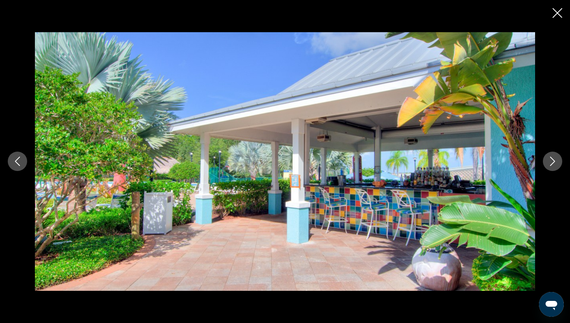
click at [551, 162] on icon "Next image" at bounding box center [552, 161] width 9 height 9
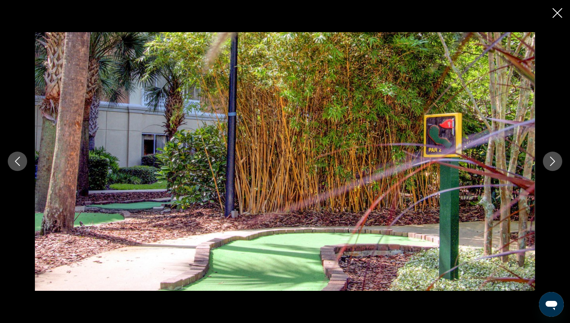
click at [551, 162] on icon "Next image" at bounding box center [552, 161] width 9 height 9
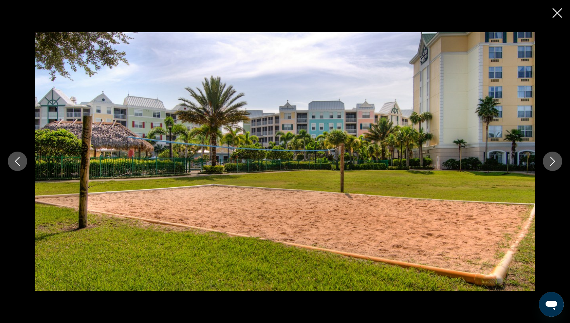
click at [551, 162] on icon "Next image" at bounding box center [552, 161] width 9 height 9
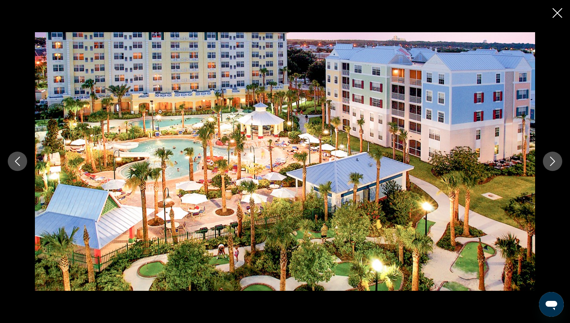
click at [551, 162] on icon "Next image" at bounding box center [552, 161] width 9 height 9
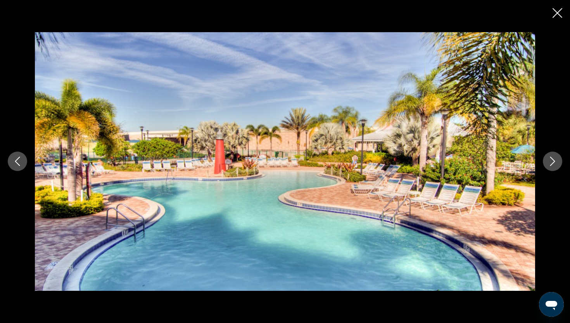
click at [556, 14] on icon "Close slideshow" at bounding box center [558, 13] width 10 height 10
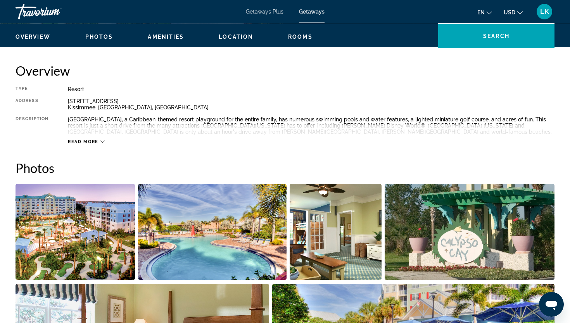
click at [100, 141] on icon "Main content" at bounding box center [102, 142] width 4 height 4
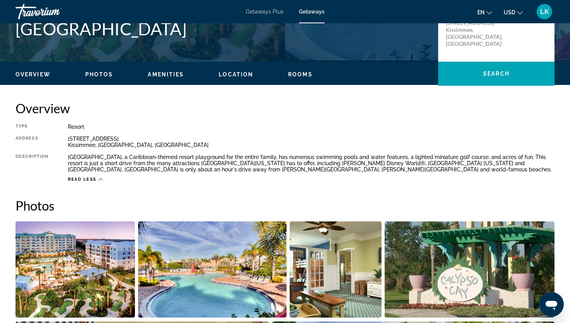
scroll to position [168, 0]
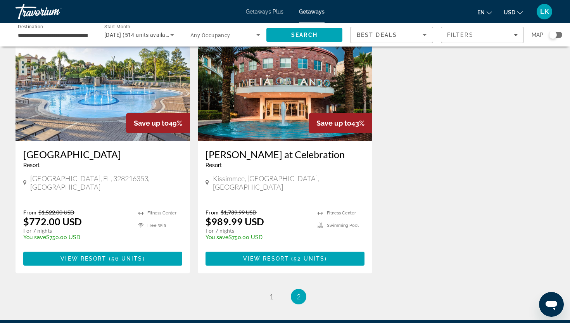
scroll to position [891, 0]
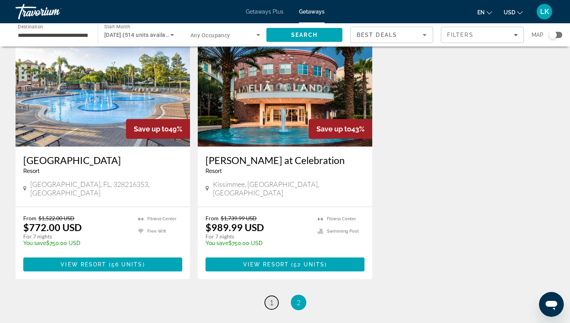
click at [271, 298] on span "1" at bounding box center [272, 302] width 4 height 9
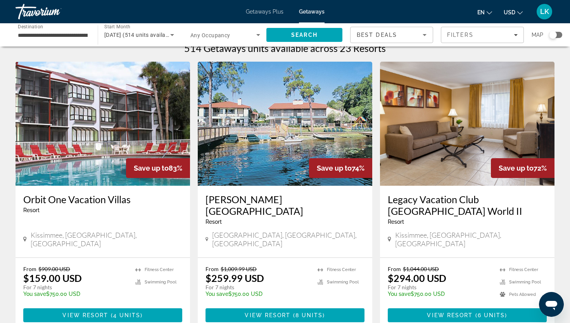
scroll to position [17, 0]
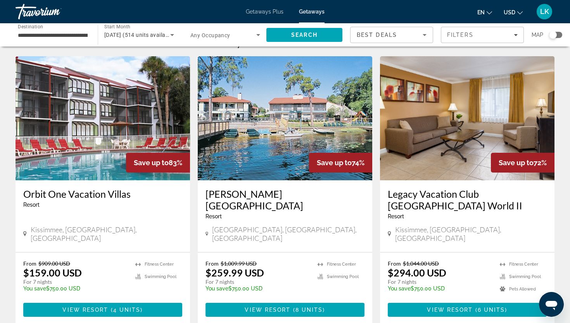
click at [96, 121] on img "Main content" at bounding box center [103, 118] width 175 height 124
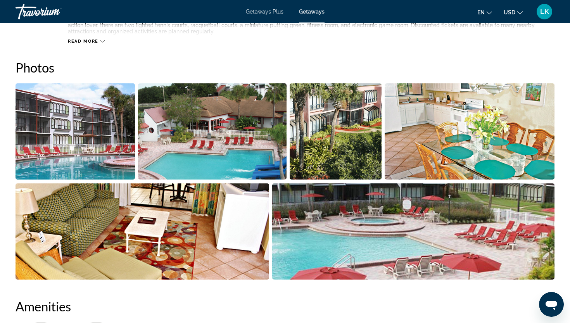
scroll to position [339, 0]
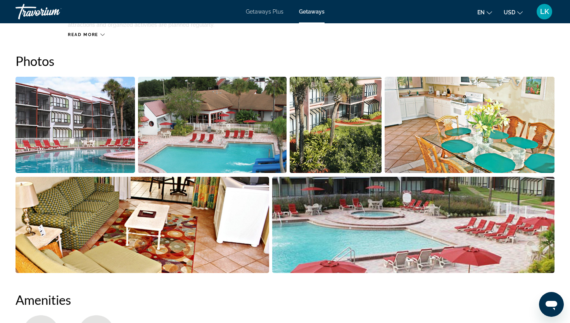
click at [110, 109] on img "Open full-screen image slider" at bounding box center [75, 125] width 119 height 96
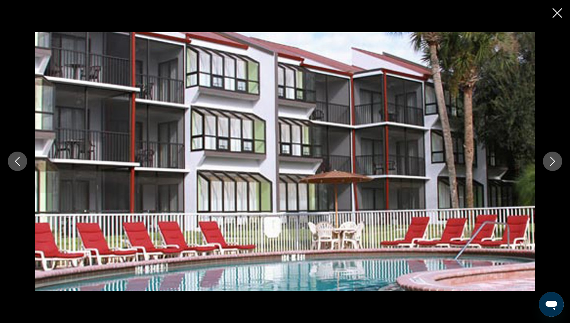
click at [554, 163] on icon "Next image" at bounding box center [552, 161] width 5 height 9
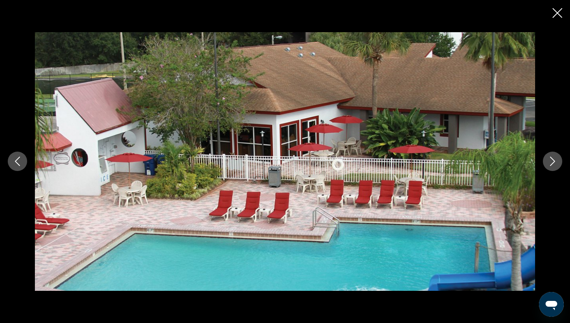
click at [554, 163] on icon "Next image" at bounding box center [552, 161] width 9 height 9
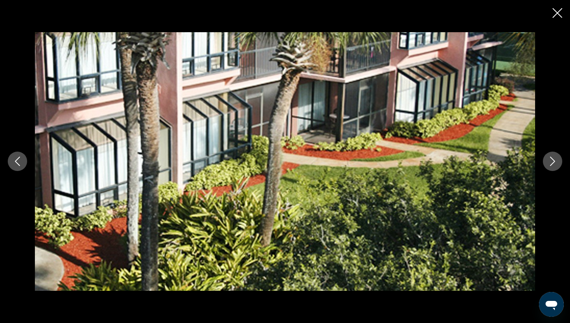
click at [554, 163] on icon "Next image" at bounding box center [552, 161] width 9 height 9
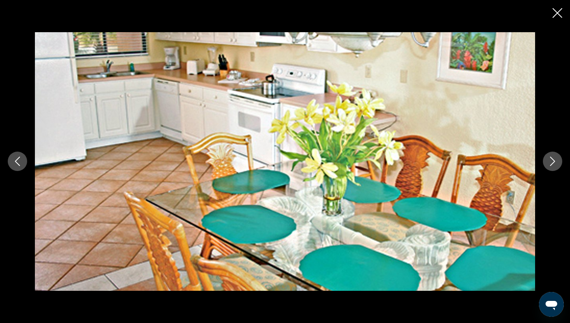
click at [554, 163] on icon "Next image" at bounding box center [552, 161] width 9 height 9
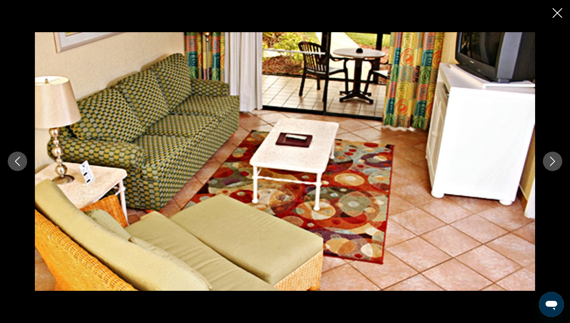
click at [554, 163] on icon "Next image" at bounding box center [552, 161] width 9 height 9
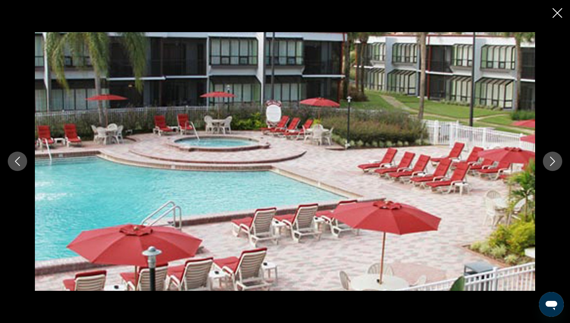
click at [554, 163] on icon "Next image" at bounding box center [552, 161] width 9 height 9
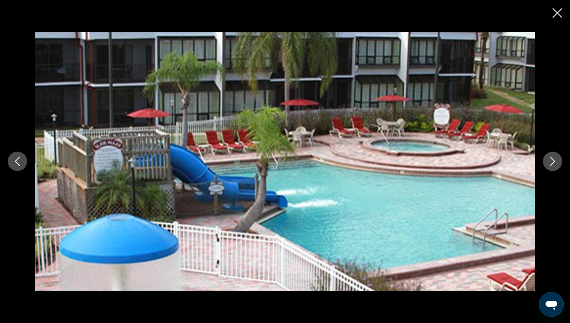
click at [554, 163] on icon "Next image" at bounding box center [552, 161] width 9 height 9
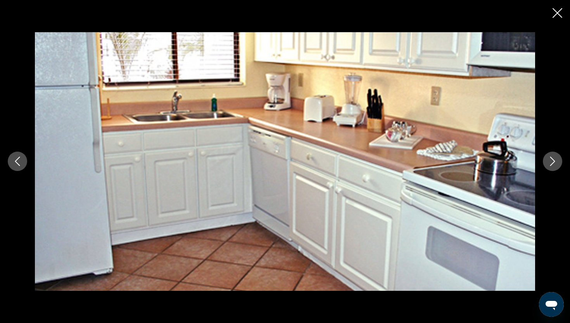
click at [554, 163] on icon "Next image" at bounding box center [552, 161] width 9 height 9
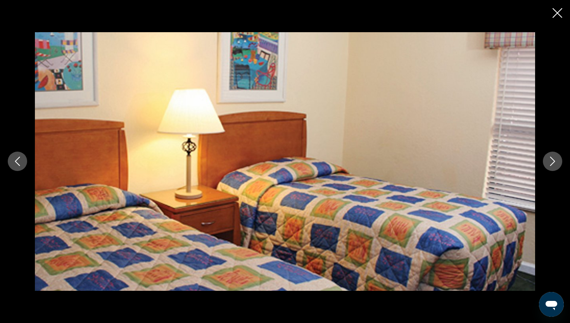
click at [554, 163] on icon "Next image" at bounding box center [552, 161] width 9 height 9
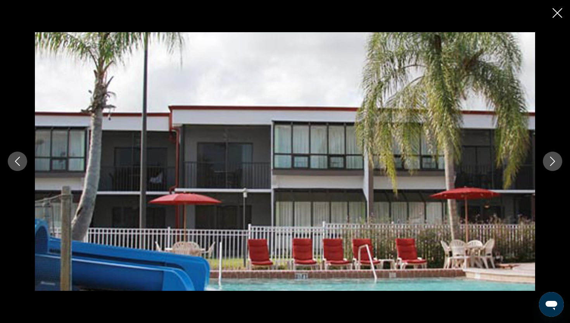
click at [554, 163] on icon "Next image" at bounding box center [552, 161] width 9 height 9
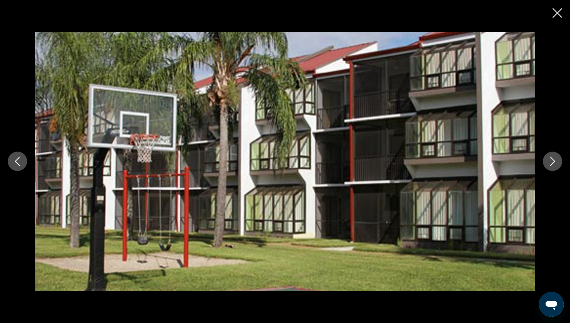
click at [554, 163] on icon "Next image" at bounding box center [552, 161] width 9 height 9
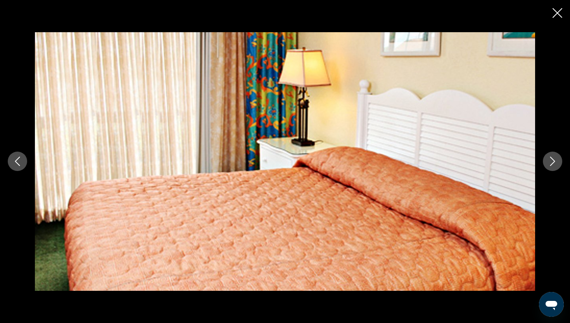
click at [554, 163] on icon "Next image" at bounding box center [552, 161] width 9 height 9
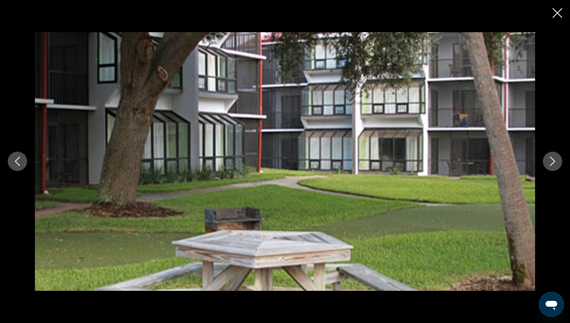
click at [554, 163] on icon "Next image" at bounding box center [552, 161] width 9 height 9
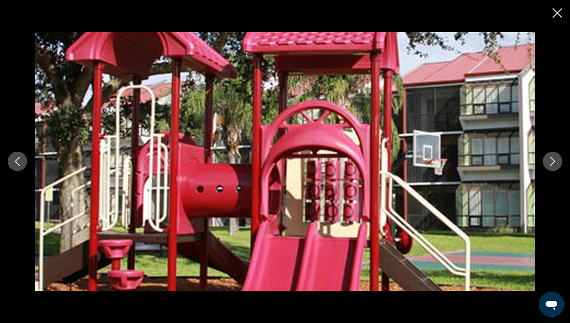
click at [554, 163] on icon "Next image" at bounding box center [552, 161] width 9 height 9
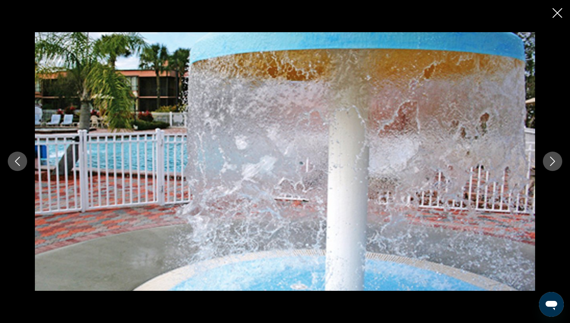
click at [554, 163] on icon "Next image" at bounding box center [552, 161] width 9 height 9
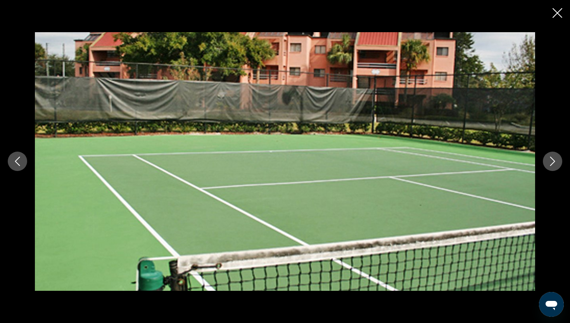
click at [554, 163] on icon "Next image" at bounding box center [552, 161] width 9 height 9
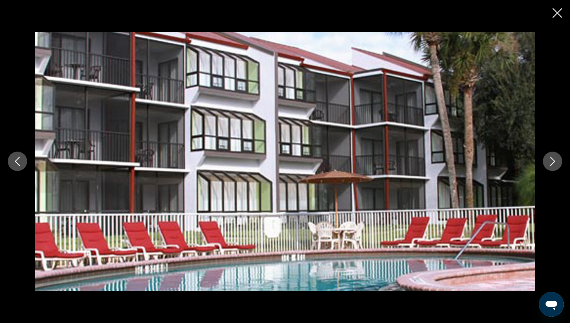
click at [554, 163] on icon "Next image" at bounding box center [552, 161] width 9 height 9
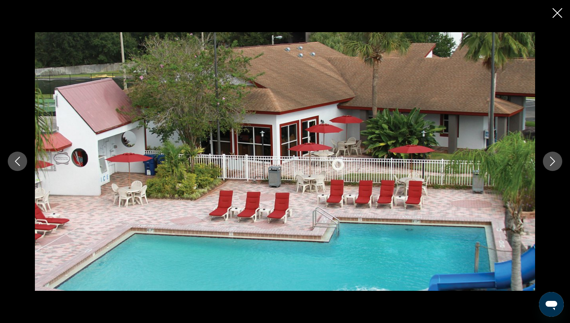
click at [554, 163] on icon "Next image" at bounding box center [552, 161] width 9 height 9
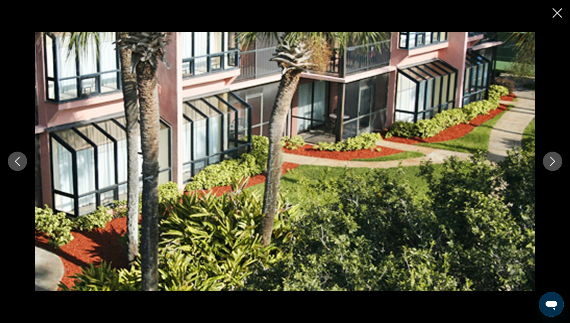
click at [555, 17] on icon "Close slideshow" at bounding box center [558, 13] width 10 height 10
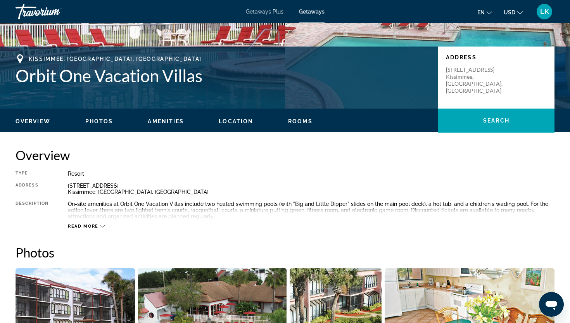
scroll to position [148, 0]
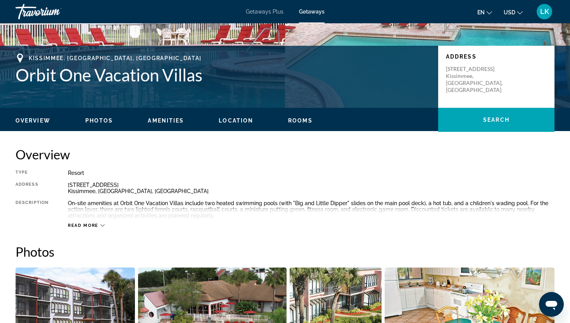
click at [100, 223] on div "Read more" at bounding box center [86, 225] width 37 height 5
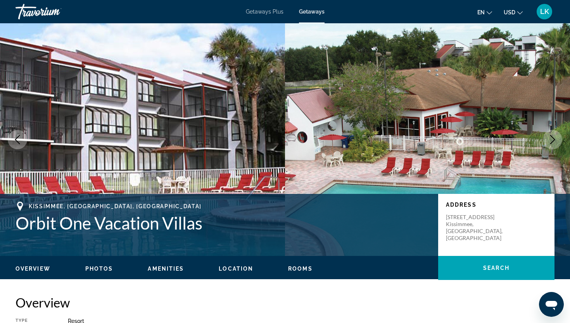
scroll to position [0, 0]
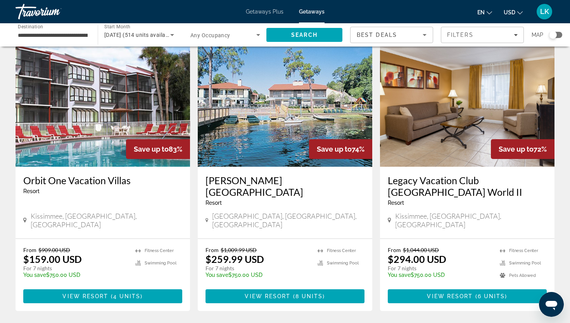
scroll to position [32, 0]
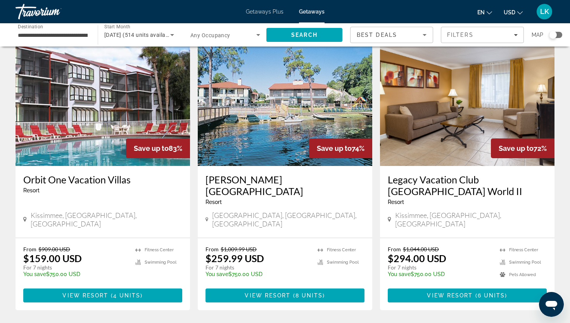
click at [257, 140] on img "Main content" at bounding box center [285, 104] width 175 height 124
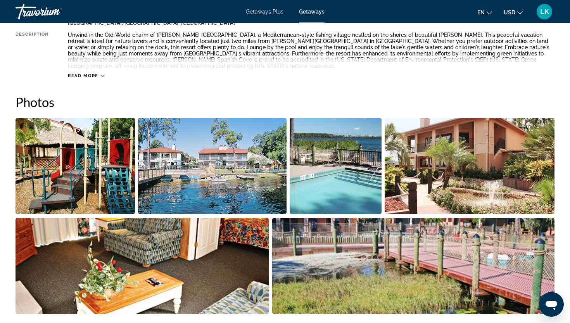
scroll to position [327, 0]
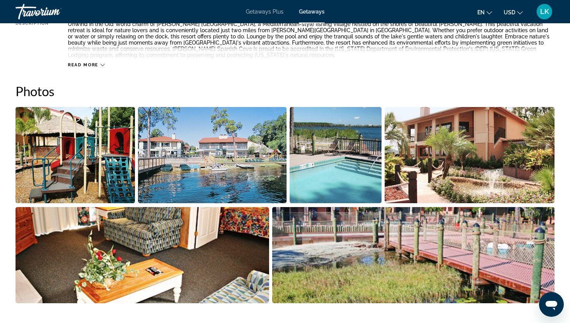
click at [103, 152] on img "Open full-screen image slider" at bounding box center [75, 155] width 119 height 96
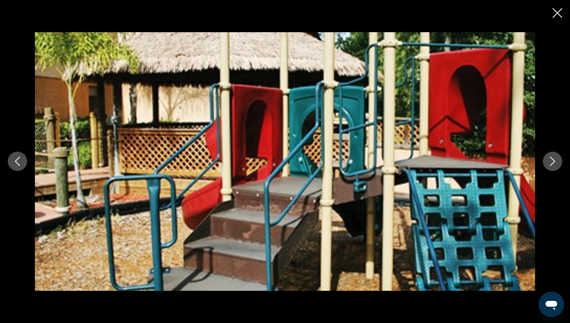
click at [556, 157] on icon "Next image" at bounding box center [552, 161] width 9 height 9
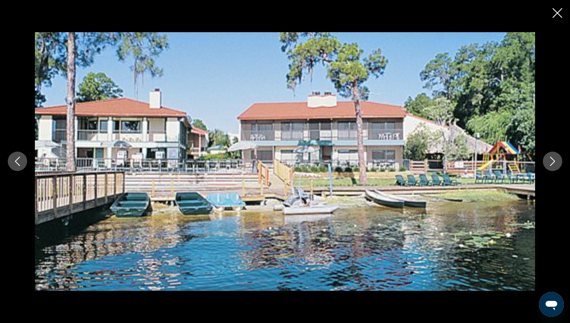
click at [556, 159] on icon "Next image" at bounding box center [552, 161] width 9 height 9
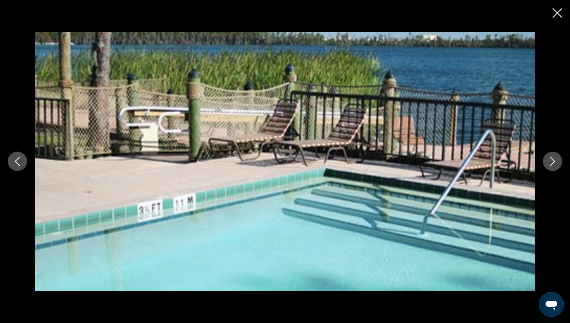
click at [556, 158] on icon "Next image" at bounding box center [552, 161] width 9 height 9
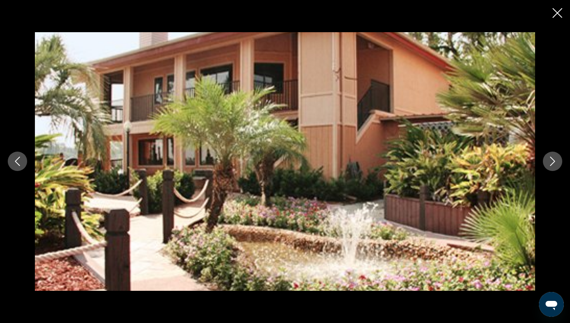
click at [556, 158] on icon "Next image" at bounding box center [552, 161] width 9 height 9
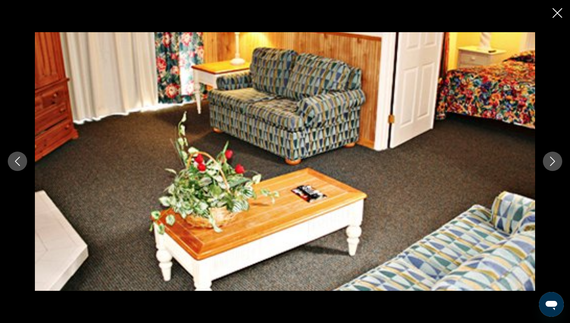
click at [556, 159] on icon "Next image" at bounding box center [552, 161] width 9 height 9
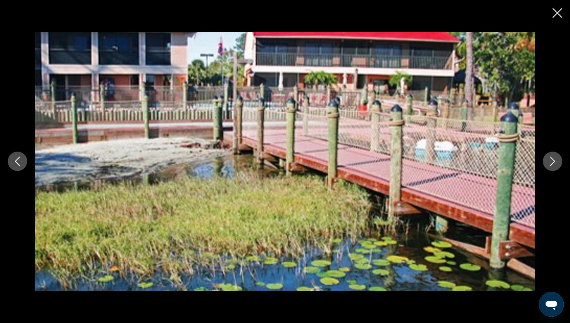
click at [556, 158] on icon "Next image" at bounding box center [552, 161] width 9 height 9
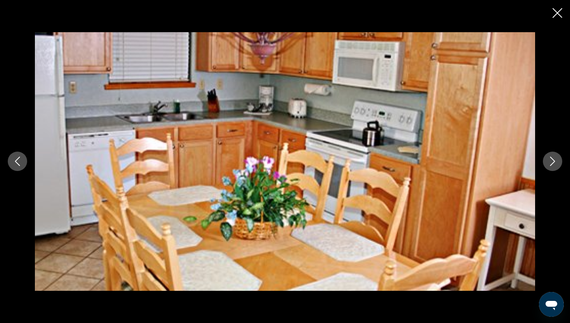
click at [556, 159] on icon "Next image" at bounding box center [552, 161] width 9 height 9
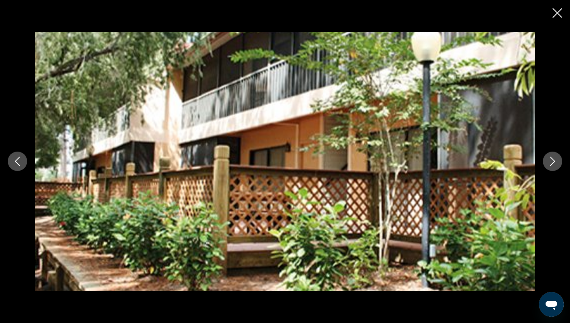
click at [556, 159] on icon "Next image" at bounding box center [552, 161] width 9 height 9
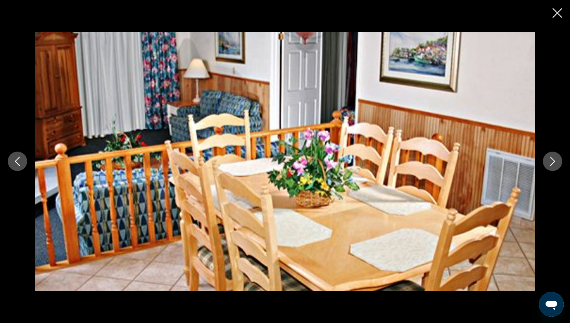
click at [556, 159] on icon "Next image" at bounding box center [552, 161] width 9 height 9
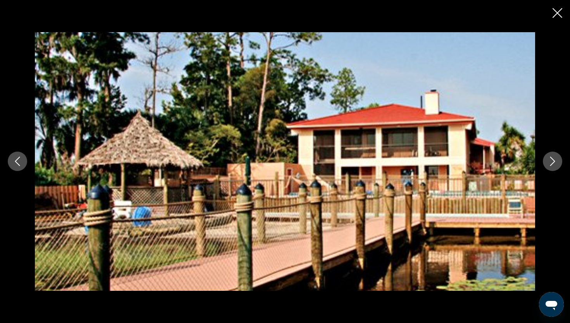
click at [556, 159] on icon "Next image" at bounding box center [552, 161] width 9 height 9
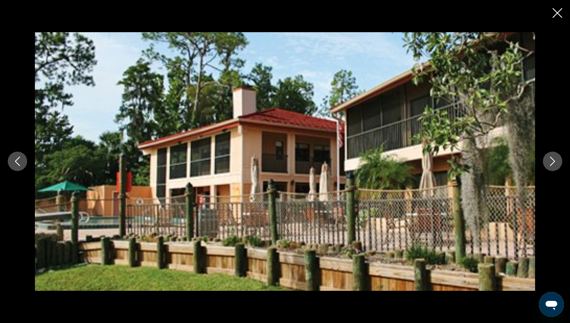
click at [556, 159] on icon "Next image" at bounding box center [552, 161] width 9 height 9
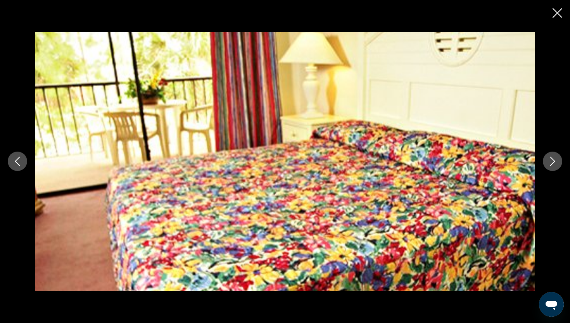
click at [556, 160] on icon "Next image" at bounding box center [552, 161] width 9 height 9
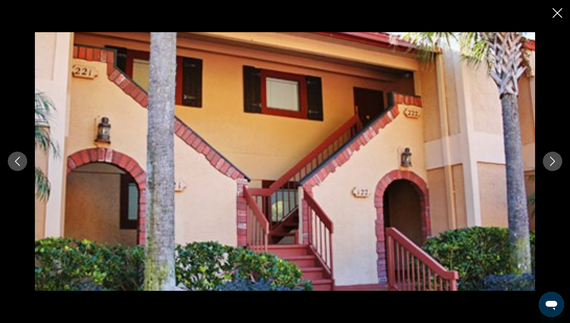
click at [556, 160] on icon "Next image" at bounding box center [552, 161] width 9 height 9
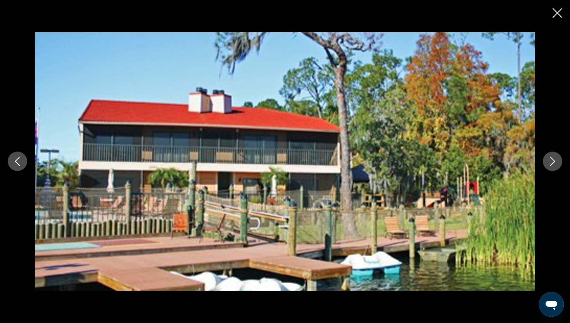
click at [556, 160] on icon "Next image" at bounding box center [552, 161] width 9 height 9
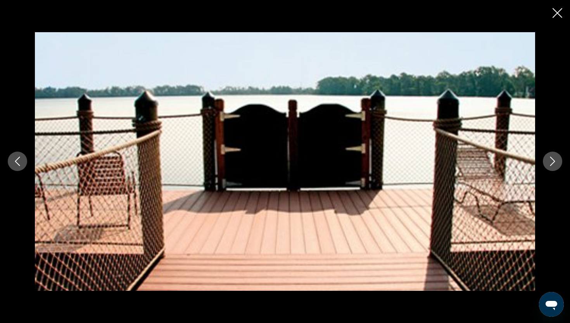
click at [556, 160] on icon "Next image" at bounding box center [552, 161] width 9 height 9
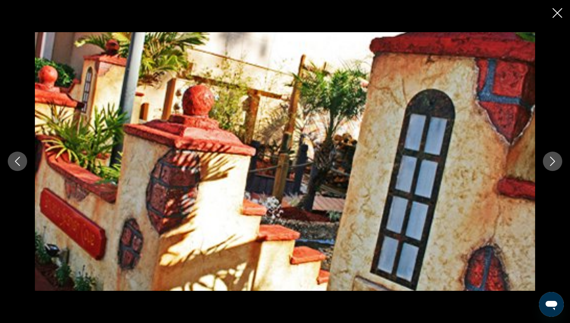
click at [556, 160] on icon "Next image" at bounding box center [552, 161] width 9 height 9
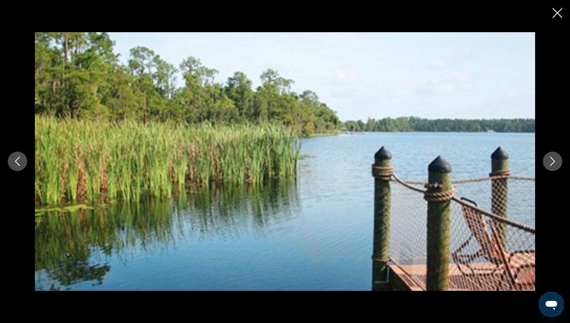
click at [556, 160] on icon "Next image" at bounding box center [552, 161] width 9 height 9
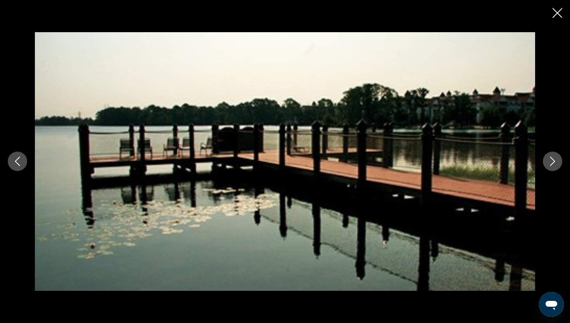
click at [556, 160] on icon "Next image" at bounding box center [552, 161] width 9 height 9
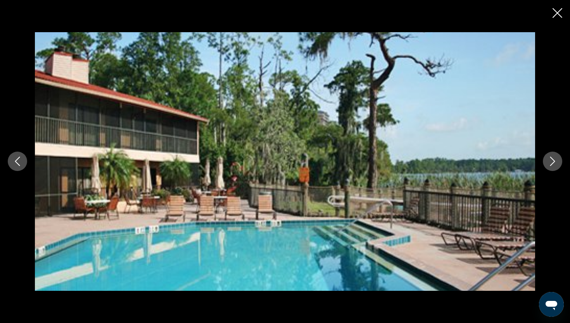
click at [556, 160] on icon "Next image" at bounding box center [552, 161] width 9 height 9
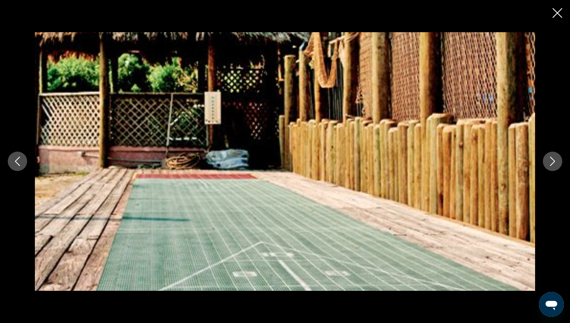
click at [557, 160] on icon "Next image" at bounding box center [552, 161] width 9 height 9
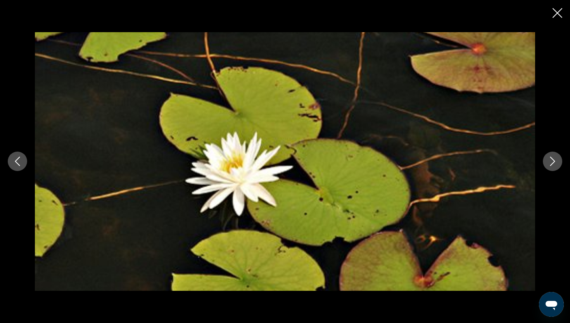
click at [557, 160] on icon "Next image" at bounding box center [552, 161] width 9 height 9
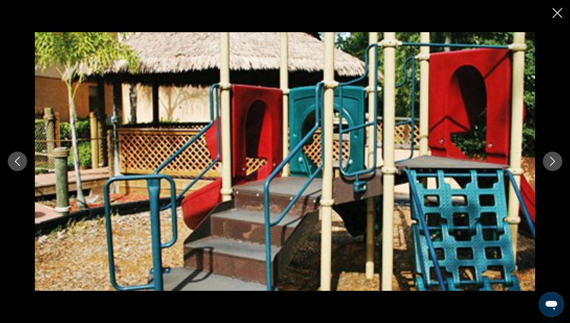
click at [557, 160] on icon "Next image" at bounding box center [552, 161] width 9 height 9
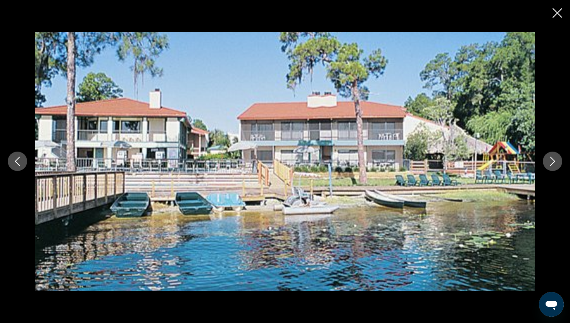
click at [557, 160] on icon "Next image" at bounding box center [552, 161] width 9 height 9
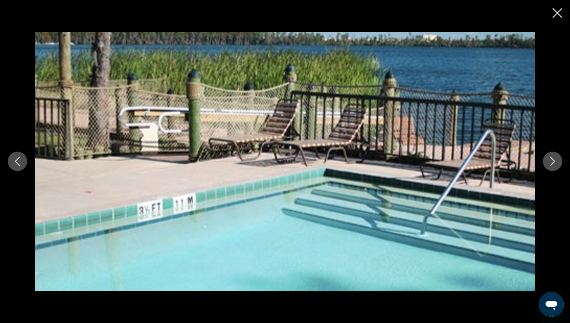
click at [557, 161] on icon "Next image" at bounding box center [552, 161] width 9 height 9
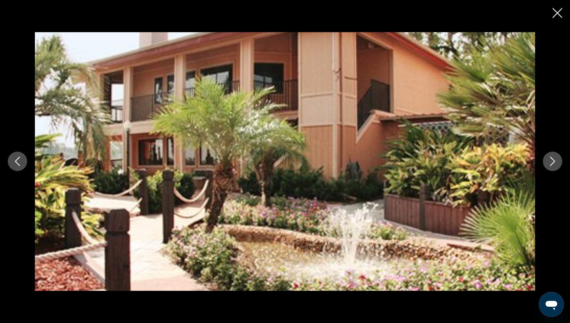
click at [557, 161] on icon "Next image" at bounding box center [552, 161] width 9 height 9
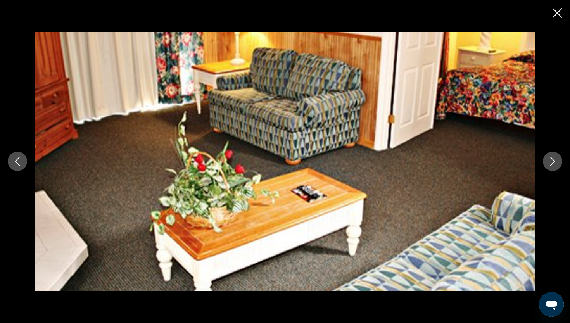
click at [558, 16] on icon "Close slideshow" at bounding box center [558, 13] width 10 height 10
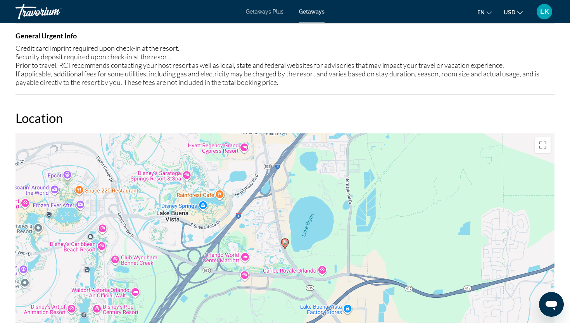
scroll to position [1063, 0]
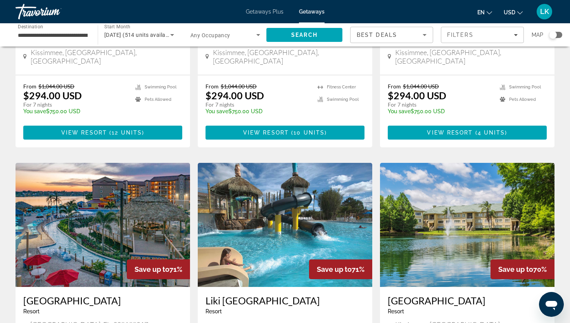
scroll to position [484, 0]
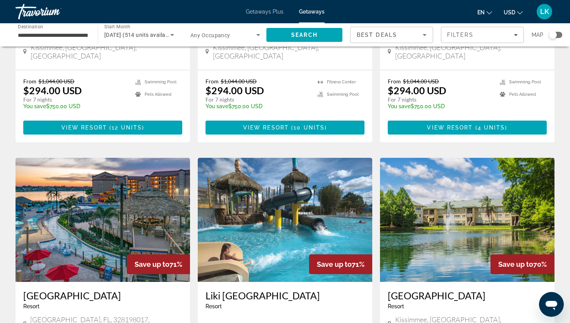
click at [266, 206] on img "Main content" at bounding box center [285, 220] width 175 height 124
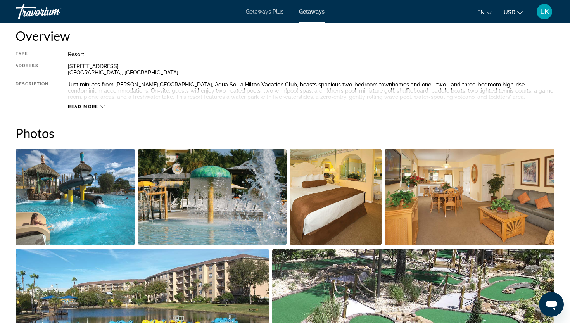
scroll to position [284, 0]
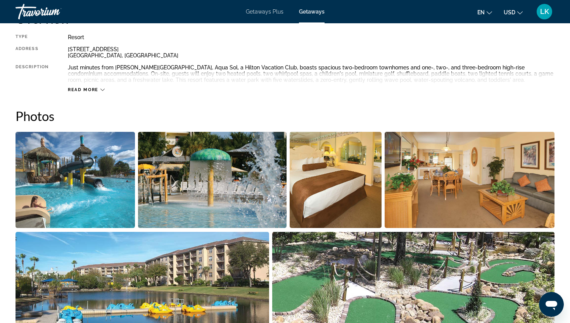
click at [103, 163] on img "Open full-screen image slider" at bounding box center [75, 180] width 119 height 96
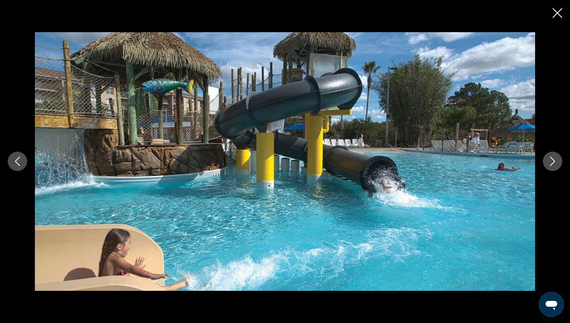
click at [551, 161] on icon "Next image" at bounding box center [552, 161] width 9 height 9
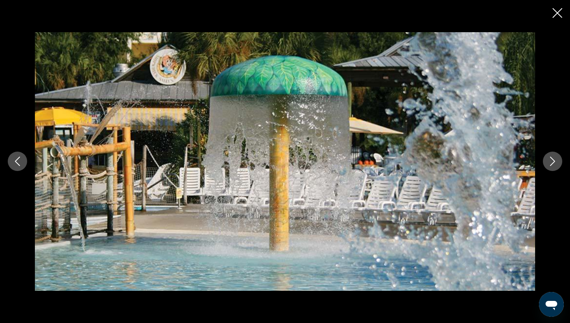
click at [551, 161] on icon "Next image" at bounding box center [552, 161] width 9 height 9
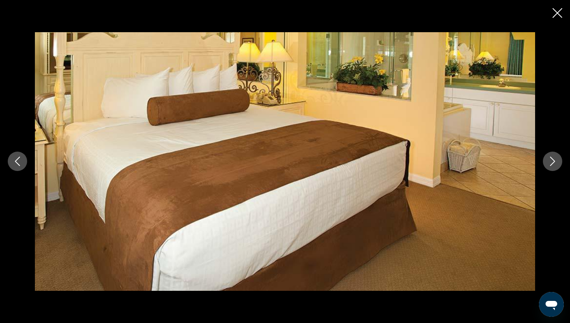
click at [551, 161] on icon "Next image" at bounding box center [552, 161] width 9 height 9
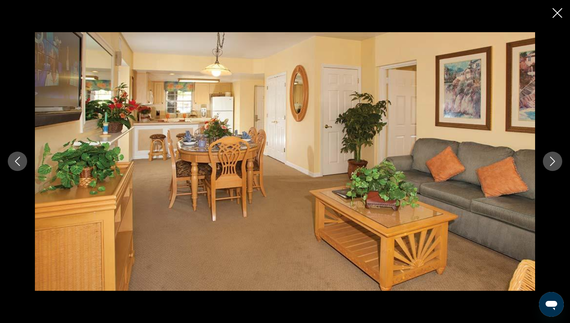
click at [551, 161] on icon "Next image" at bounding box center [552, 161] width 9 height 9
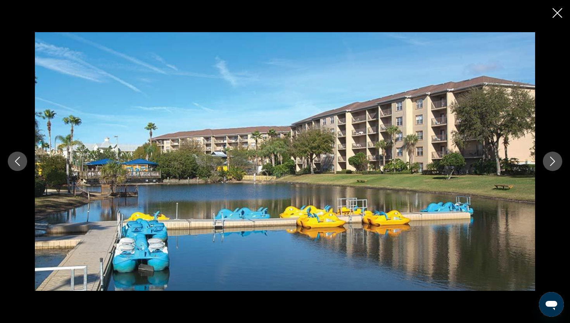
click at [551, 161] on icon "Next image" at bounding box center [552, 161] width 9 height 9
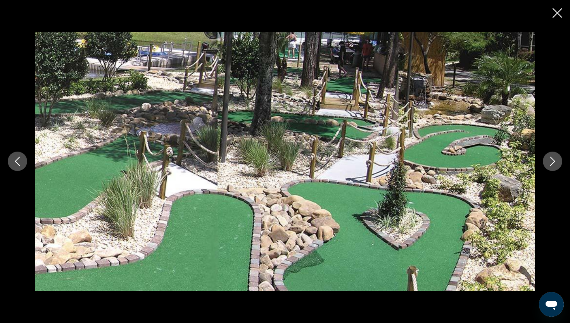
click at [551, 161] on icon "Next image" at bounding box center [552, 161] width 9 height 9
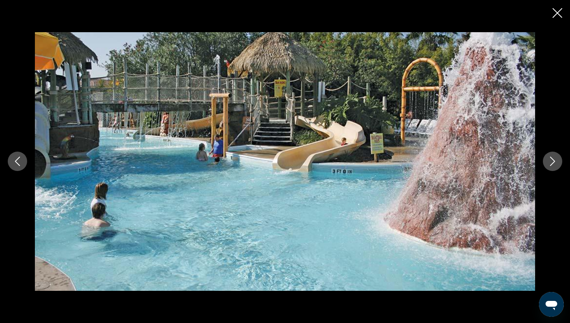
click at [551, 162] on icon "Next image" at bounding box center [552, 161] width 9 height 9
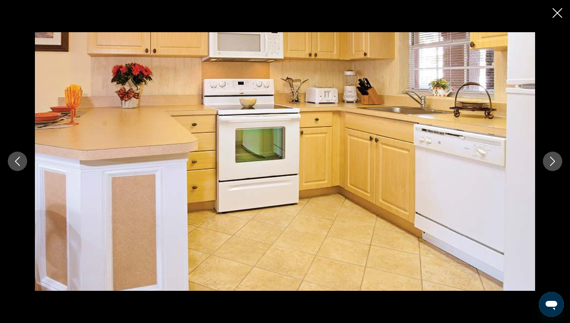
click at [551, 162] on icon "Next image" at bounding box center [552, 161] width 9 height 9
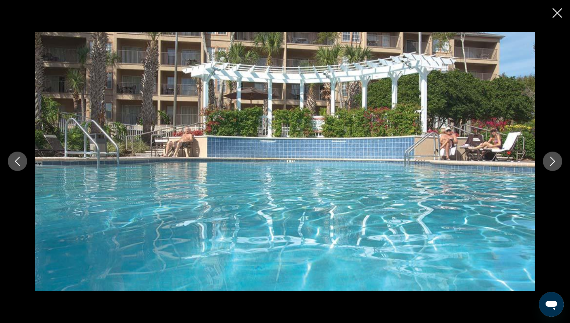
click at [551, 162] on icon "Next image" at bounding box center [552, 161] width 9 height 9
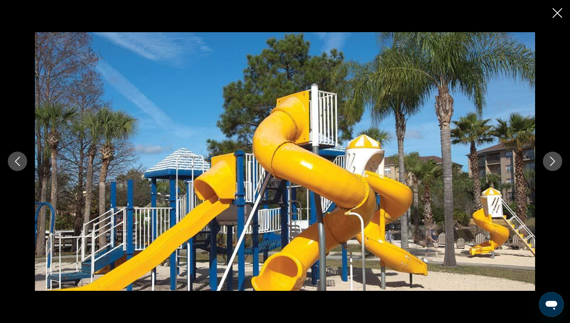
click at [551, 163] on icon "Next image" at bounding box center [552, 161] width 9 height 9
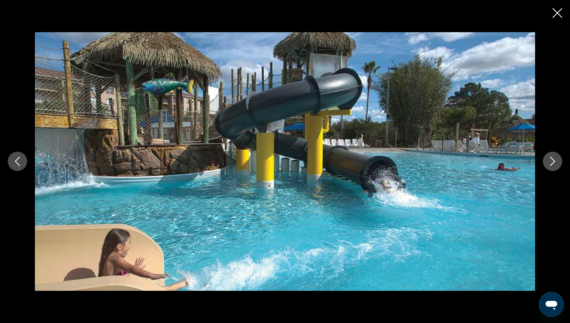
click at [551, 164] on icon "Next image" at bounding box center [552, 161] width 9 height 9
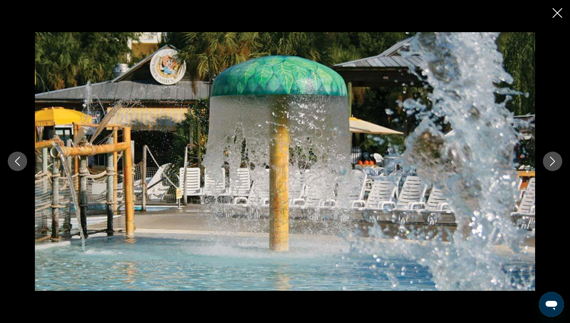
click at [556, 14] on icon "Close slideshow" at bounding box center [558, 13] width 10 height 10
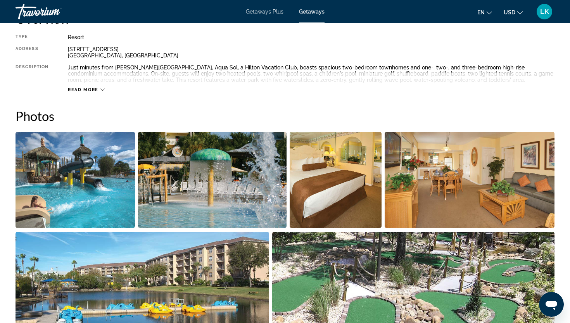
click at [98, 88] on span "Read more" at bounding box center [83, 89] width 31 height 5
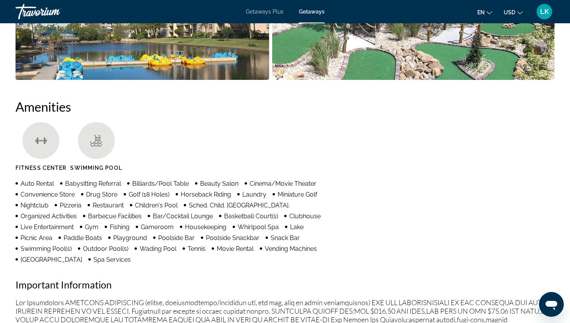
scroll to position [396, 0]
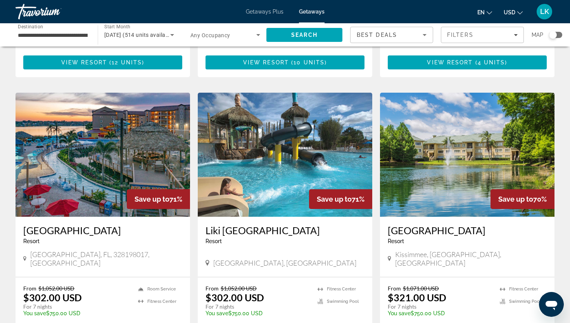
scroll to position [548, 0]
